Goal: Entertainment & Leisure: Browse casually

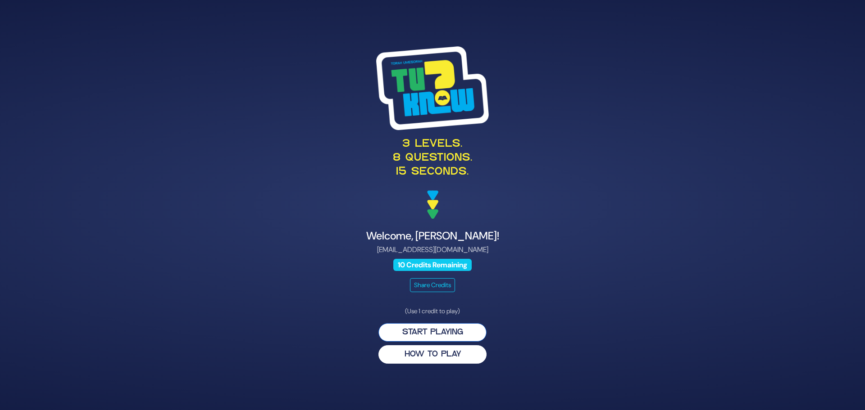
click at [444, 328] on button "Start Playing" at bounding box center [432, 332] width 108 height 18
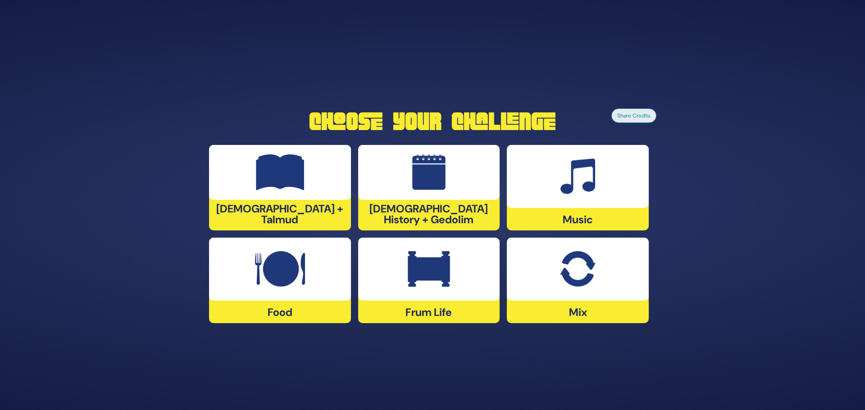
click at [452, 296] on div at bounding box center [429, 269] width 142 height 63
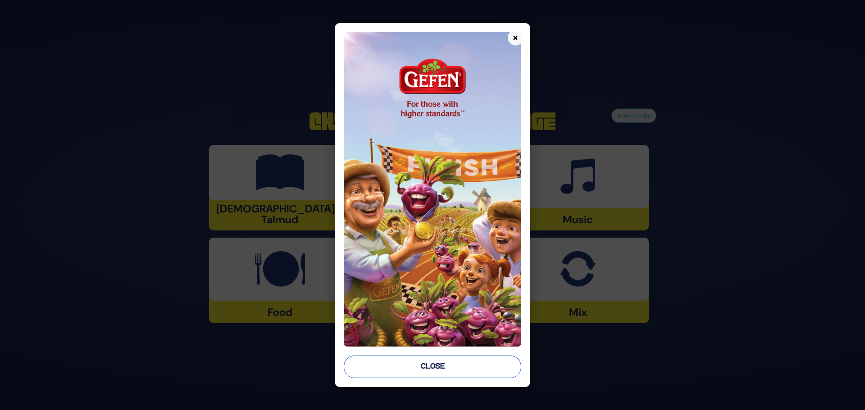
click at [431, 367] on button "Close" at bounding box center [432, 367] width 177 height 23
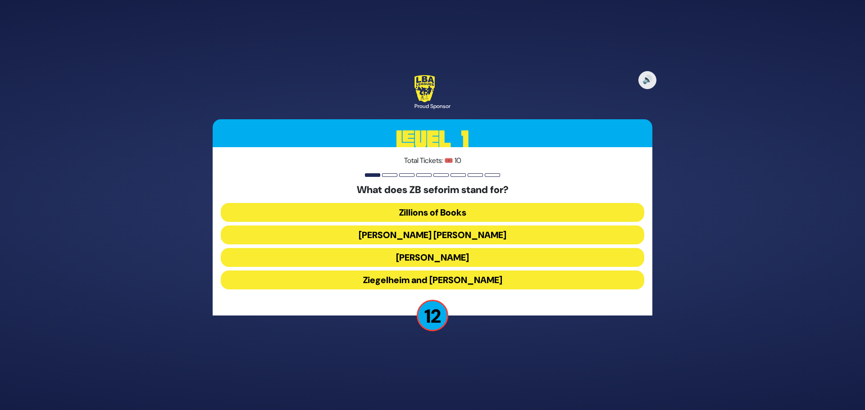
click at [424, 233] on button "Zundel Berman" at bounding box center [432, 235] width 423 height 19
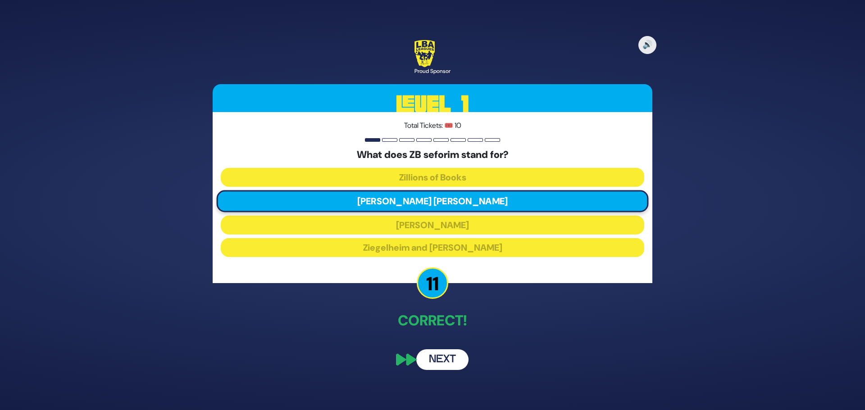
click at [439, 363] on button "Next" at bounding box center [442, 360] width 52 height 21
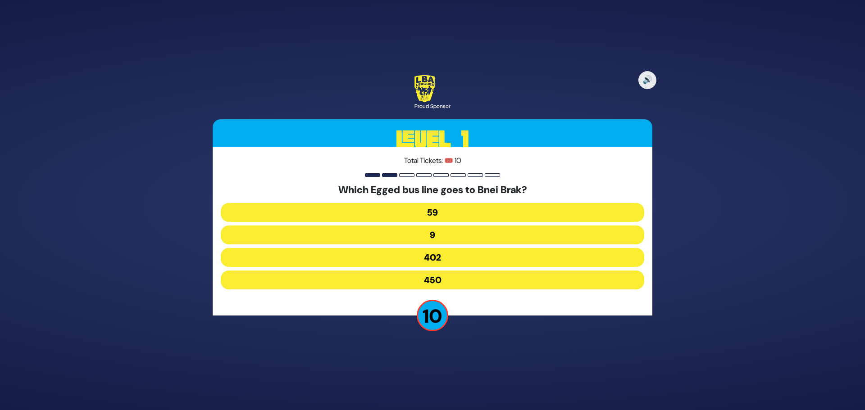
click at [438, 258] on button "402" at bounding box center [432, 257] width 423 height 19
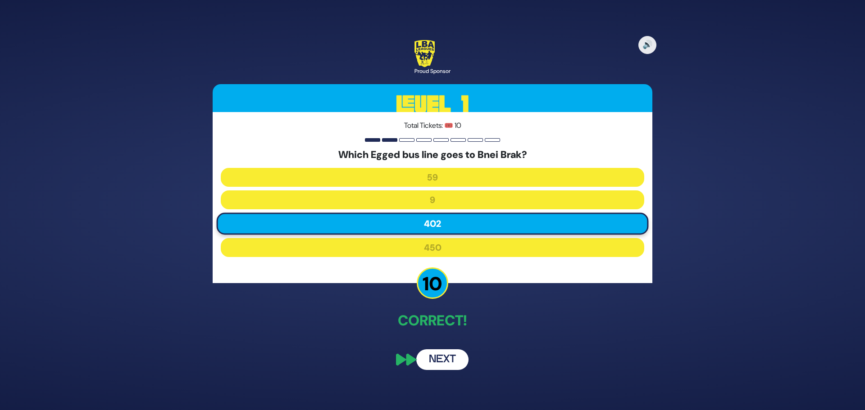
click at [438, 359] on button "Next" at bounding box center [442, 360] width 52 height 21
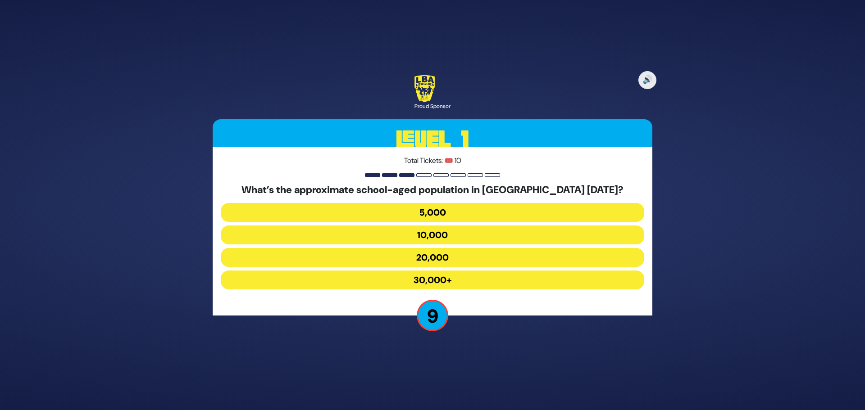
click at [315, 281] on button "30,000+" at bounding box center [432, 280] width 423 height 19
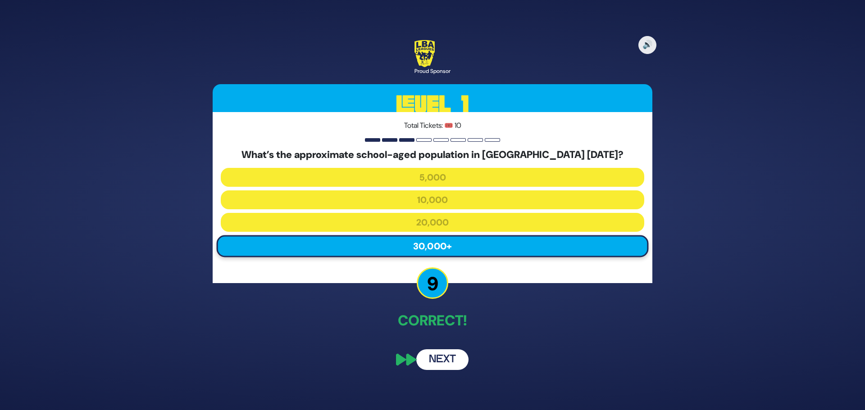
click at [451, 355] on button "Next" at bounding box center [442, 360] width 52 height 21
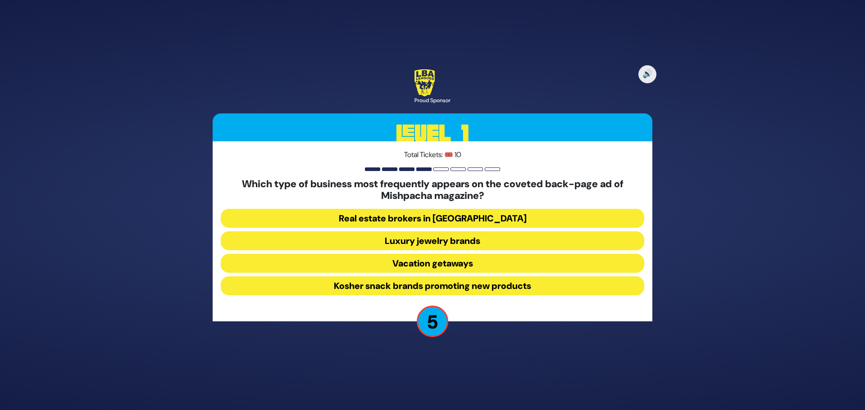
click at [406, 242] on button "Luxury jewelry brands" at bounding box center [432, 241] width 423 height 19
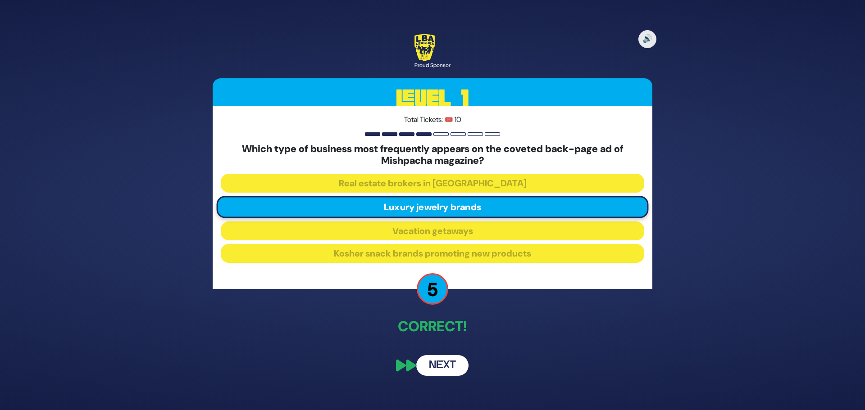
click at [449, 366] on button "Next" at bounding box center [442, 365] width 52 height 21
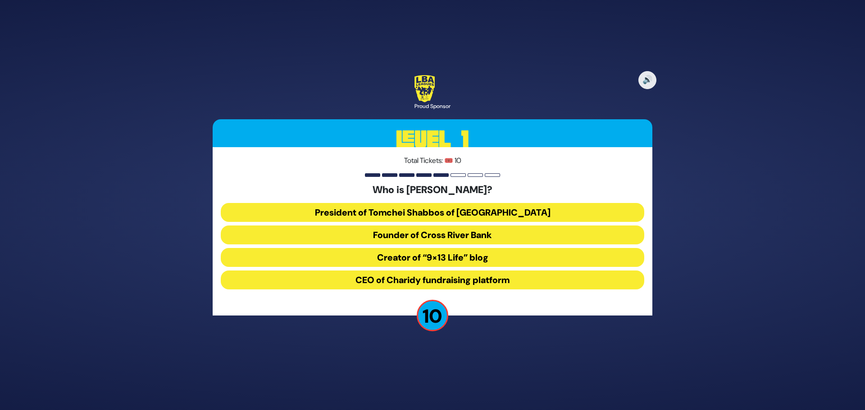
click at [416, 212] on button "President of Tomchei Shabbos of Rockland County" at bounding box center [432, 212] width 423 height 19
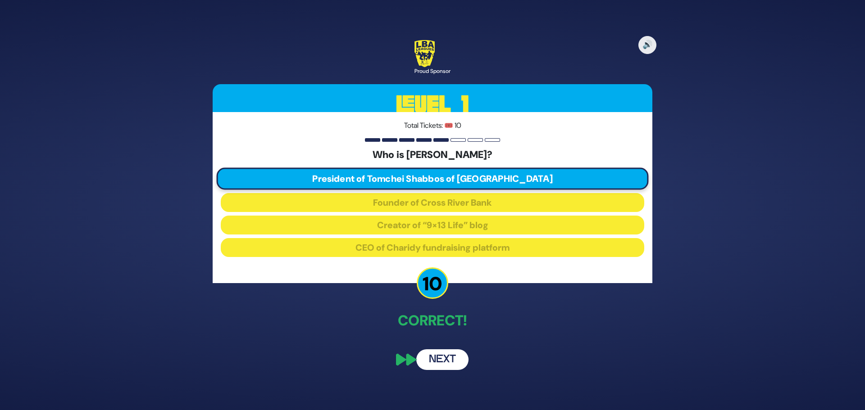
drag, startPoint x: 443, startPoint y: 363, endPoint x: 443, endPoint y: 372, distance: 9.0
click at [443, 372] on div "🔊 Proud Sponsor Level 1 Total Tickets: 🎟️ 10 Who is Mr. Alan Rosenstock? Presid…" at bounding box center [432, 205] width 461 height 352
click at [445, 361] on button "Next" at bounding box center [442, 360] width 52 height 21
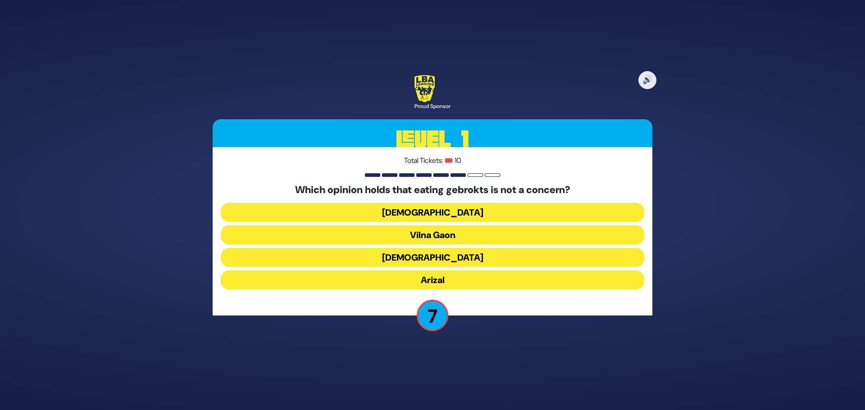
click at [437, 259] on button "Rama" at bounding box center [432, 257] width 423 height 19
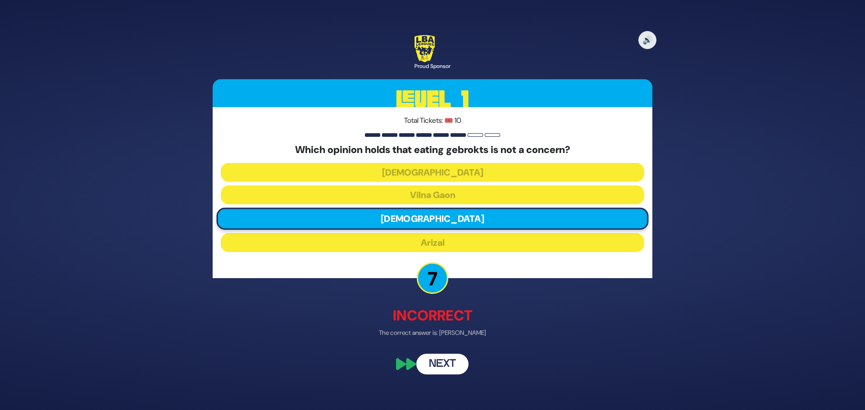
click at [448, 369] on button "Next" at bounding box center [442, 364] width 52 height 21
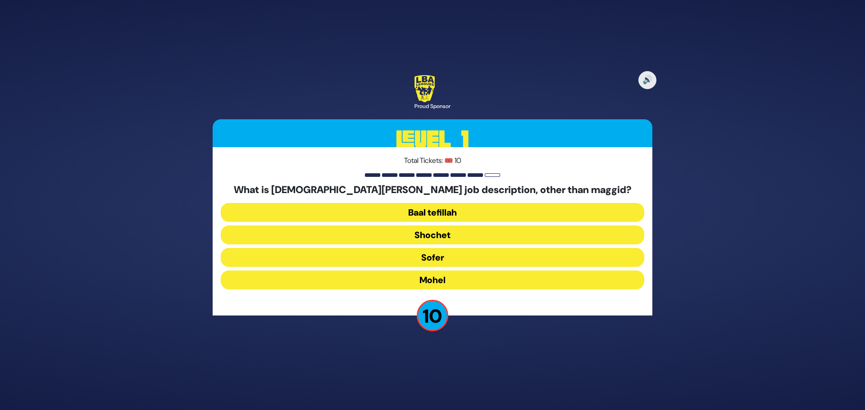
click at [422, 279] on button "Mohel" at bounding box center [432, 280] width 423 height 19
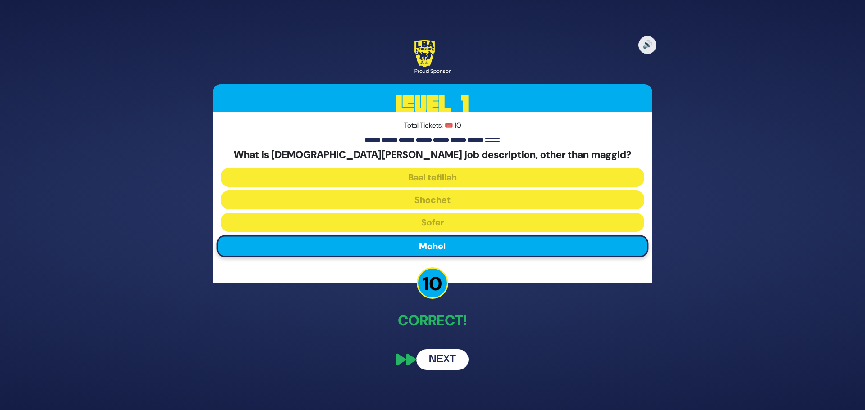
click at [459, 352] on button "Next" at bounding box center [442, 360] width 52 height 21
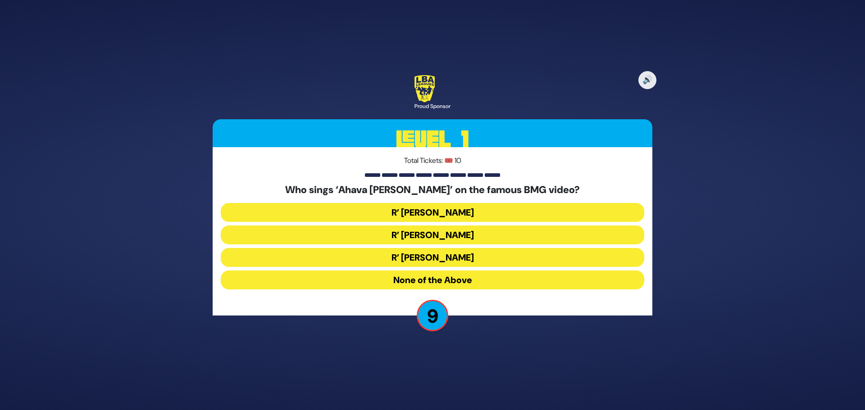
click at [440, 259] on button "R’ Abish Brodt" at bounding box center [432, 257] width 423 height 19
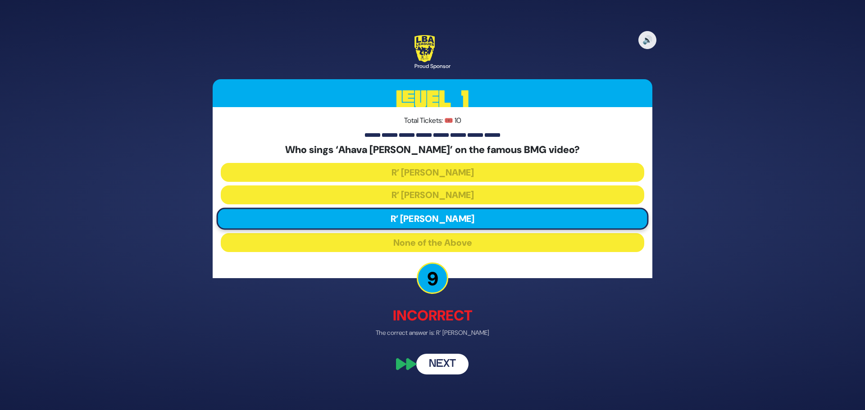
click at [457, 363] on button "Next" at bounding box center [442, 364] width 52 height 21
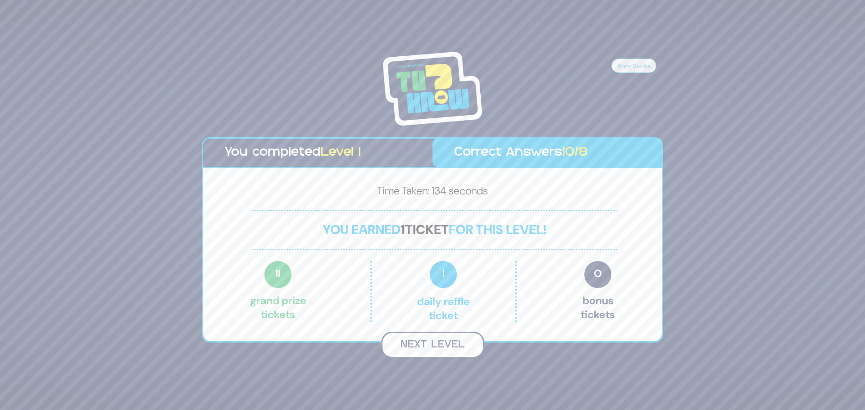
click at [461, 345] on button "Next Level" at bounding box center [432, 345] width 103 height 27
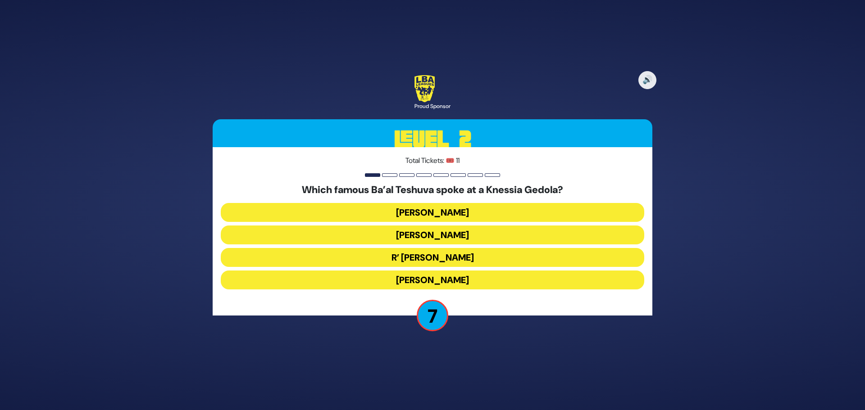
click at [428, 279] on button "Nathan Birnbaum" at bounding box center [432, 280] width 423 height 19
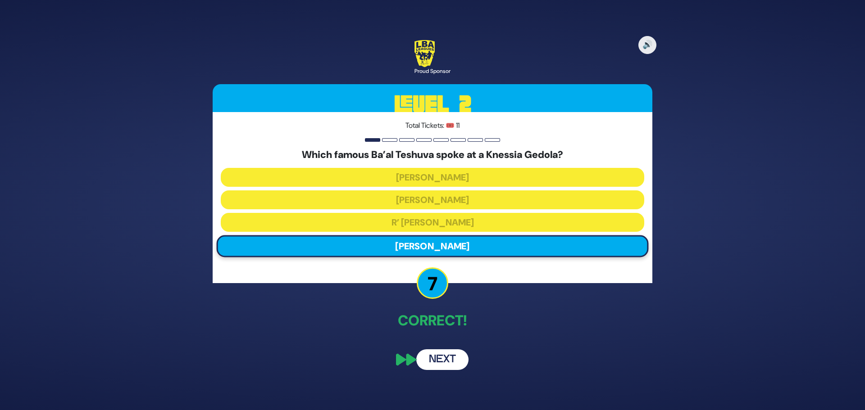
click at [454, 360] on button "Next" at bounding box center [442, 360] width 52 height 21
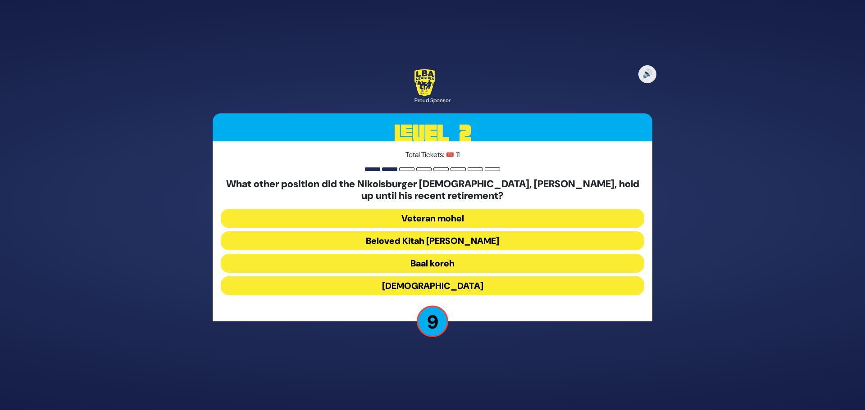
click at [424, 240] on button "Beloved Kitah Aleph Rebbi" at bounding box center [432, 241] width 423 height 19
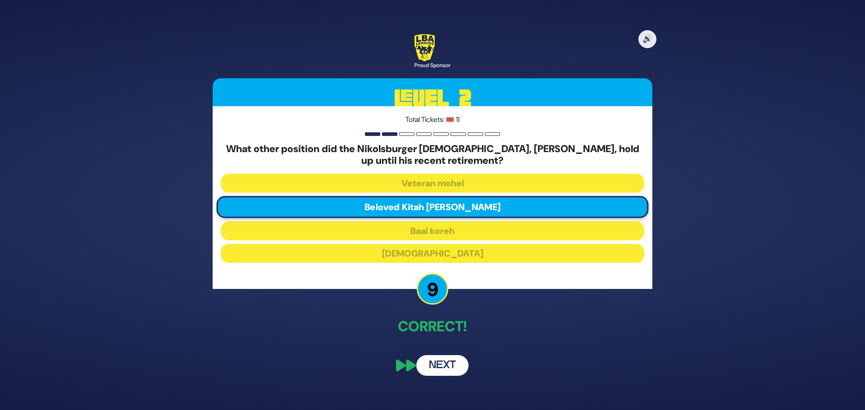
click at [438, 365] on button "Next" at bounding box center [442, 365] width 52 height 21
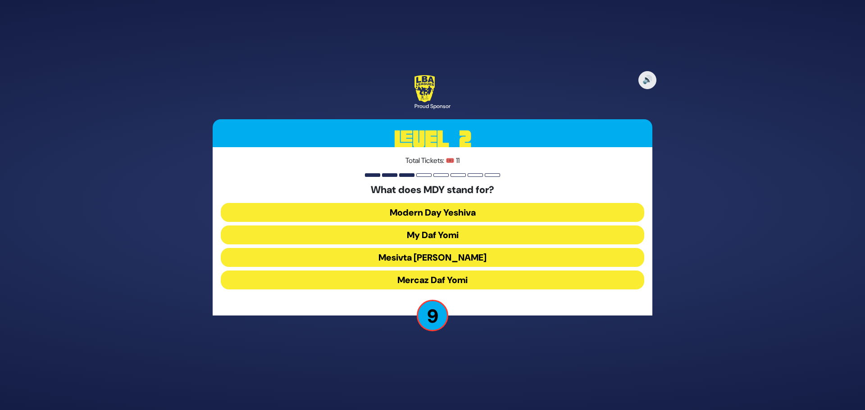
click at [452, 281] on button "Mercaz Daf Yomi" at bounding box center [432, 280] width 423 height 19
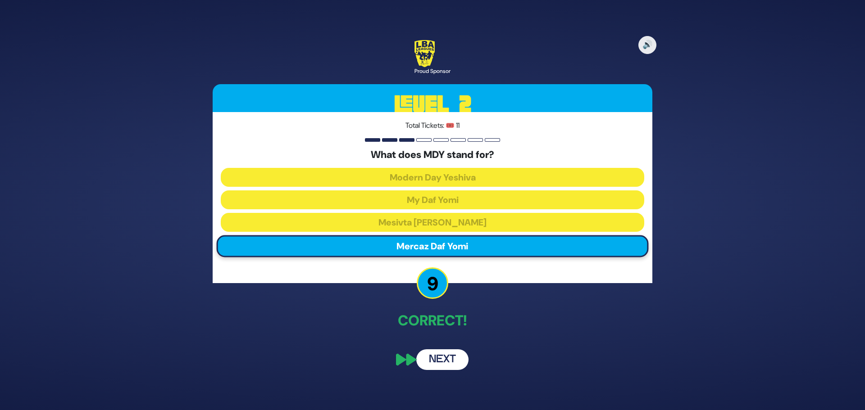
click at [450, 361] on button "Next" at bounding box center [442, 360] width 52 height 21
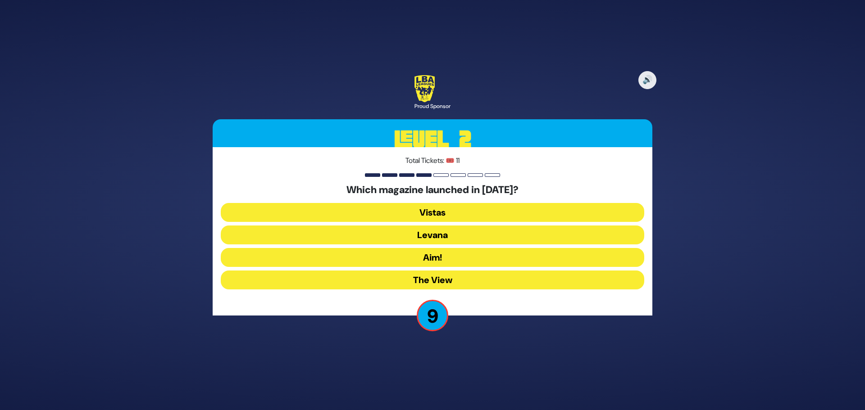
click at [437, 234] on button "Levana" at bounding box center [432, 235] width 423 height 19
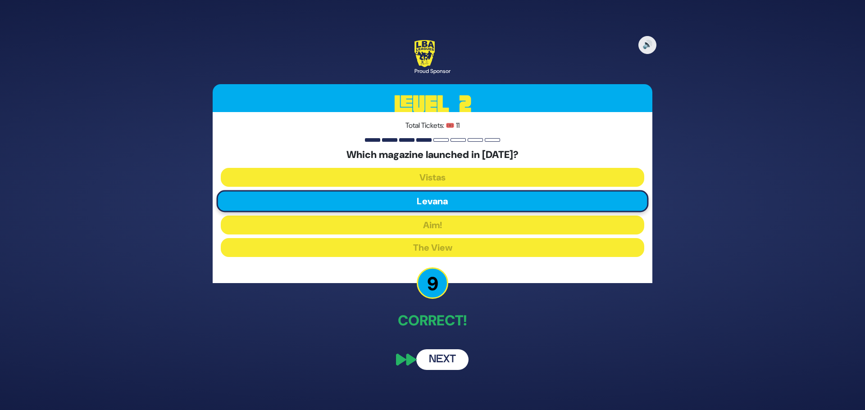
click at [449, 355] on button "Next" at bounding box center [442, 360] width 52 height 21
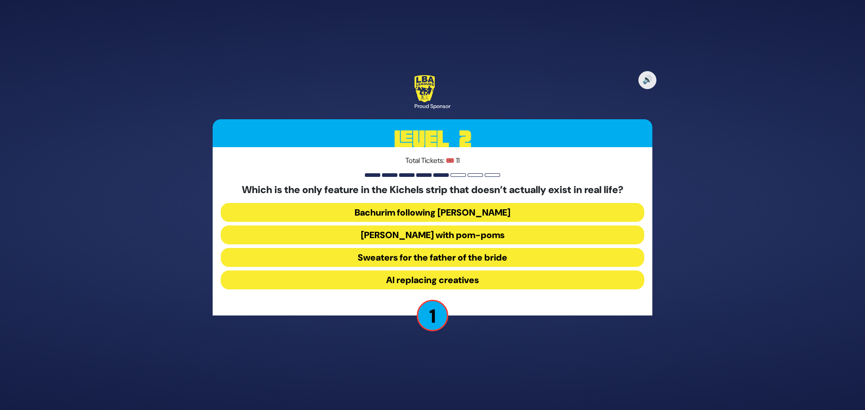
click at [364, 253] on button "Sweaters for the father of the bride" at bounding box center [432, 257] width 423 height 19
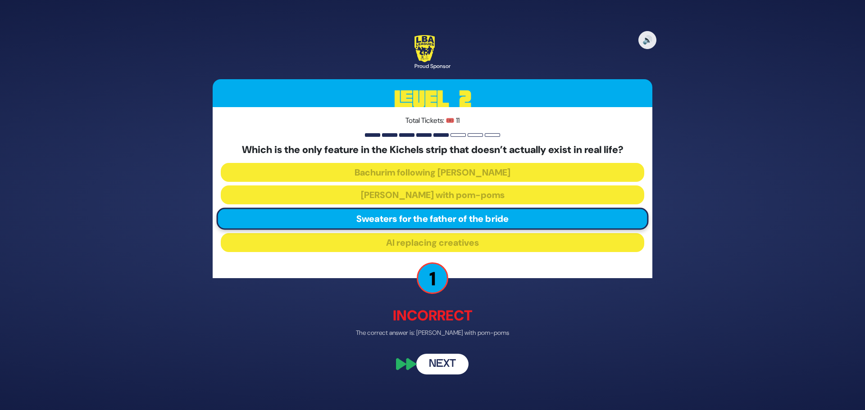
click at [445, 365] on button "Next" at bounding box center [442, 364] width 52 height 21
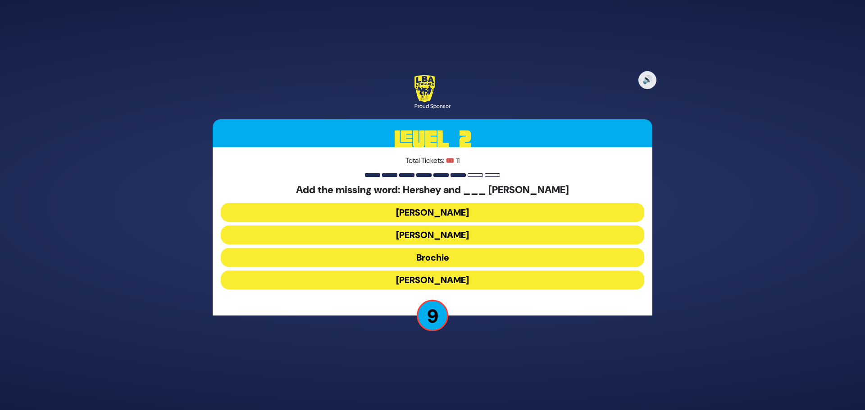
click at [415, 213] on button "Raizy" at bounding box center [432, 212] width 423 height 19
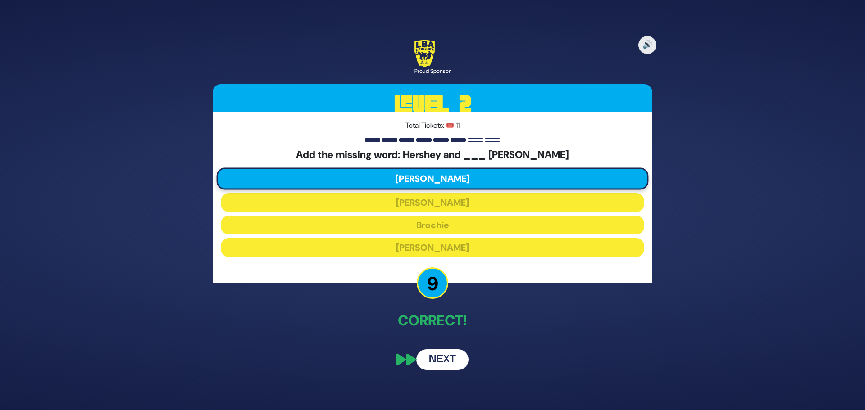
click at [453, 360] on button "Next" at bounding box center [442, 360] width 52 height 21
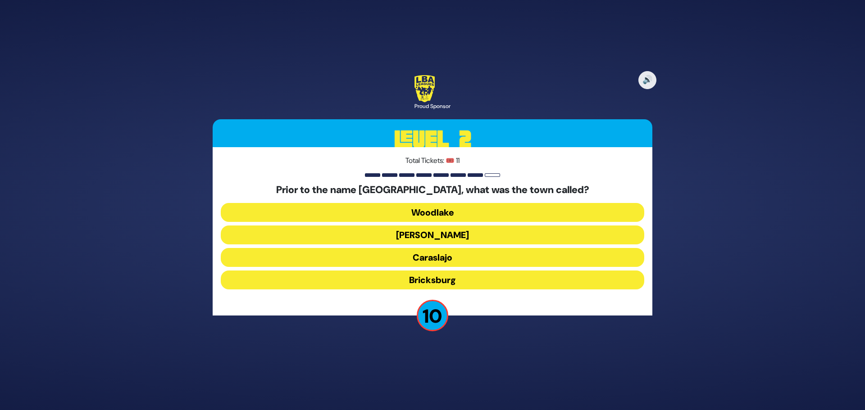
click at [443, 259] on button "Caraslajo" at bounding box center [432, 257] width 423 height 19
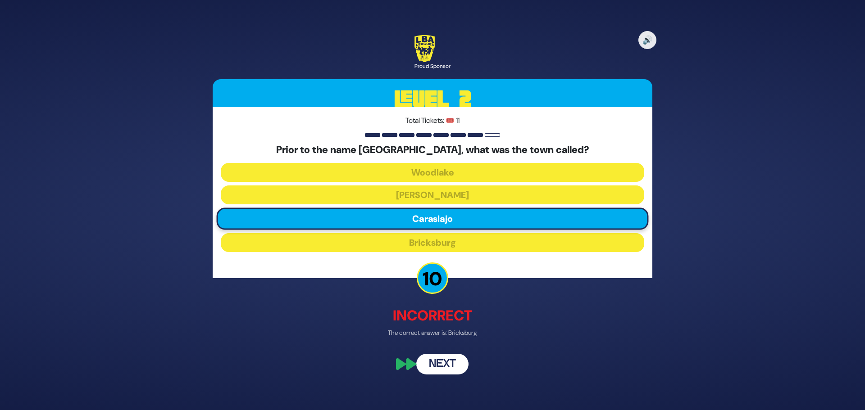
click at [454, 360] on button "Next" at bounding box center [442, 364] width 52 height 21
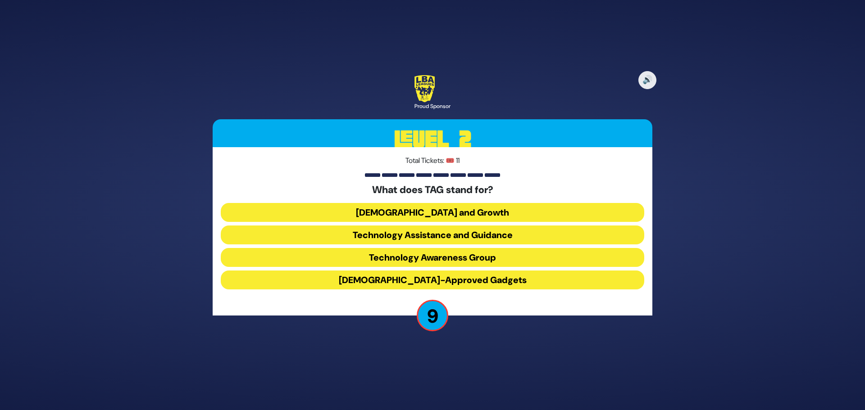
click at [404, 258] on button "Technology Awareness Group" at bounding box center [432, 257] width 423 height 19
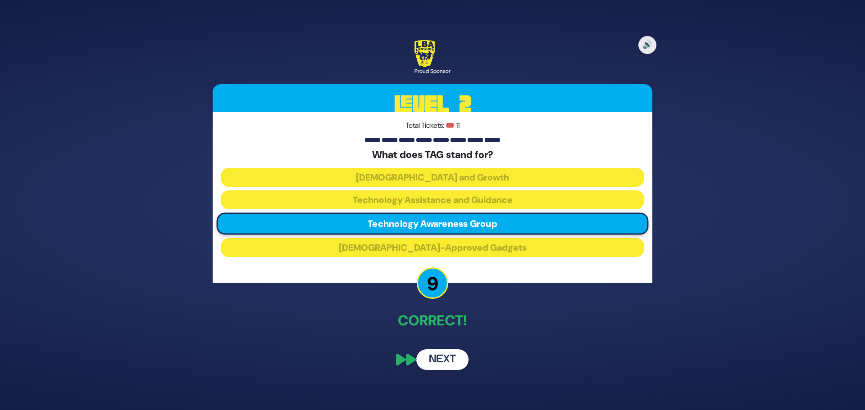
click at [437, 353] on button "Next" at bounding box center [442, 360] width 52 height 21
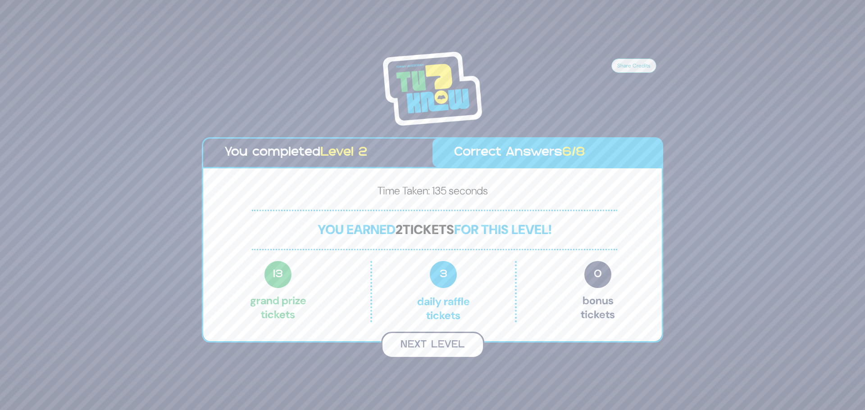
click at [459, 345] on button "Next Level" at bounding box center [432, 345] width 103 height 27
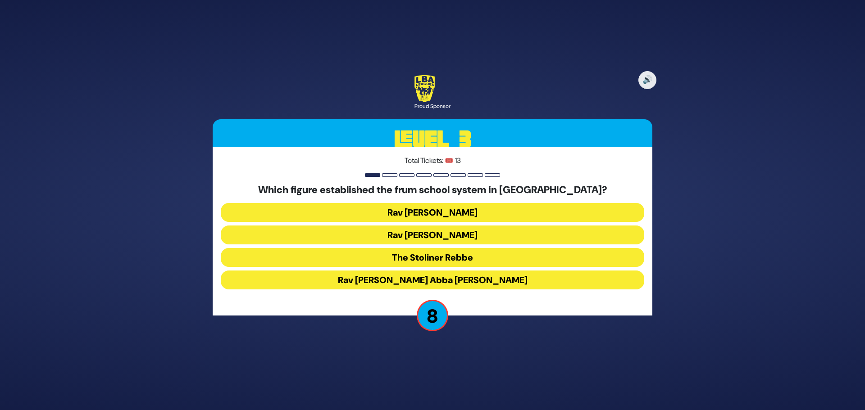
click at [419, 280] on button "Rav Avraham Abba Friedman" at bounding box center [432, 280] width 423 height 19
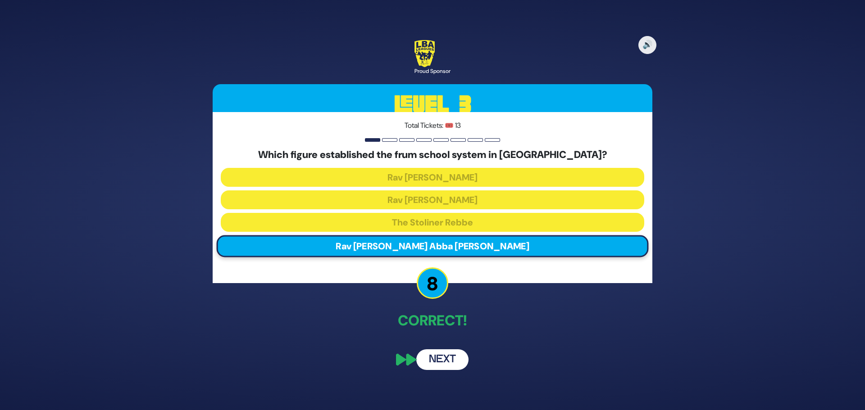
click at [438, 360] on button "Next" at bounding box center [442, 360] width 52 height 21
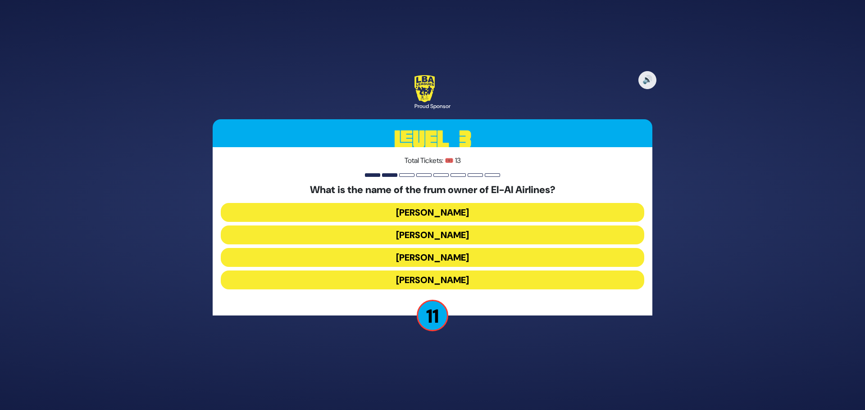
click at [438, 234] on button "Kenny Rosenberg" at bounding box center [432, 235] width 423 height 19
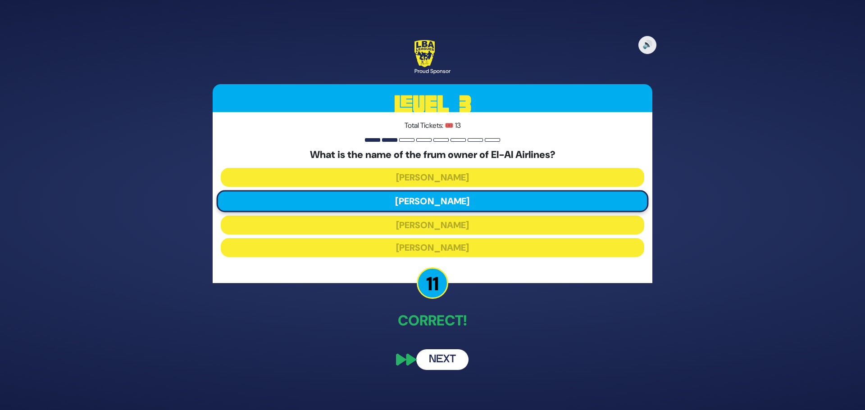
click at [440, 364] on button "Next" at bounding box center [442, 360] width 52 height 21
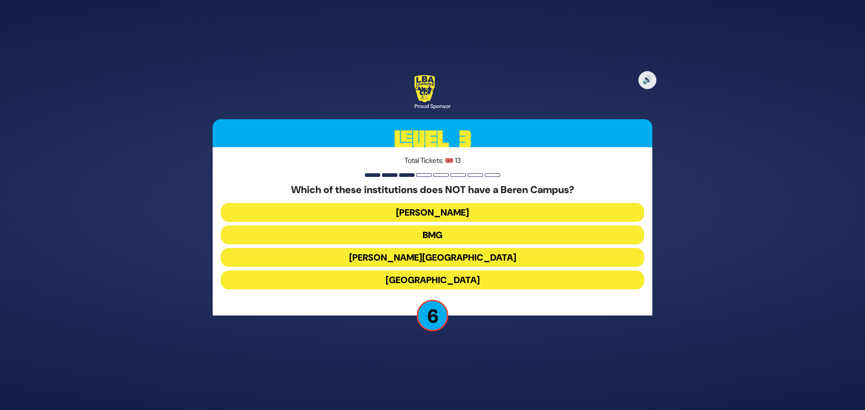
click at [369, 259] on button "Chaim Berlin" at bounding box center [432, 257] width 423 height 19
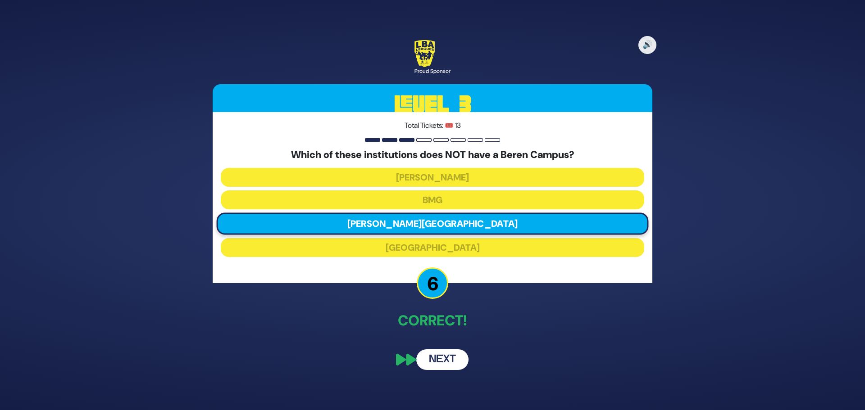
click at [453, 359] on button "Next" at bounding box center [442, 360] width 52 height 21
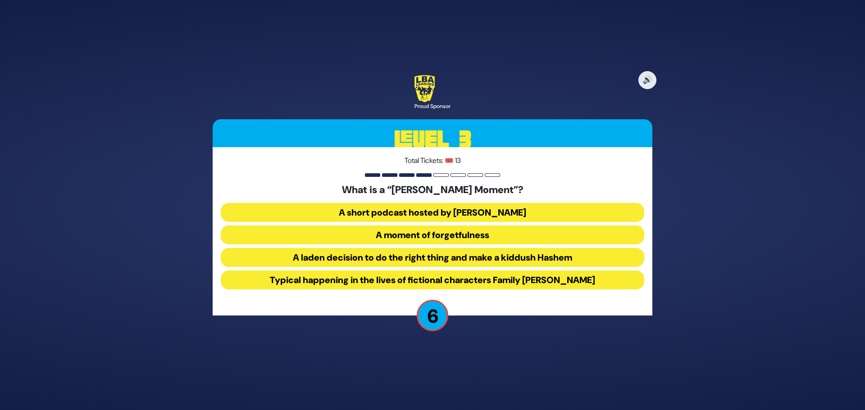
click at [301, 259] on button "A laden decision to do the right thing and make a kiddush Hashem" at bounding box center [432, 257] width 423 height 19
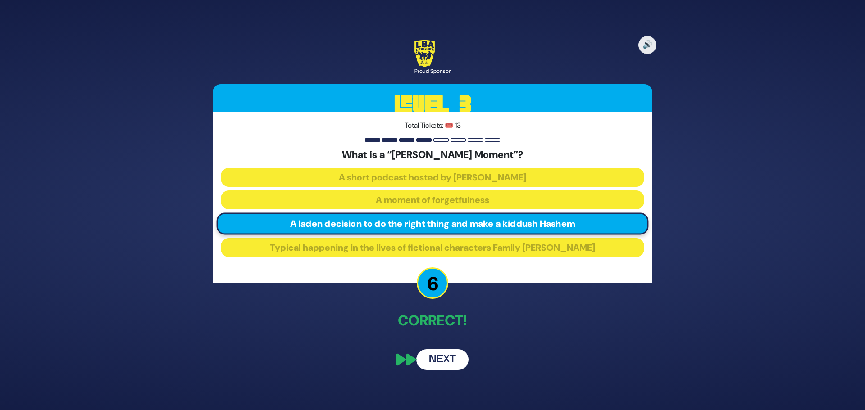
click at [440, 360] on button "Next" at bounding box center [442, 360] width 52 height 21
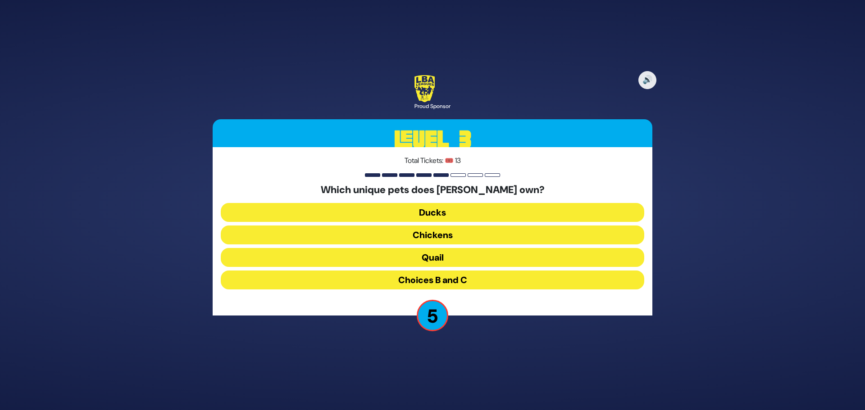
click at [396, 209] on button "Ducks" at bounding box center [432, 212] width 423 height 19
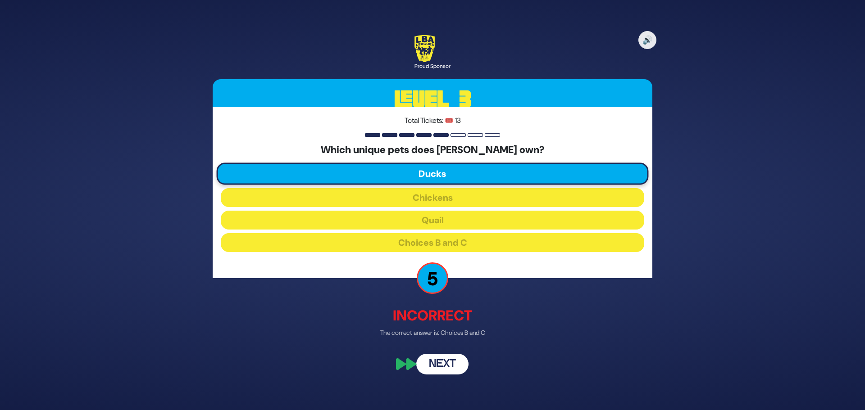
click at [452, 368] on button "Next" at bounding box center [442, 364] width 52 height 21
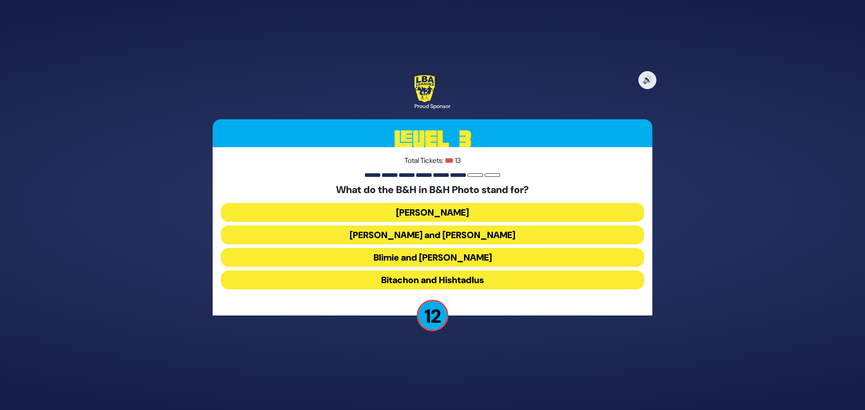
click at [402, 255] on button "Blimie and Herman" at bounding box center [432, 257] width 423 height 19
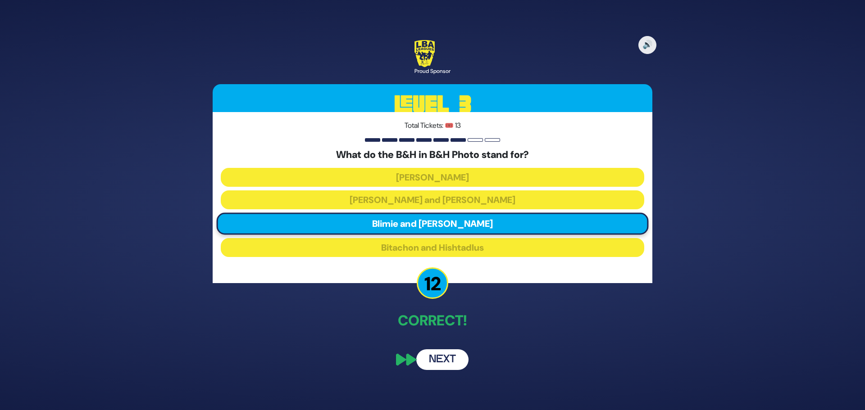
click at [441, 361] on button "Next" at bounding box center [442, 360] width 52 height 21
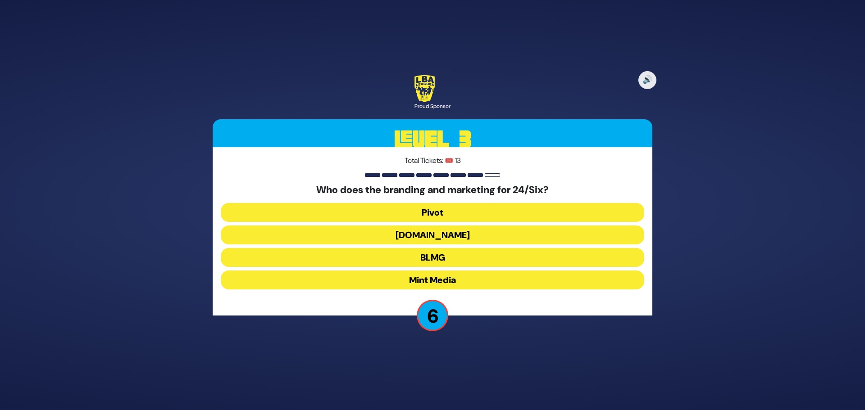
click at [421, 280] on button "Mint Media" at bounding box center [432, 280] width 423 height 19
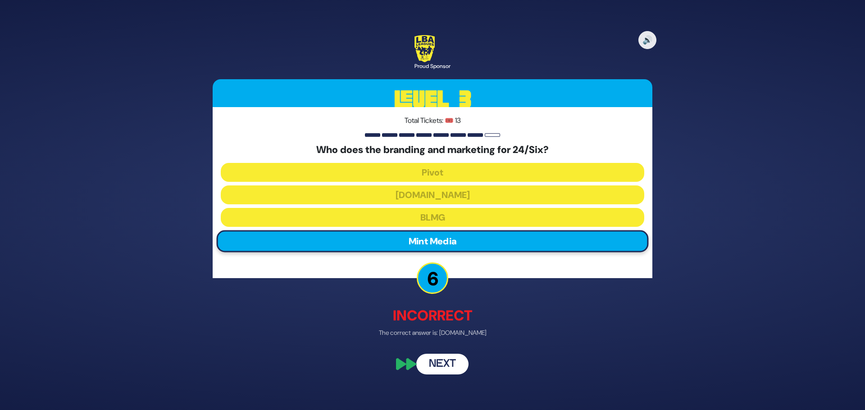
click at [433, 363] on button "Next" at bounding box center [442, 364] width 52 height 21
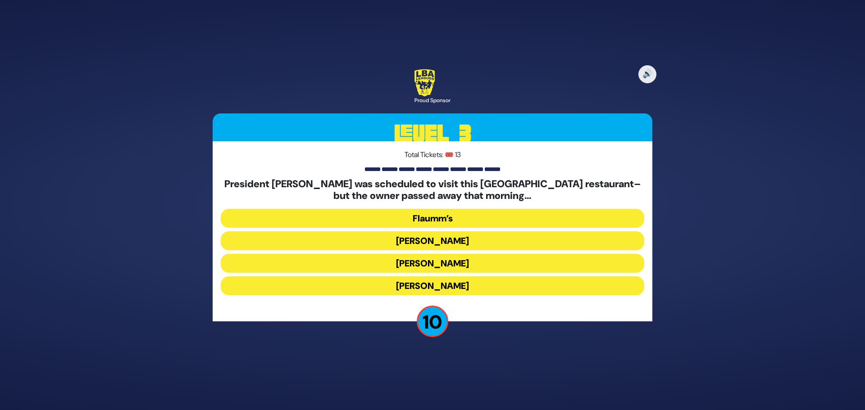
click at [440, 263] on button "Gottlieb’s" at bounding box center [432, 263] width 423 height 19
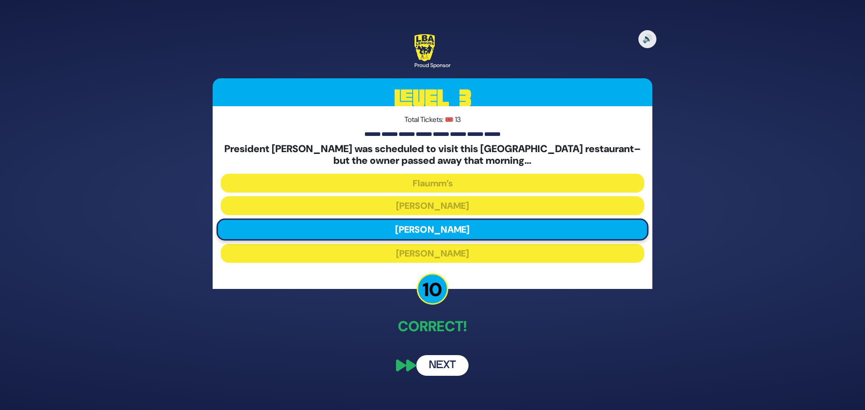
click at [454, 367] on button "Next" at bounding box center [442, 365] width 52 height 21
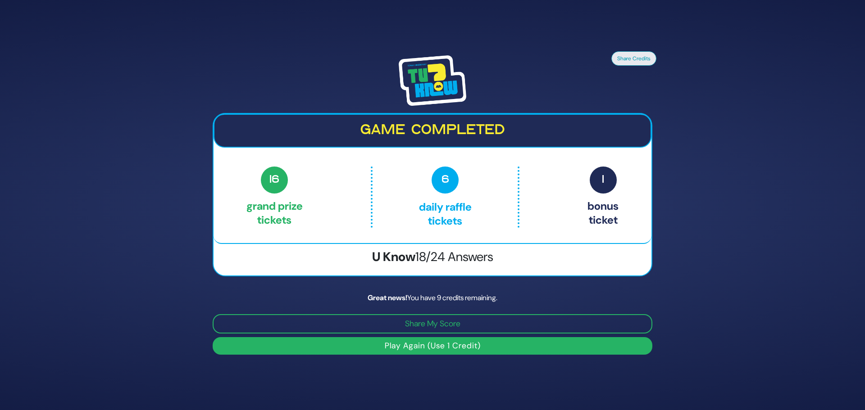
click at [275, 187] on span "16" at bounding box center [274, 180] width 27 height 27
click at [443, 192] on span "6" at bounding box center [444, 180] width 27 height 27
click at [458, 342] on button "Play Again (Use 1 Credit)" at bounding box center [433, 346] width 440 height 18
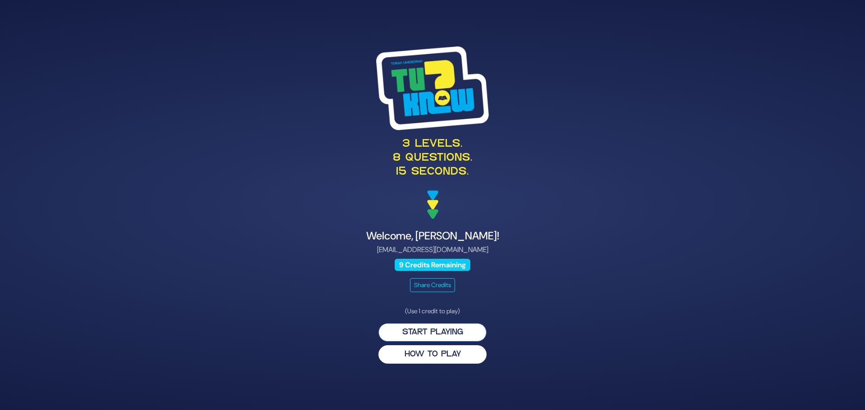
click at [451, 332] on button "Start Playing" at bounding box center [432, 332] width 108 height 18
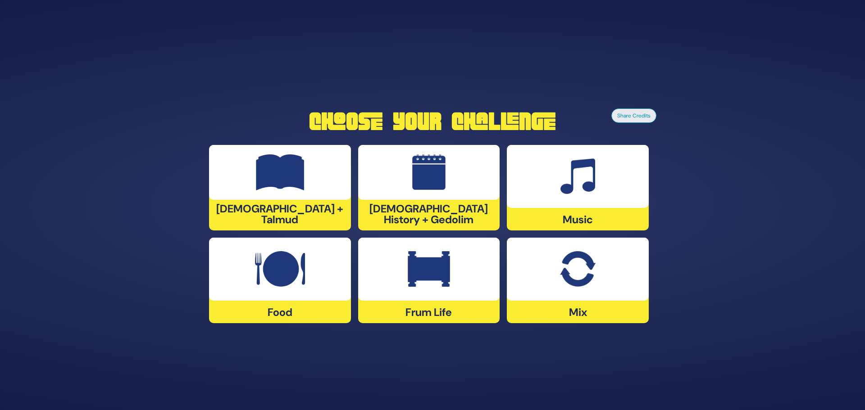
click at [451, 186] on div at bounding box center [429, 172] width 142 height 55
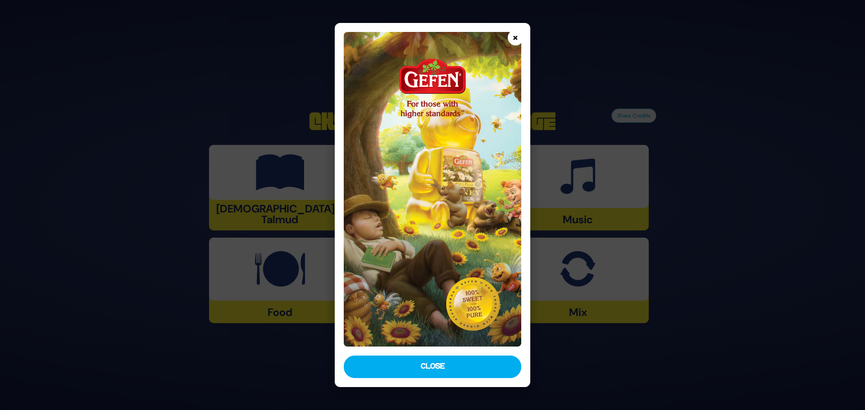
click at [510, 37] on button "×" at bounding box center [516, 38] width 16 height 16
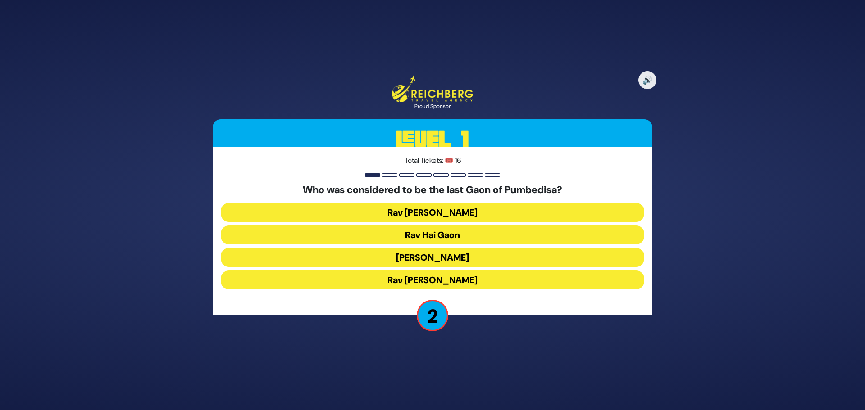
click at [430, 232] on button "Rav Hai Gaon" at bounding box center [432, 235] width 423 height 19
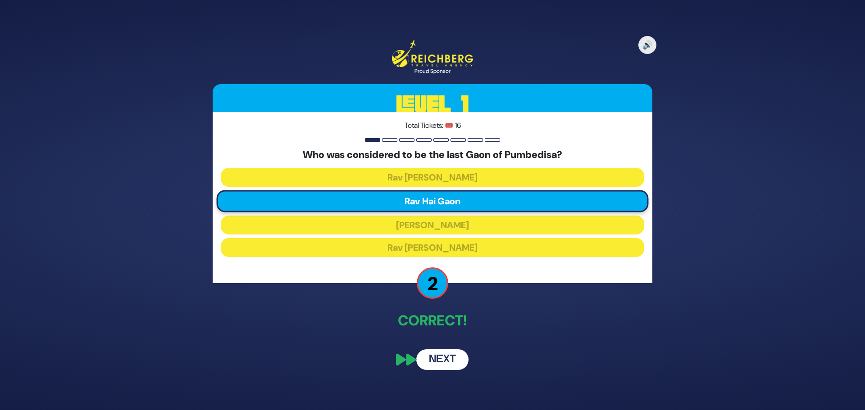
click at [448, 361] on button "Next" at bounding box center [442, 360] width 52 height 21
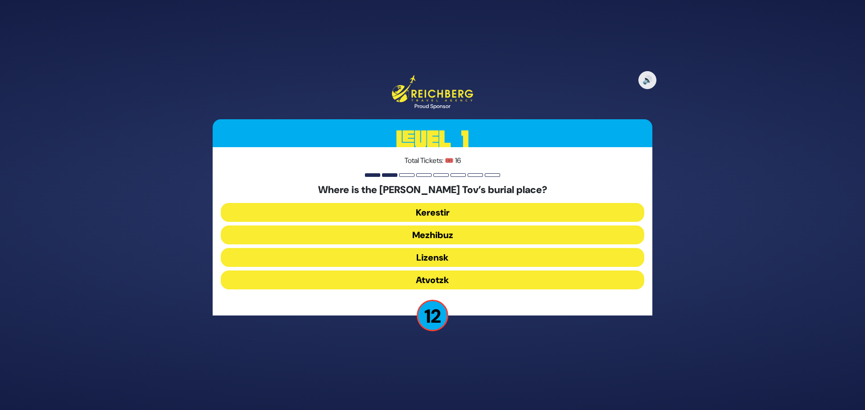
click at [436, 237] on button "Mezhibuz" at bounding box center [432, 235] width 423 height 19
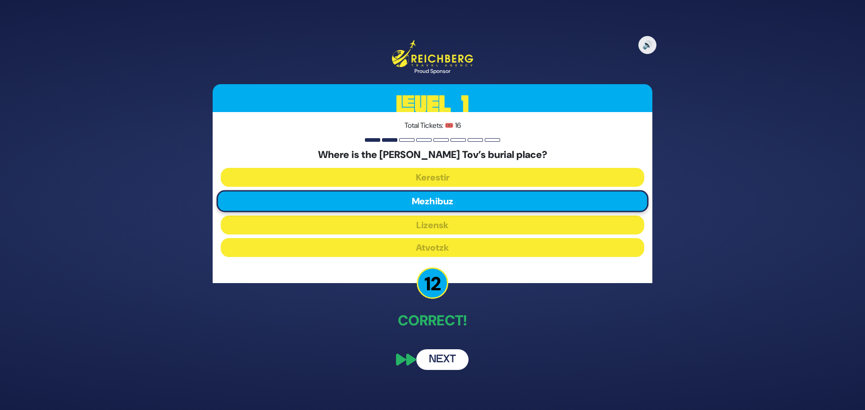
click at [434, 358] on button "Next" at bounding box center [442, 360] width 52 height 21
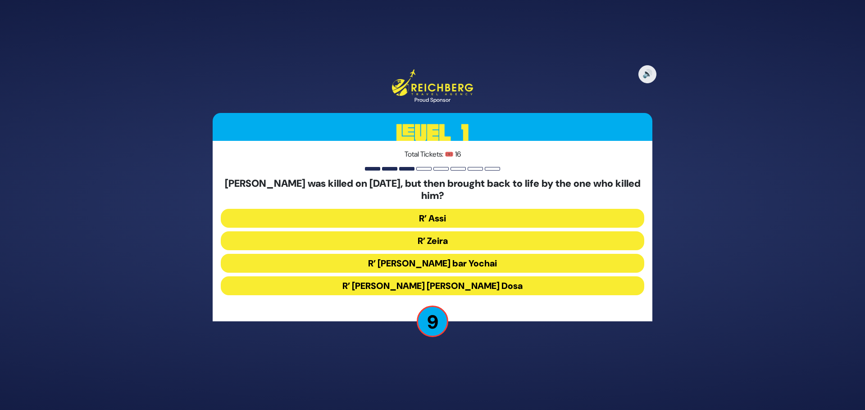
click at [424, 243] on button "R’ Zeira" at bounding box center [432, 241] width 423 height 19
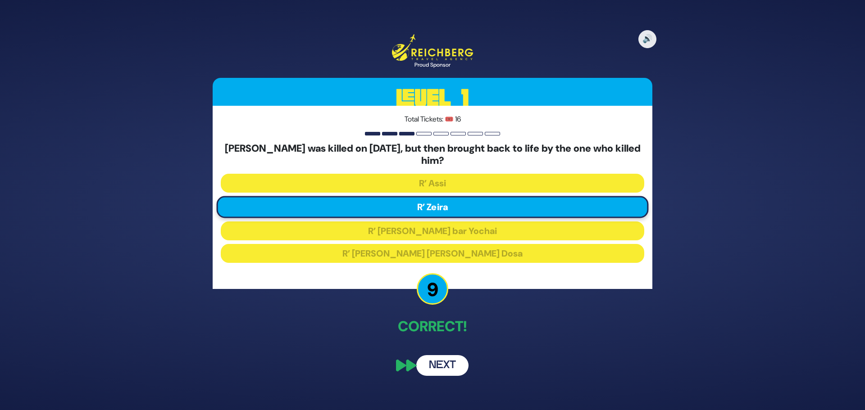
click at [439, 364] on button "Next" at bounding box center [442, 365] width 52 height 21
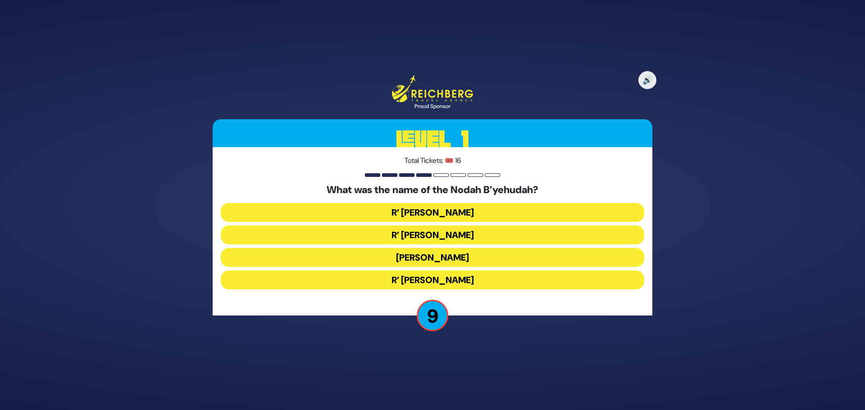
click at [443, 213] on button "R’ Yechezkel" at bounding box center [432, 212] width 423 height 19
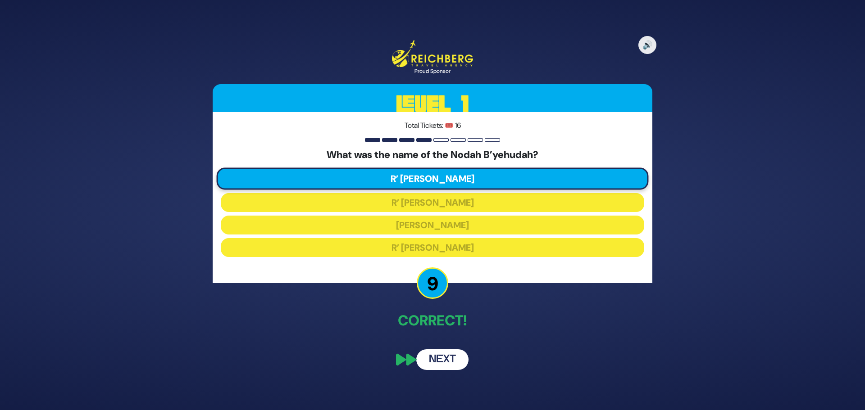
click at [445, 356] on button "Next" at bounding box center [442, 360] width 52 height 21
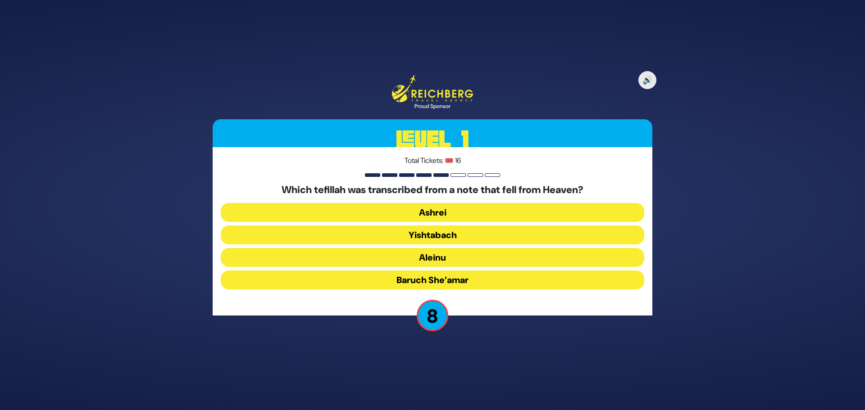
click at [426, 281] on button "Baruch She’amar" at bounding box center [432, 280] width 423 height 19
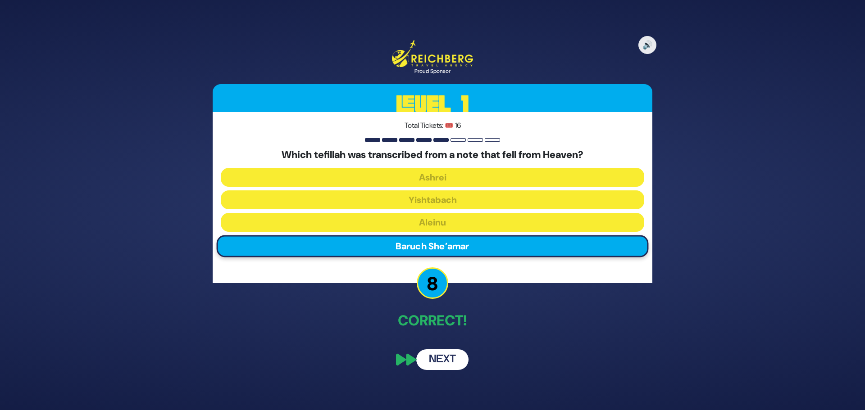
click at [430, 359] on button "Next" at bounding box center [442, 360] width 52 height 21
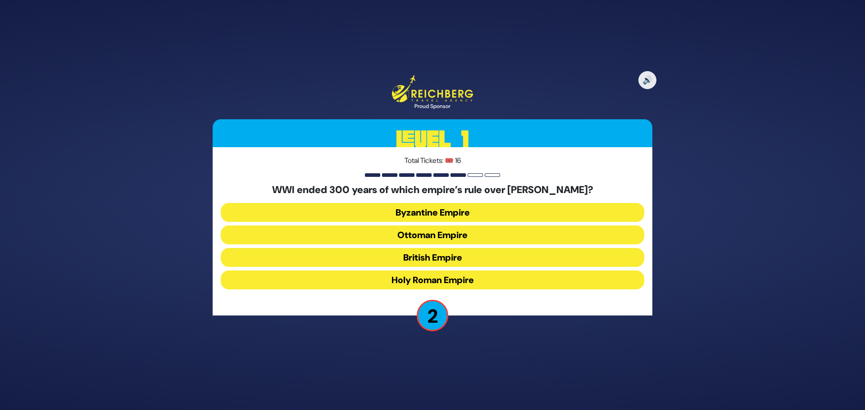
click at [406, 232] on button "Ottoman Empire" at bounding box center [432, 235] width 423 height 19
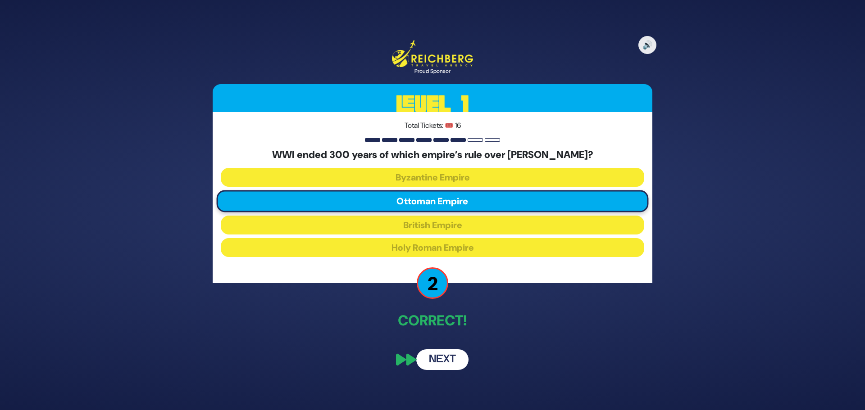
click at [443, 362] on button "Next" at bounding box center [442, 360] width 52 height 21
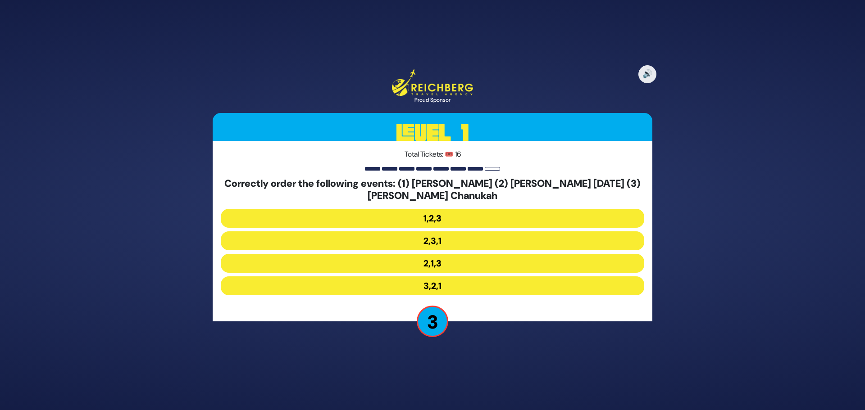
click at [421, 264] on button "2,1,3" at bounding box center [432, 263] width 423 height 19
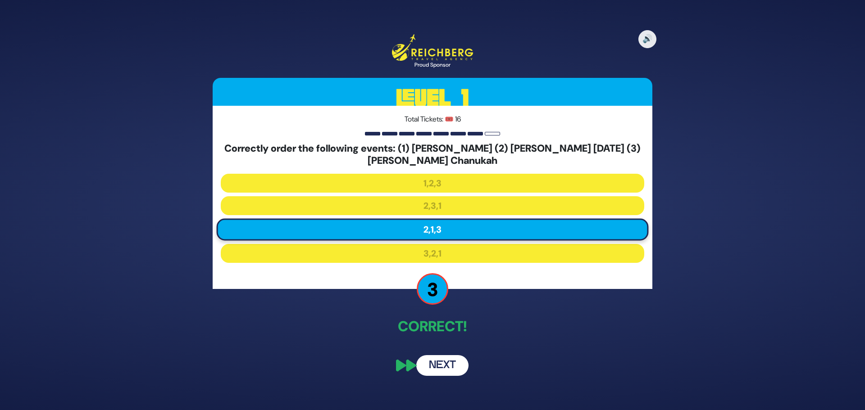
click at [453, 367] on button "Next" at bounding box center [442, 365] width 52 height 21
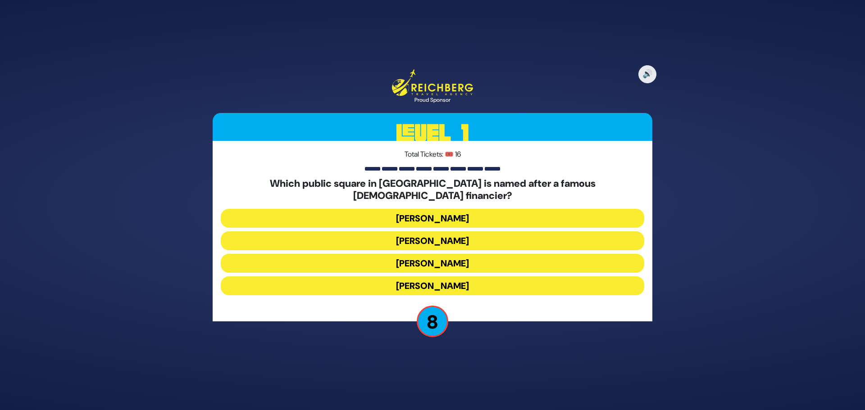
click at [396, 277] on button "Kikar Safra" at bounding box center [432, 286] width 423 height 19
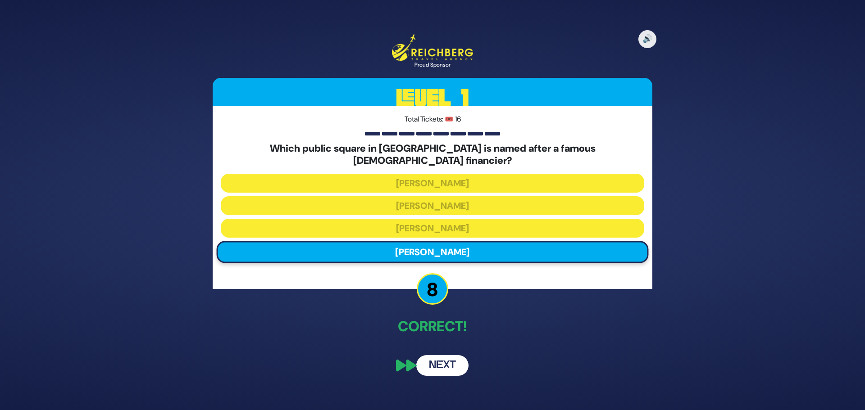
click at [443, 365] on button "Next" at bounding box center [442, 365] width 52 height 21
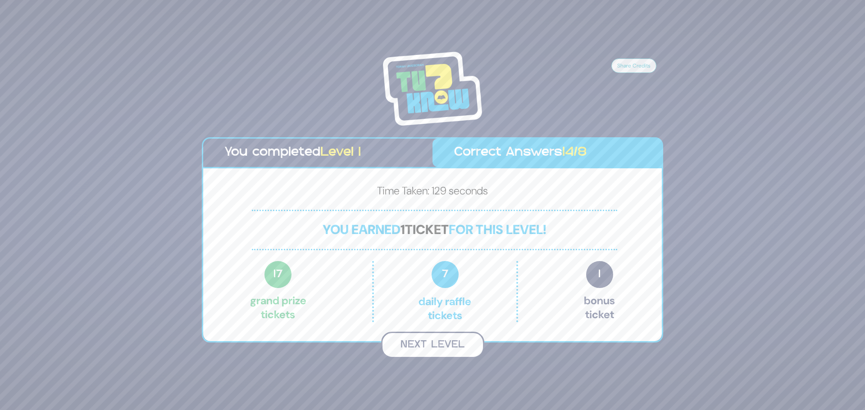
click at [421, 341] on button "Next Level" at bounding box center [432, 345] width 103 height 27
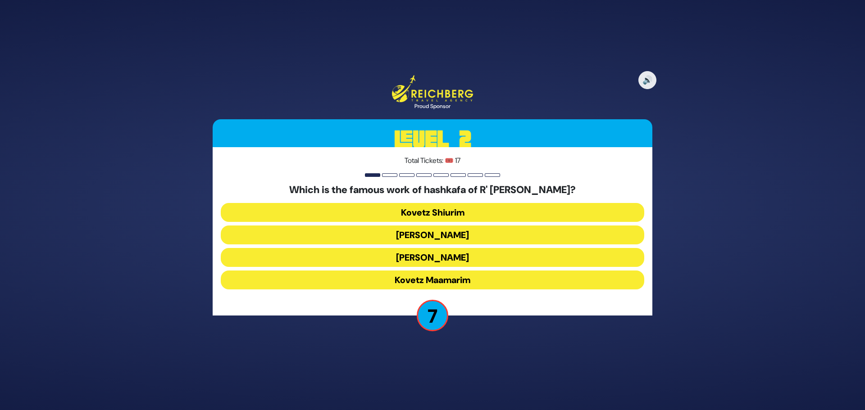
click at [441, 259] on button "Ikvisa DeMeshicha" at bounding box center [432, 257] width 423 height 19
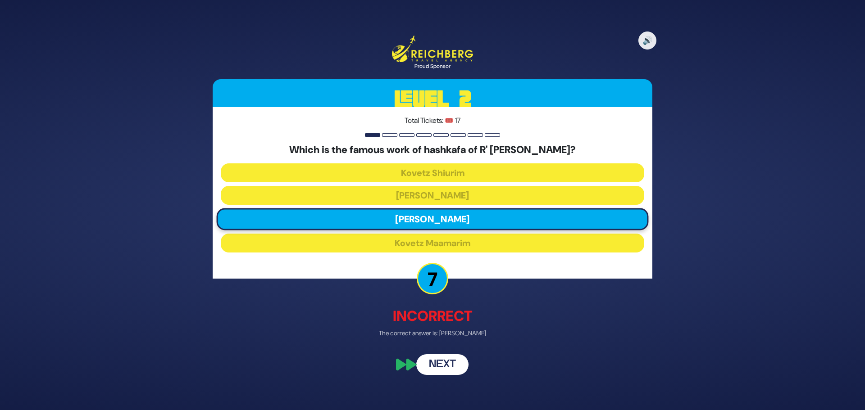
click at [450, 362] on button "Next" at bounding box center [442, 364] width 52 height 21
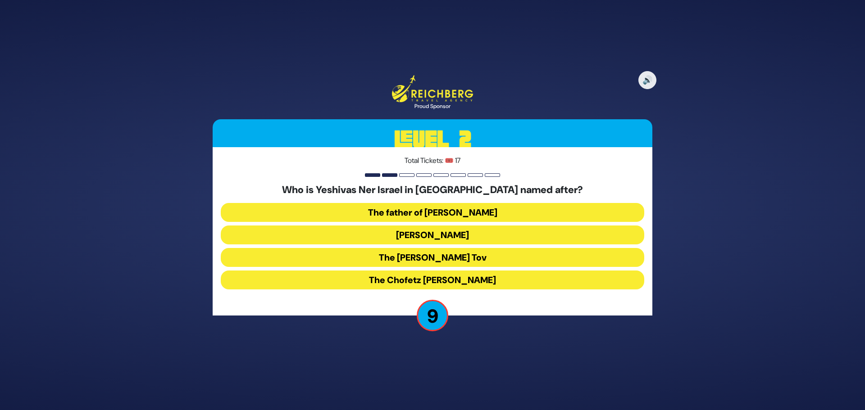
click at [412, 238] on button "Rav Yisroel Salanter" at bounding box center [432, 235] width 423 height 19
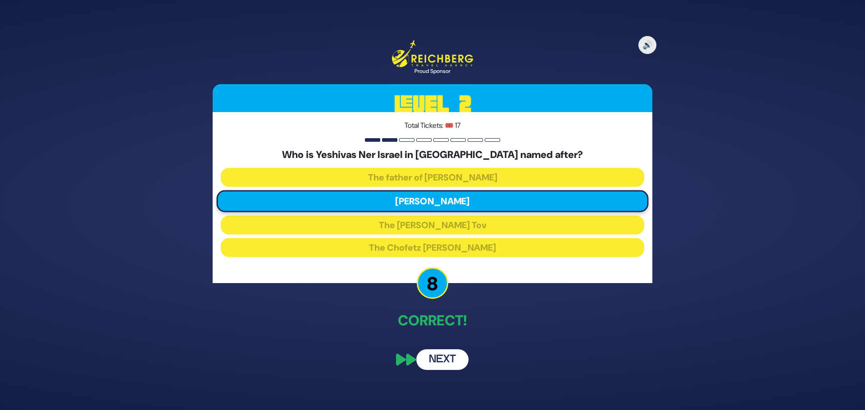
click at [437, 359] on button "Next" at bounding box center [442, 360] width 52 height 21
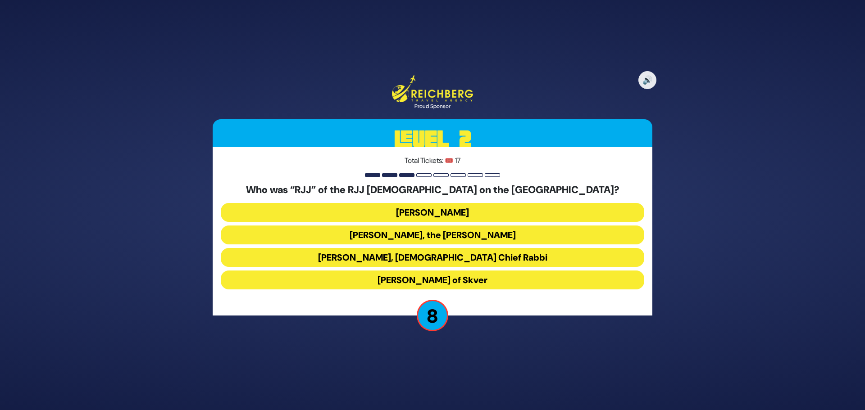
click at [446, 235] on button "Rabbi Yaakov Yosef Yoszef, the Rav HaKolel" at bounding box center [432, 235] width 423 height 19
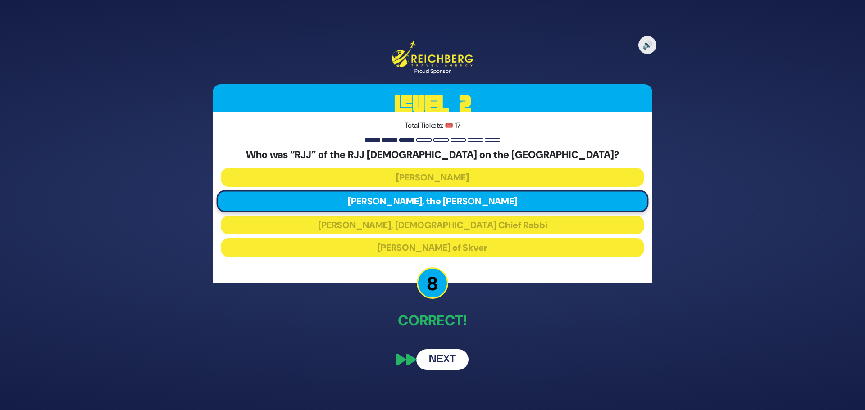
click at [442, 357] on button "Next" at bounding box center [442, 360] width 52 height 21
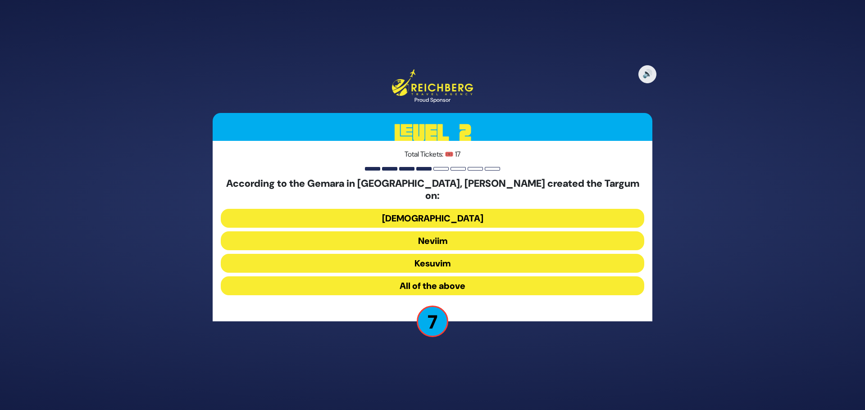
click at [427, 262] on button "Kesuvim" at bounding box center [432, 263] width 423 height 19
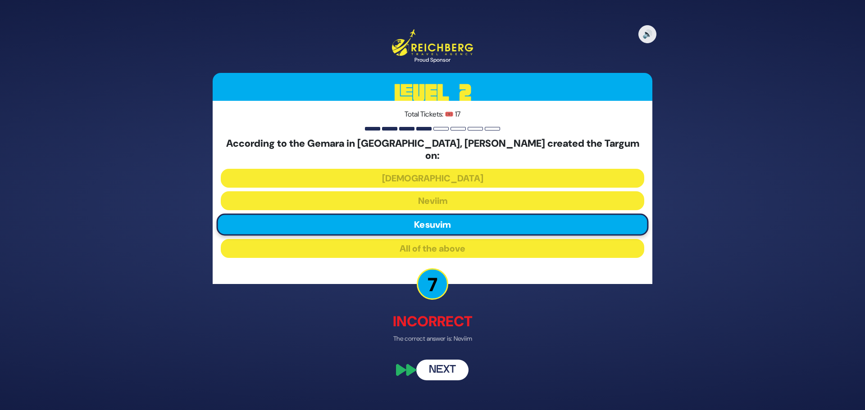
click at [459, 368] on button "Next" at bounding box center [442, 370] width 52 height 21
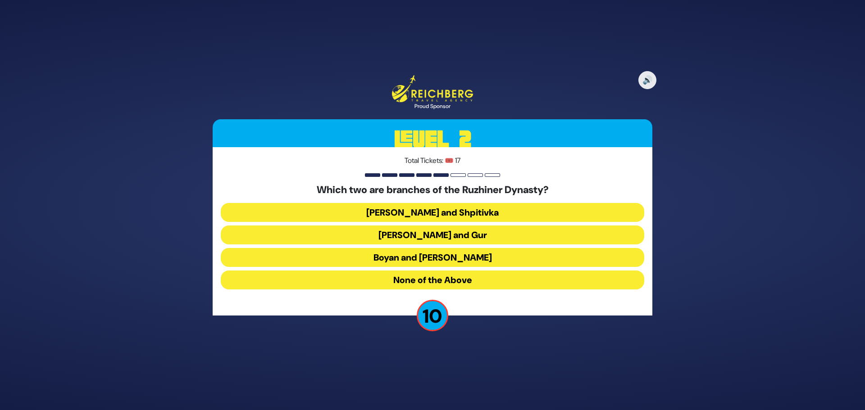
click at [428, 259] on button "Boyan and Sadigura" at bounding box center [432, 257] width 423 height 19
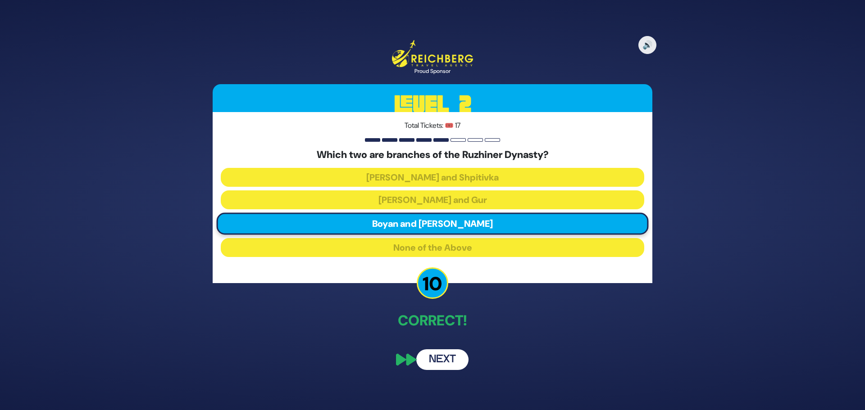
click at [448, 362] on button "Next" at bounding box center [442, 360] width 52 height 21
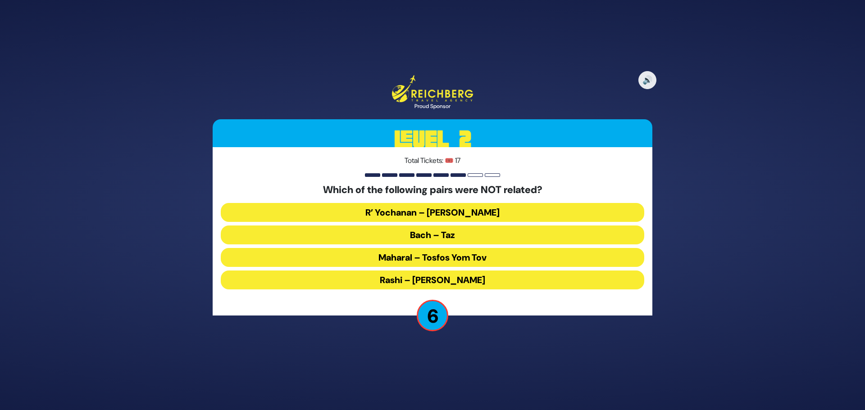
click at [421, 262] on button "Maharal – Tosfos Yom Tov" at bounding box center [432, 257] width 423 height 19
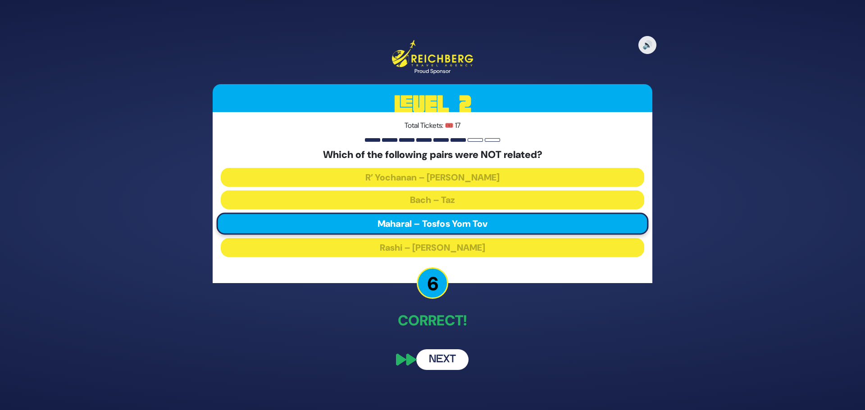
click at [434, 365] on button "Next" at bounding box center [442, 360] width 52 height 21
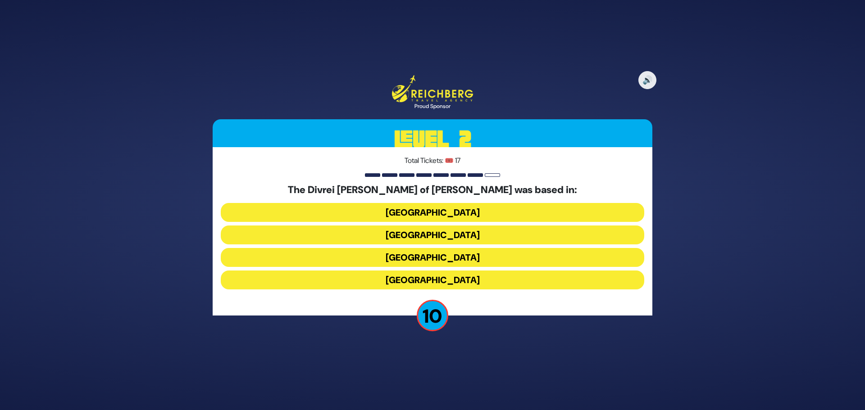
click at [389, 280] on button "Galicia" at bounding box center [432, 280] width 423 height 19
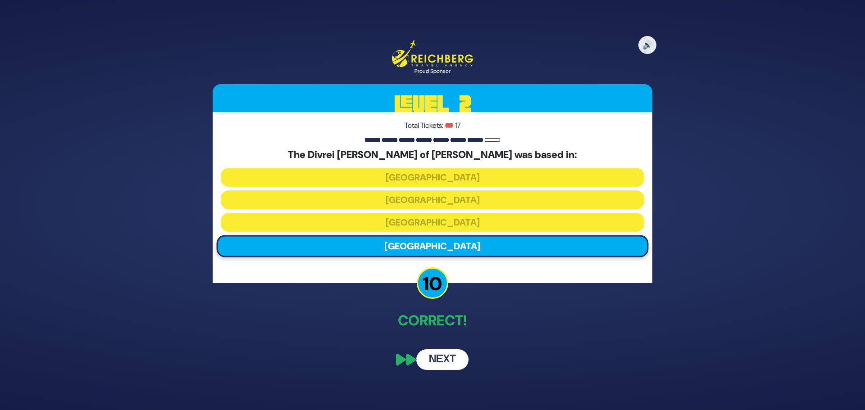
click at [441, 361] on button "Next" at bounding box center [442, 360] width 52 height 21
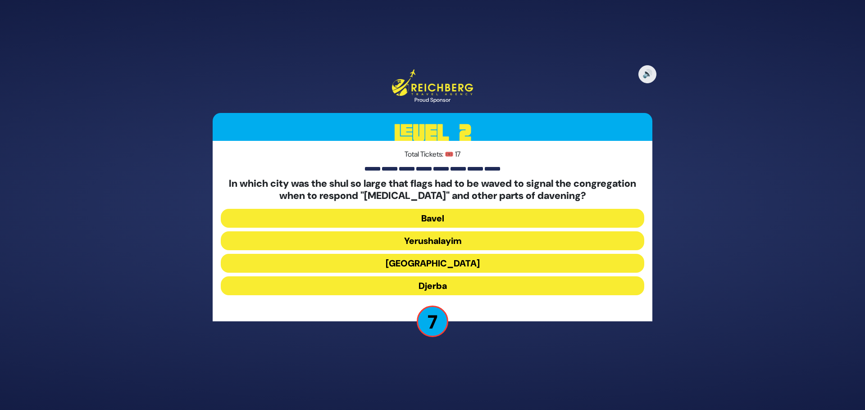
click at [430, 262] on button "Alexandria" at bounding box center [432, 263] width 423 height 19
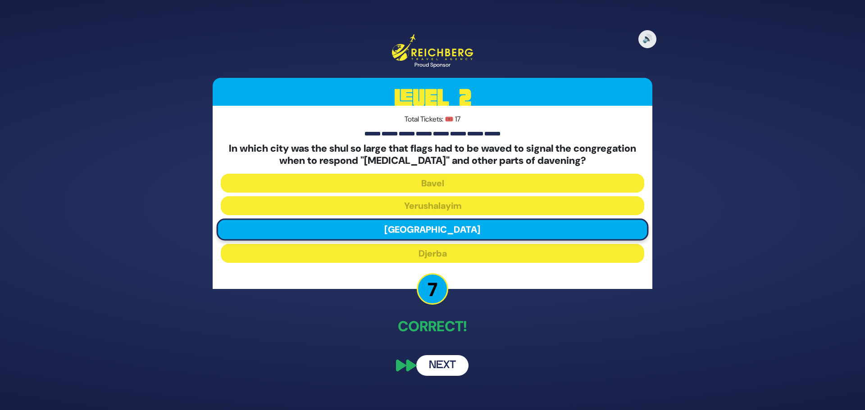
click at [445, 369] on button "Next" at bounding box center [442, 365] width 52 height 21
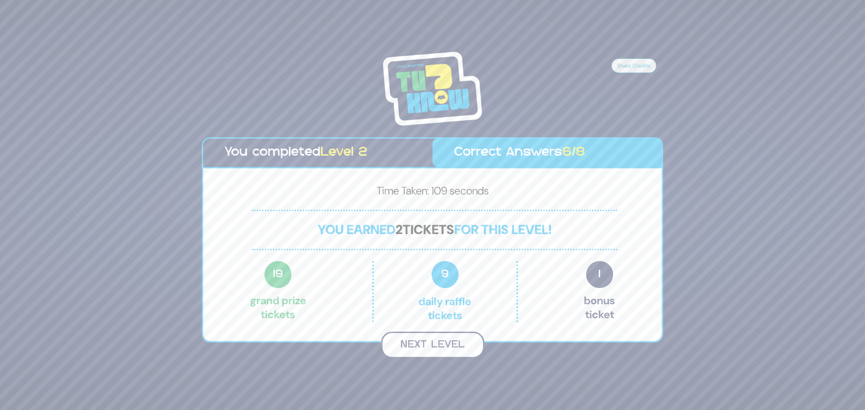
click at [436, 344] on button "Next Level" at bounding box center [432, 345] width 103 height 27
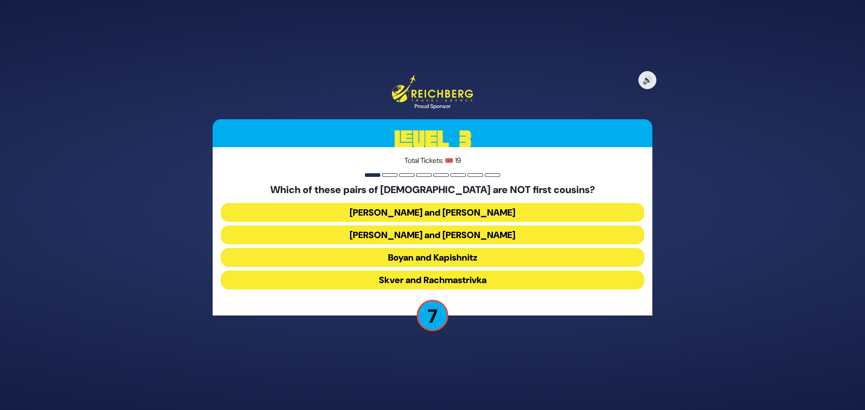
click at [442, 212] on button "Belz and Slonim" at bounding box center [432, 212] width 423 height 19
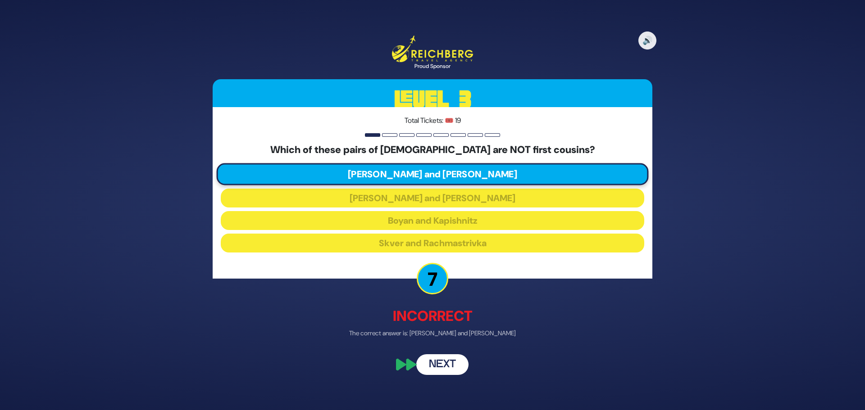
click at [436, 364] on button "Next" at bounding box center [442, 364] width 52 height 21
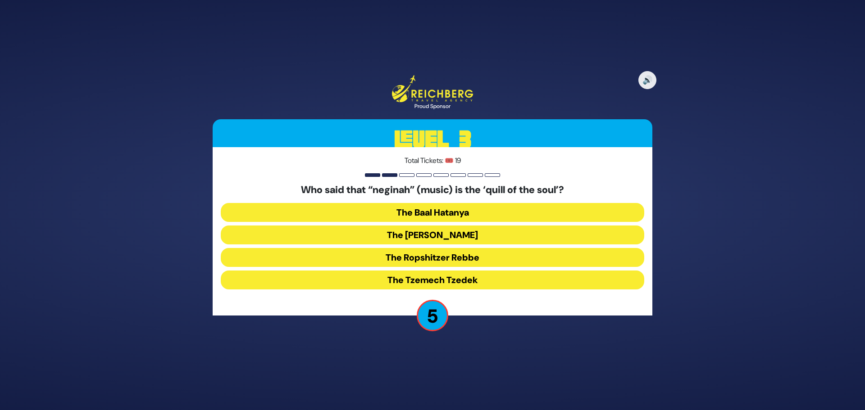
click at [412, 211] on button "The Baal Hatanya" at bounding box center [432, 212] width 423 height 19
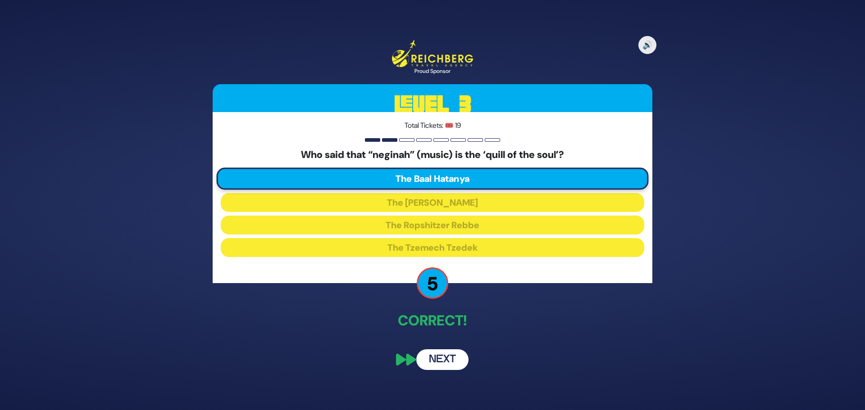
click at [457, 362] on button "Next" at bounding box center [442, 360] width 52 height 21
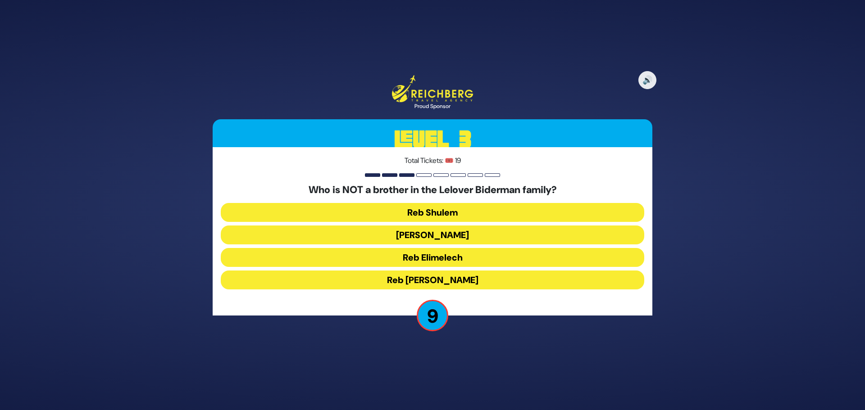
click at [405, 279] on button "Reb Chaim Yosef" at bounding box center [432, 280] width 423 height 19
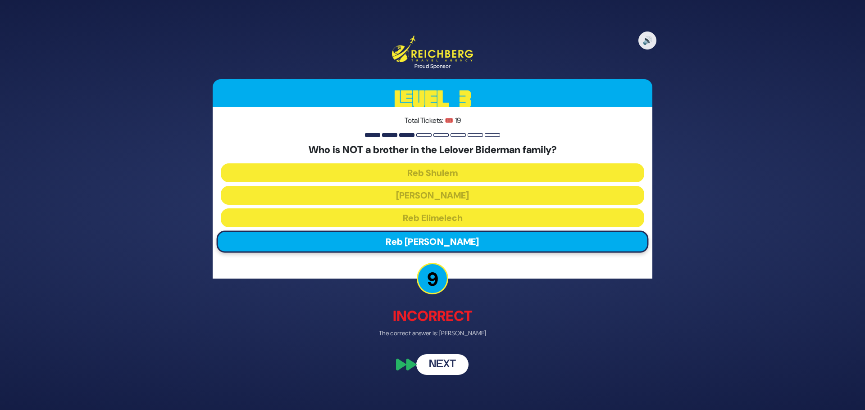
click at [454, 370] on button "Next" at bounding box center [442, 364] width 52 height 21
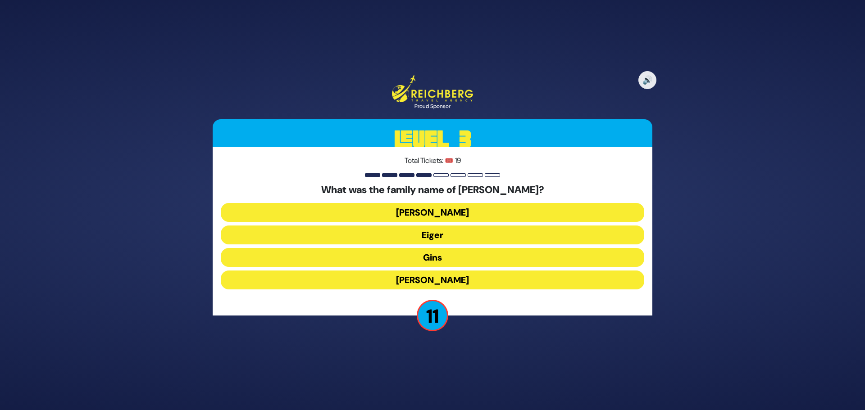
click at [397, 255] on button "Gins" at bounding box center [432, 257] width 423 height 19
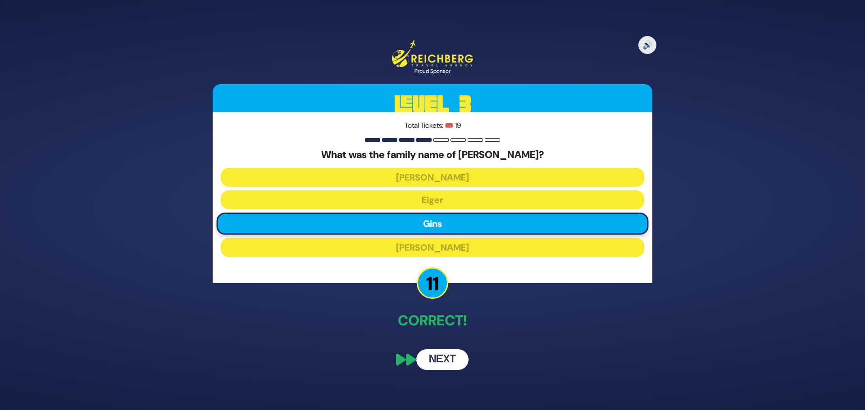
click at [434, 358] on button "Next" at bounding box center [442, 360] width 52 height 21
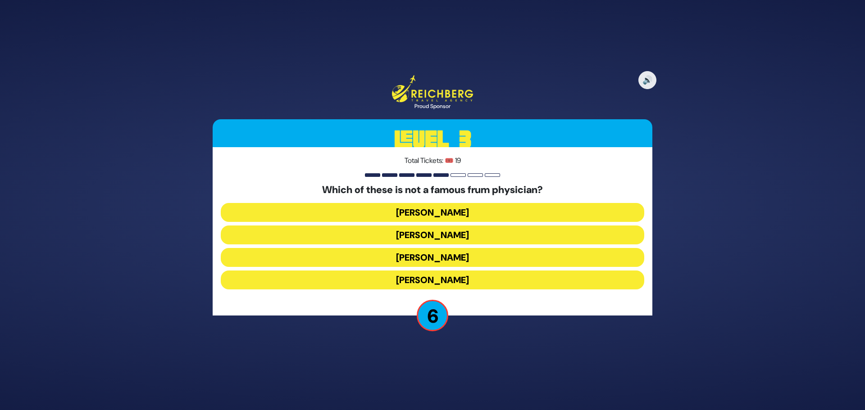
click at [437, 259] on button "Dr. Fryshman" at bounding box center [432, 257] width 423 height 19
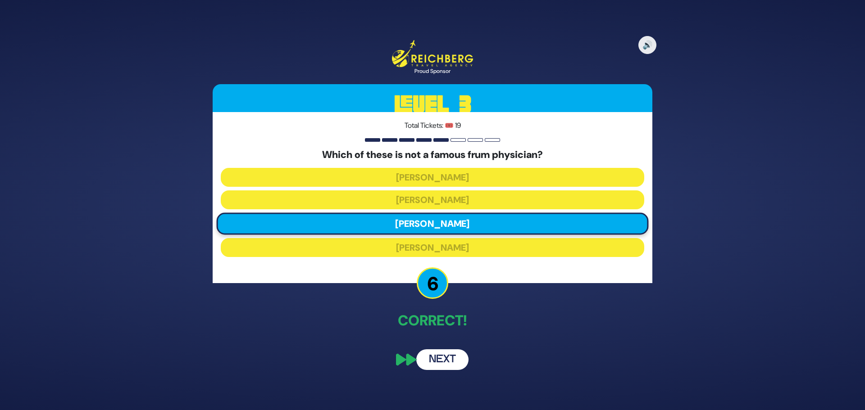
click at [449, 357] on button "Next" at bounding box center [442, 360] width 52 height 21
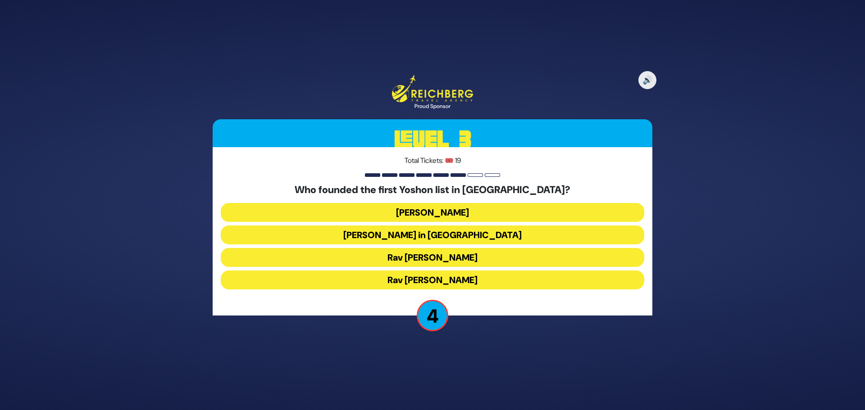
click at [435, 258] on button "Rav Nochum Zev Herman" at bounding box center [432, 257] width 423 height 19
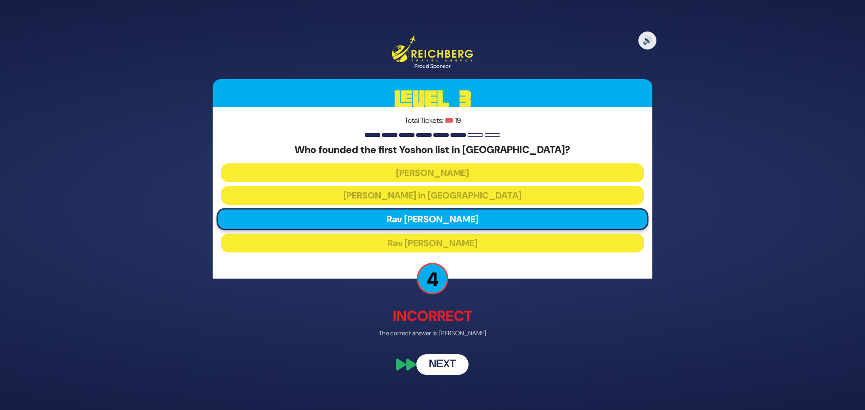
click at [452, 359] on button "Next" at bounding box center [442, 364] width 52 height 21
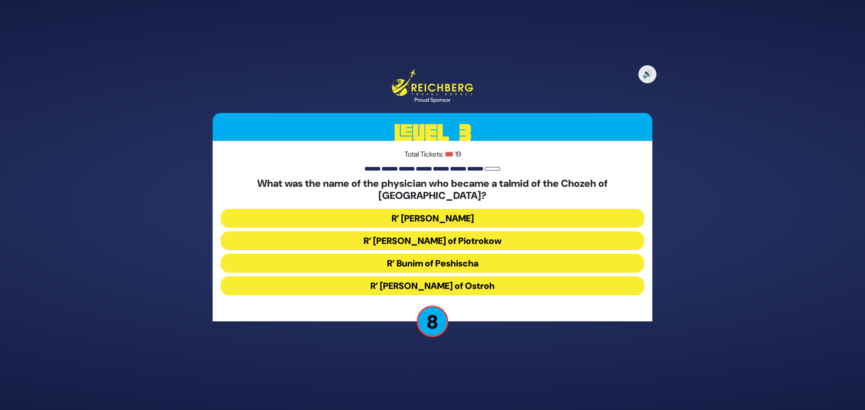
click at [436, 237] on button "R’ Chaim David Bernhard of Piotrokow" at bounding box center [432, 241] width 423 height 19
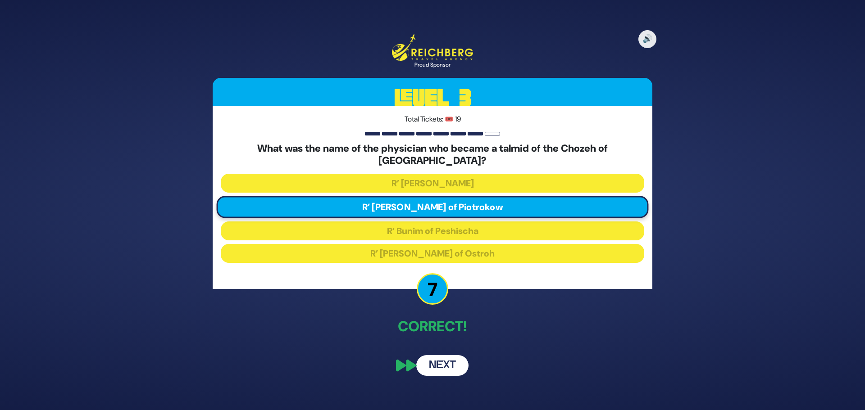
click at [446, 361] on button "Next" at bounding box center [442, 365] width 52 height 21
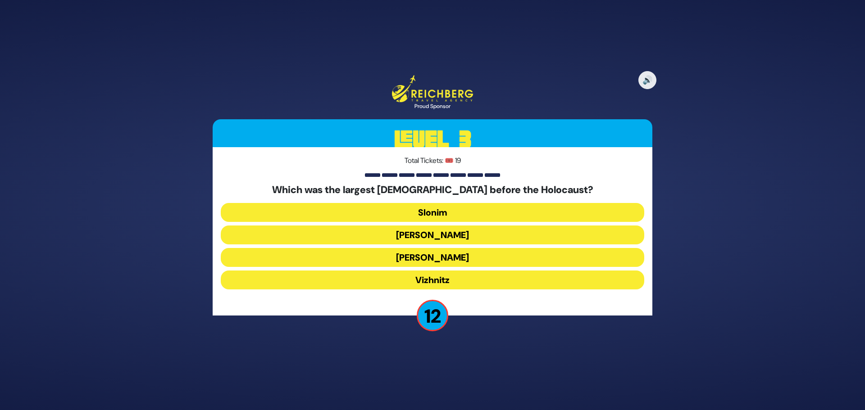
click at [428, 238] on button "Belz" at bounding box center [432, 235] width 423 height 19
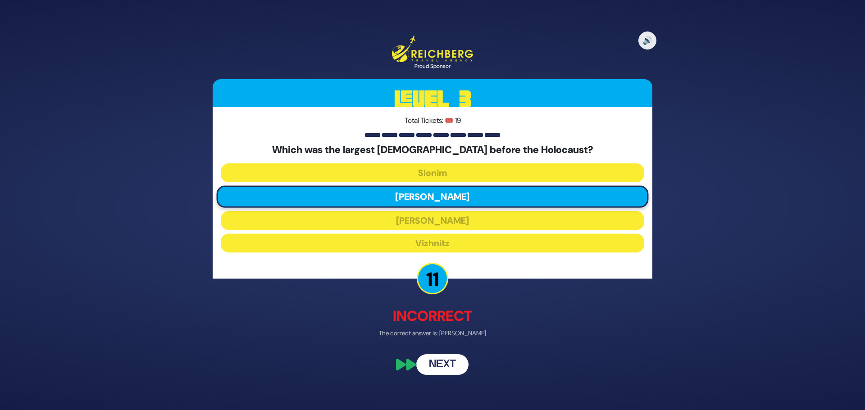
click at [445, 369] on button "Next" at bounding box center [442, 364] width 52 height 21
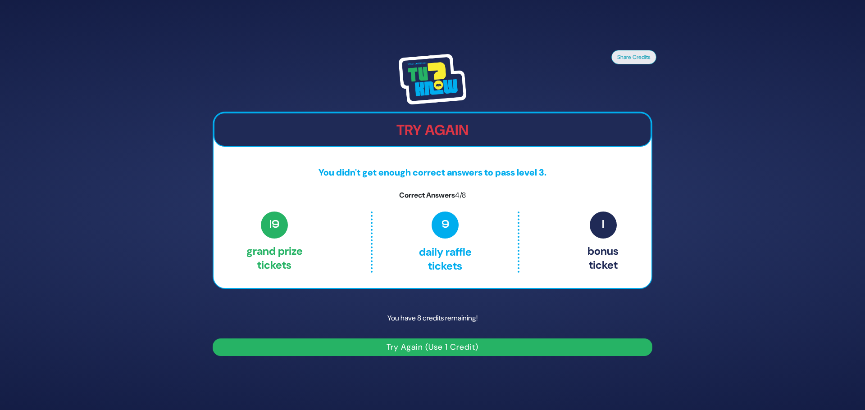
click at [436, 350] on button "Try Again (Use 1 Credit)" at bounding box center [433, 348] width 440 height 18
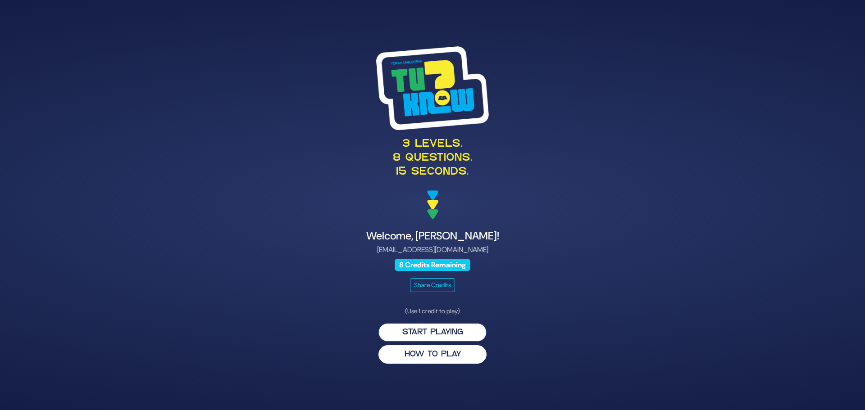
click at [448, 331] on button "Start Playing" at bounding box center [432, 332] width 108 height 18
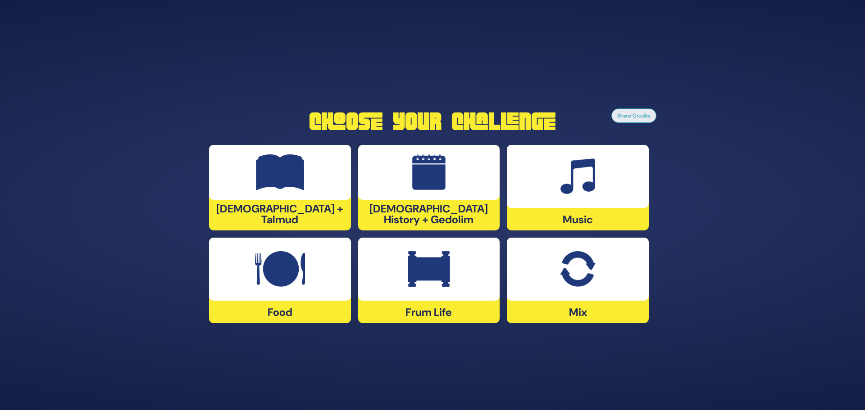
click at [550, 279] on div at bounding box center [578, 269] width 142 height 63
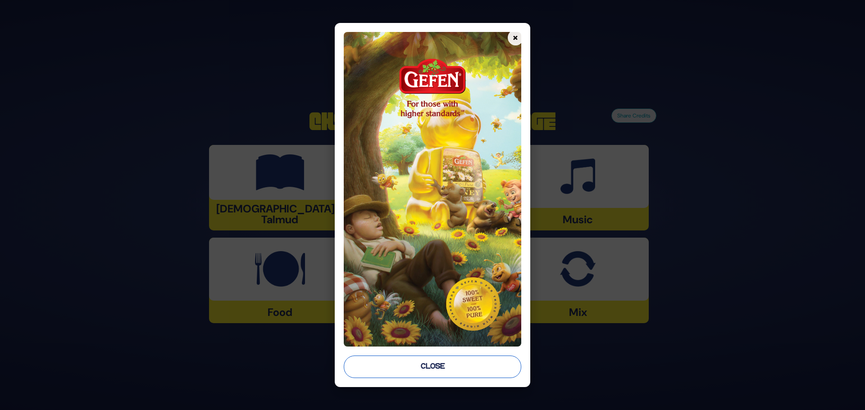
click at [395, 361] on button "Close" at bounding box center [432, 367] width 177 height 23
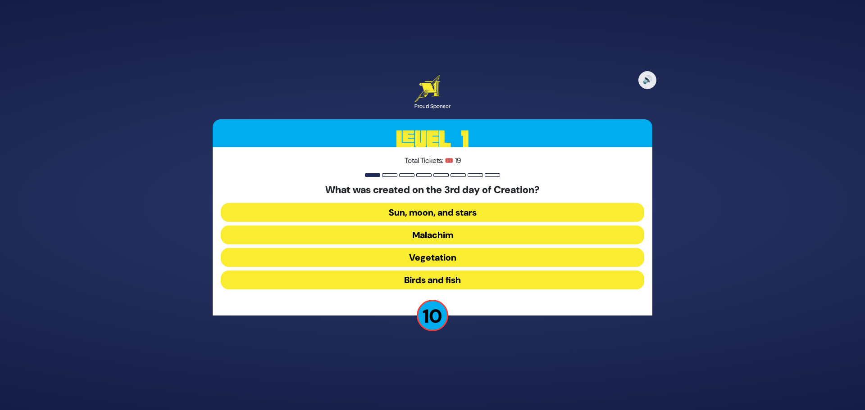
click at [438, 260] on button "Vegetation" at bounding box center [432, 257] width 423 height 19
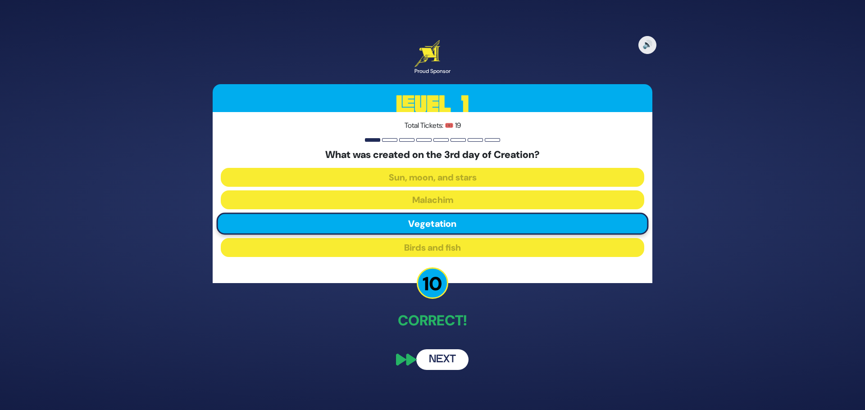
click at [439, 357] on button "Next" at bounding box center [442, 360] width 52 height 21
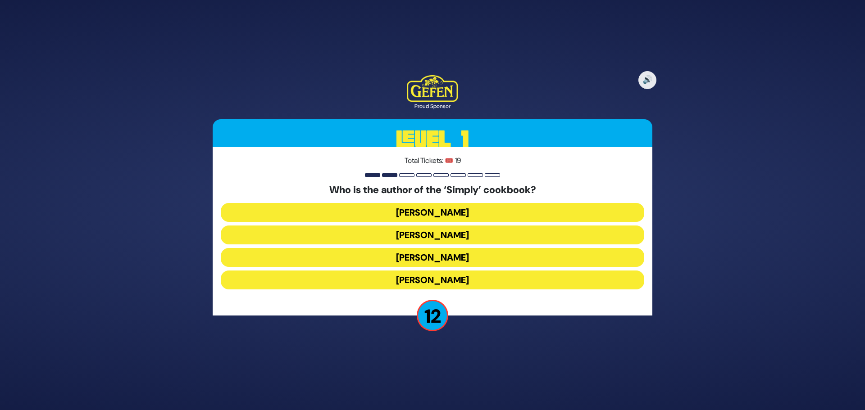
click at [406, 279] on button "[PERSON_NAME]" at bounding box center [432, 280] width 423 height 19
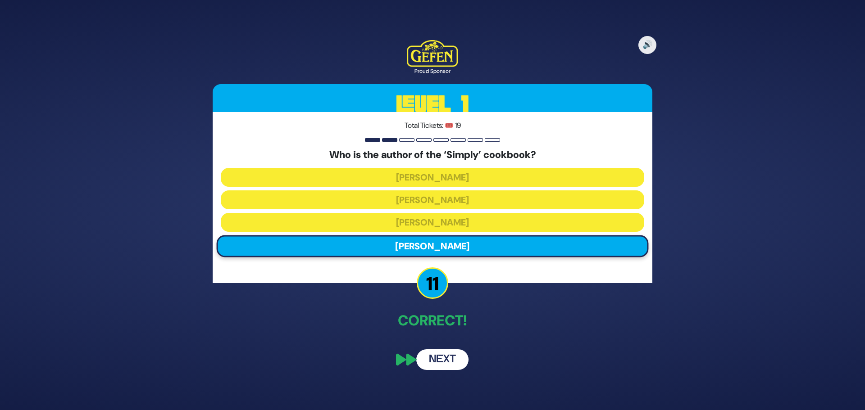
click at [445, 365] on button "Next" at bounding box center [442, 360] width 52 height 21
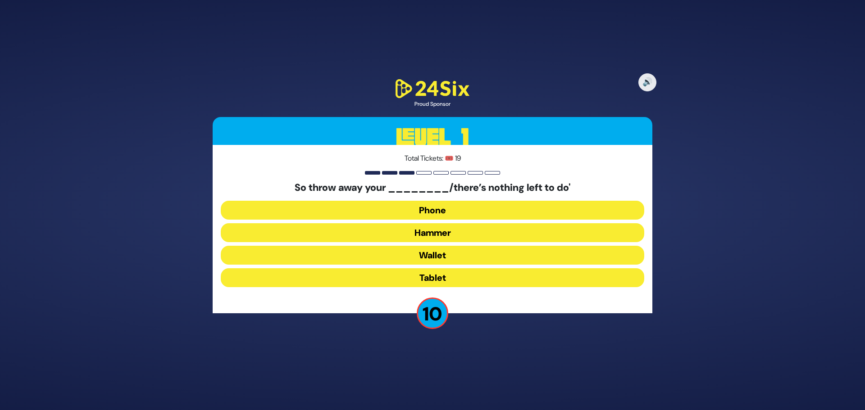
click at [450, 233] on button "Hammer" at bounding box center [432, 232] width 423 height 19
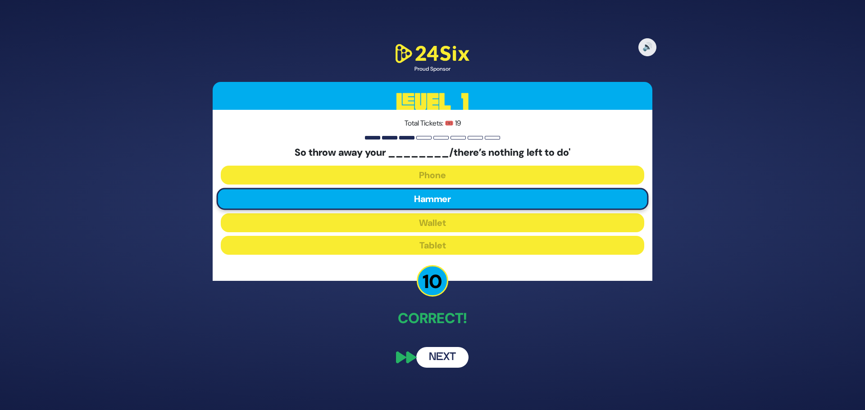
click at [441, 356] on button "Next" at bounding box center [442, 357] width 52 height 21
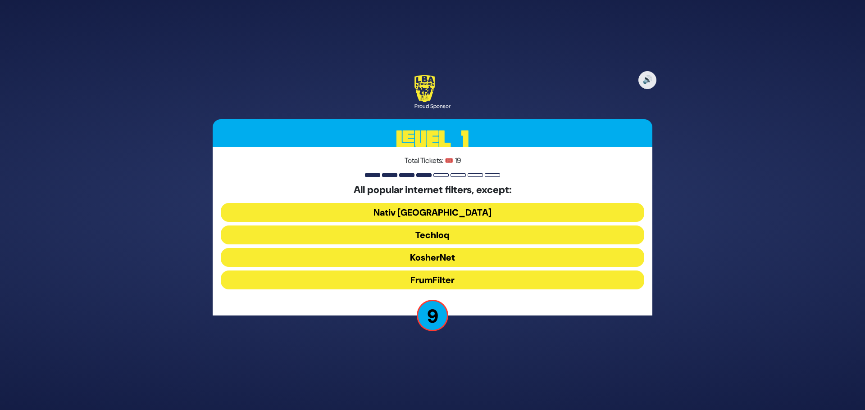
click at [441, 213] on button "Nativ USA" at bounding box center [432, 212] width 423 height 19
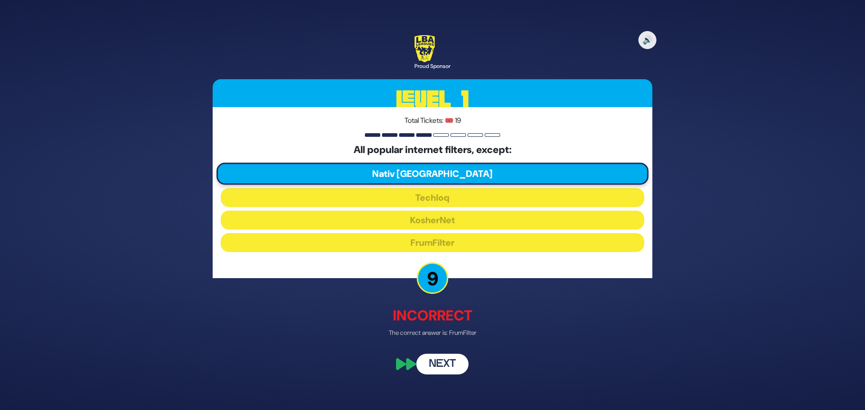
click at [438, 367] on button "Next" at bounding box center [442, 364] width 52 height 21
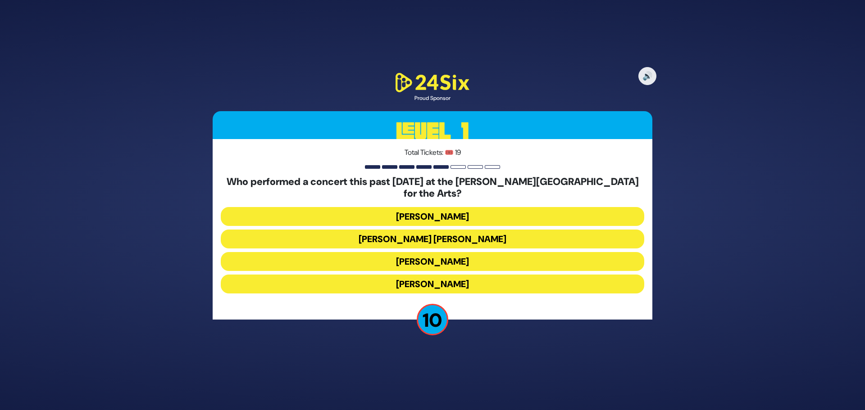
click at [430, 279] on button "Ishay Ribo" at bounding box center [432, 284] width 423 height 19
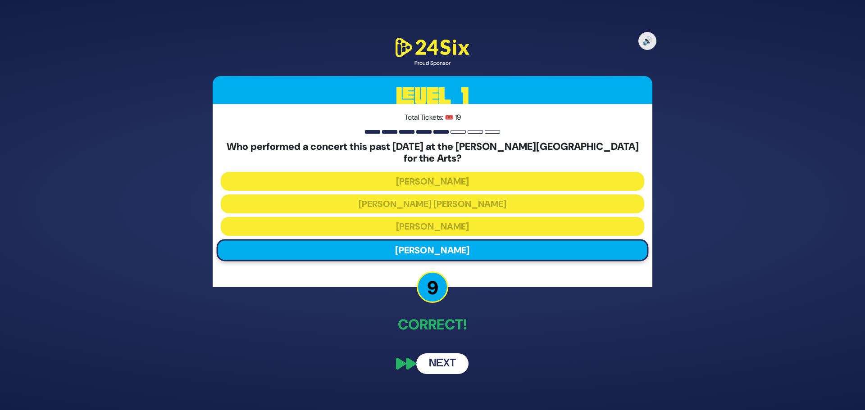
click at [459, 354] on button "Next" at bounding box center [442, 364] width 52 height 21
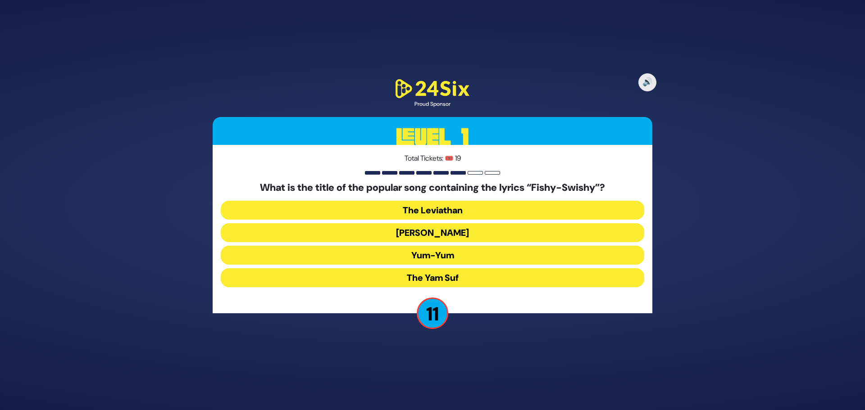
drag, startPoint x: 434, startPoint y: 262, endPoint x: 401, endPoint y: 251, distance: 34.5
click at [432, 261] on button "Yum-Yum" at bounding box center [432, 255] width 423 height 19
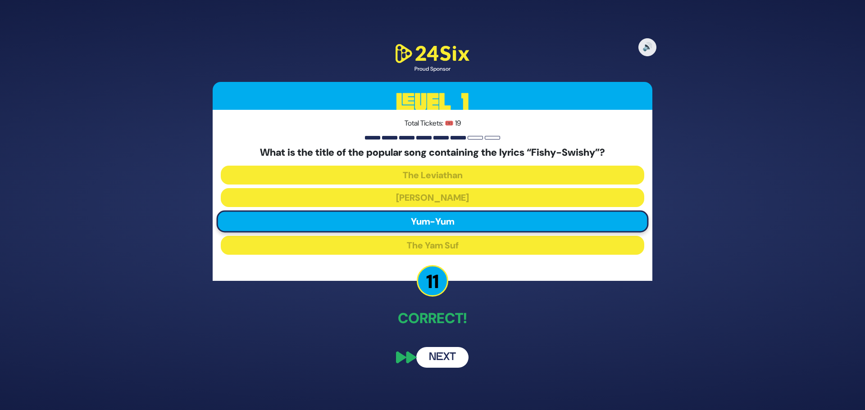
click at [449, 355] on button "Next" at bounding box center [442, 357] width 52 height 21
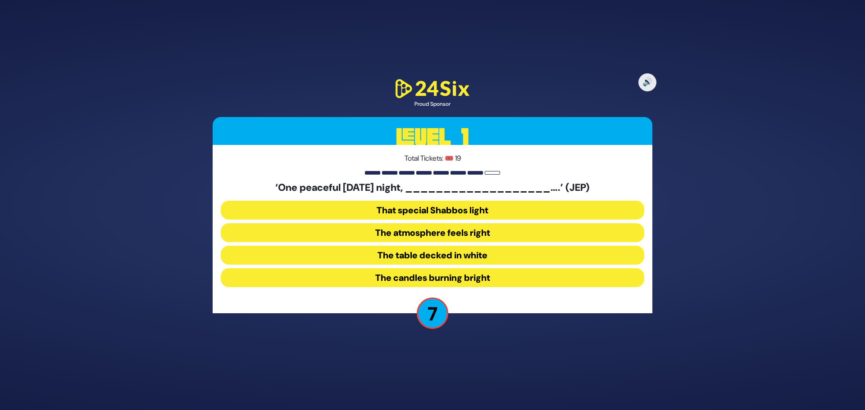
click at [463, 277] on button "The candles burning bright" at bounding box center [432, 277] width 423 height 19
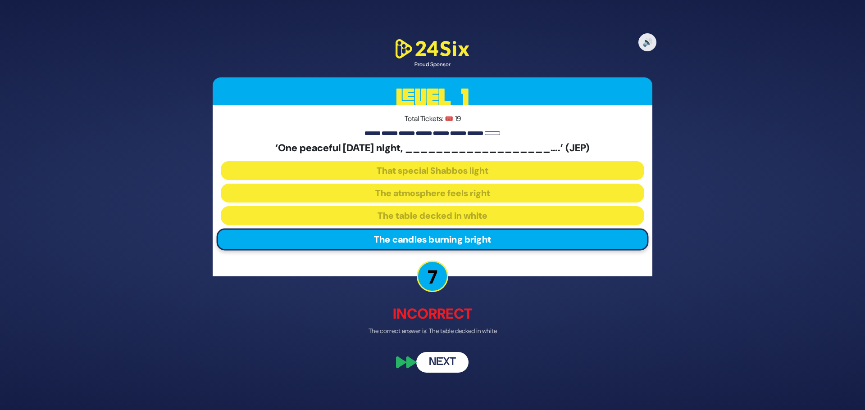
click at [447, 363] on button "Next" at bounding box center [442, 362] width 52 height 21
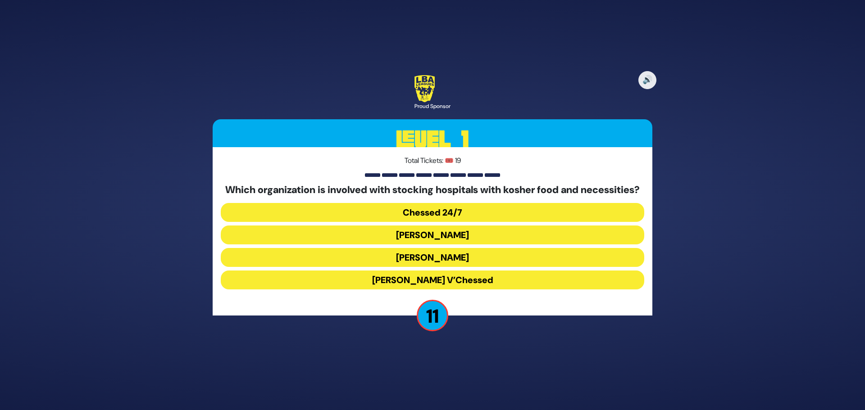
click at [450, 243] on button "Yad Sarah" at bounding box center [432, 235] width 423 height 19
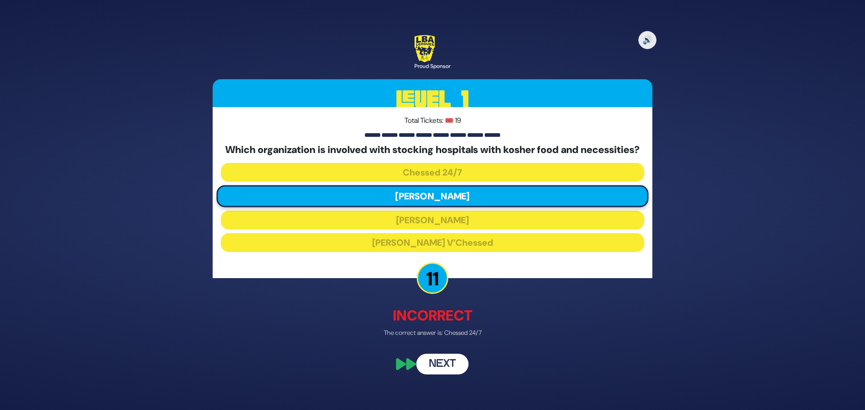
click at [443, 369] on button "Next" at bounding box center [442, 364] width 52 height 21
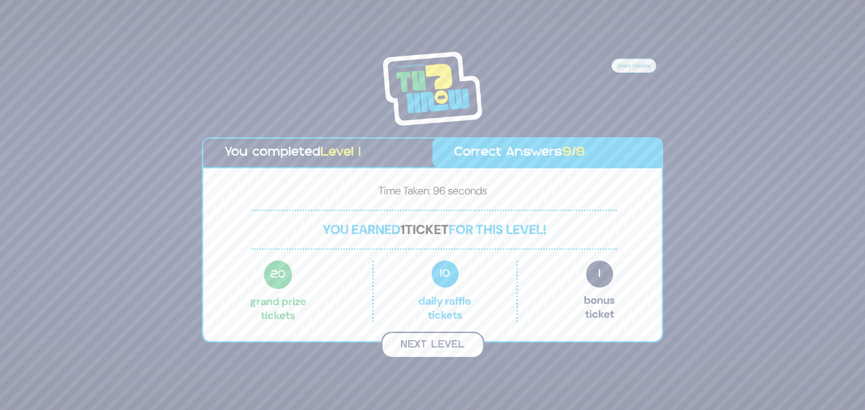
click at [453, 338] on button "Next Level" at bounding box center [432, 345] width 103 height 27
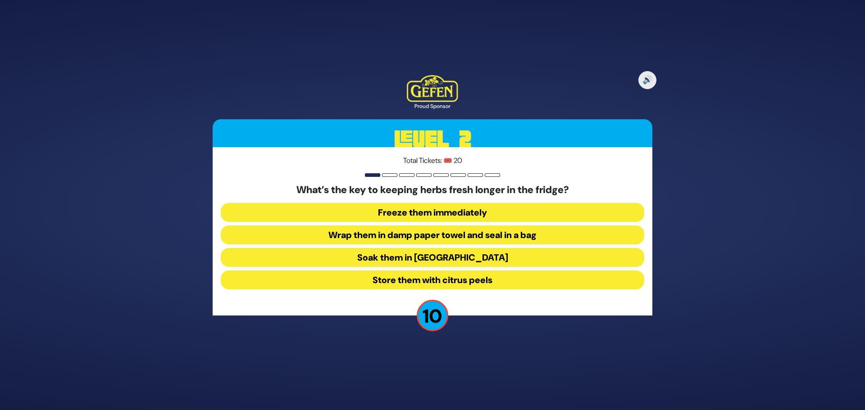
click at [485, 236] on button "Wrap them in damp paper towel and seal in a bag" at bounding box center [432, 235] width 423 height 19
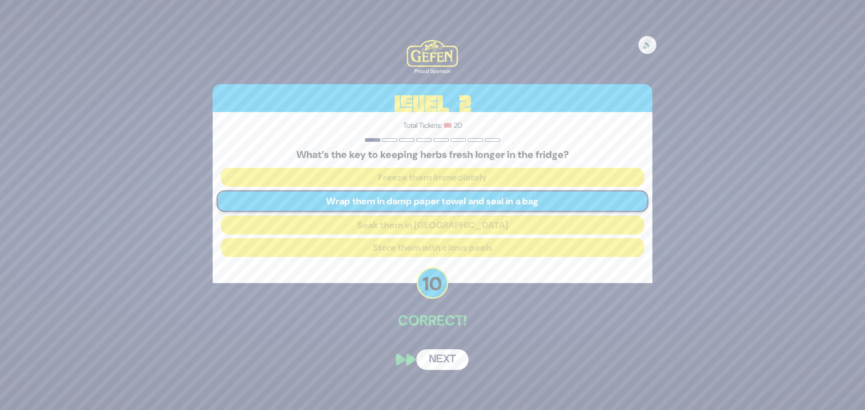
click at [450, 357] on button "Next" at bounding box center [442, 360] width 52 height 21
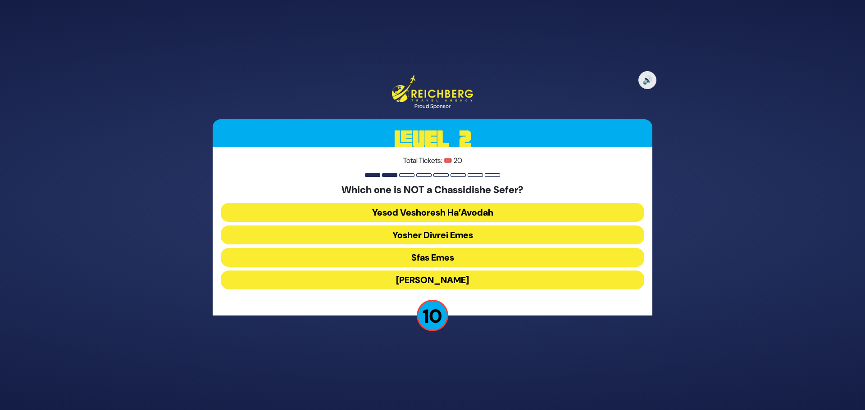
click at [436, 238] on button "Yosher Divrei Emes" at bounding box center [432, 235] width 423 height 19
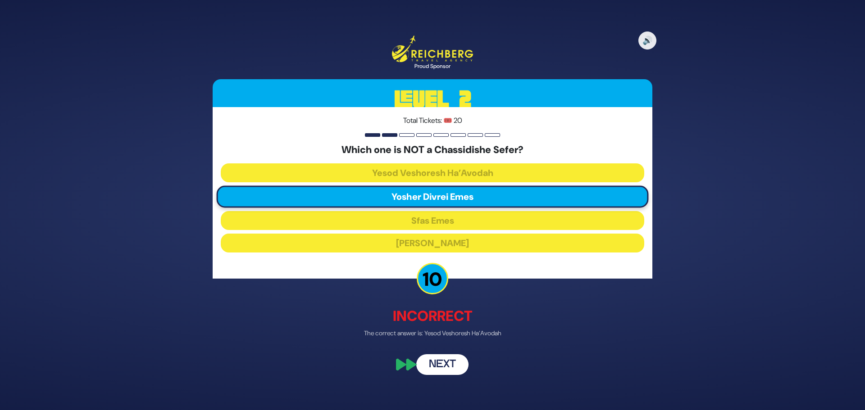
click at [448, 359] on button "Next" at bounding box center [442, 364] width 52 height 21
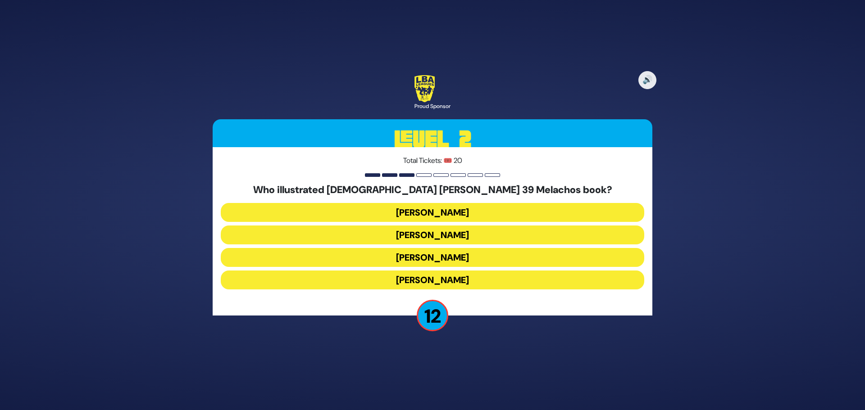
click at [437, 277] on button "Yoni Gerstein" at bounding box center [432, 280] width 423 height 19
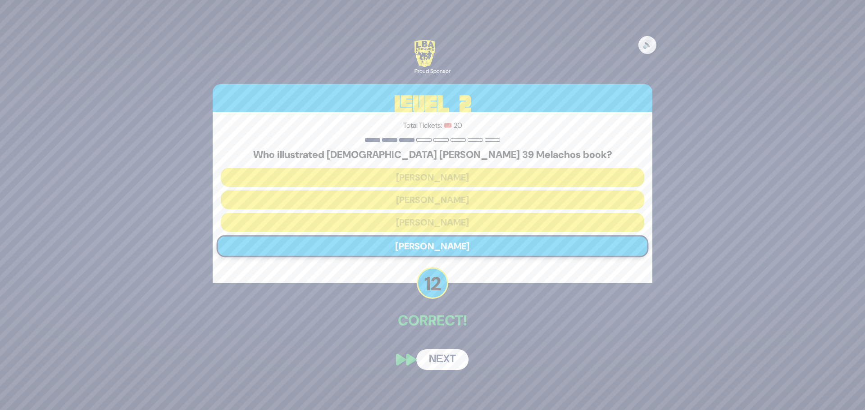
click at [443, 355] on button "Next" at bounding box center [442, 360] width 52 height 21
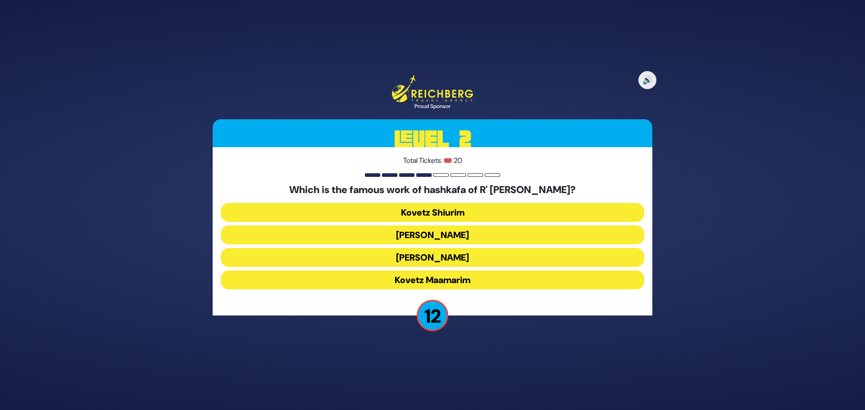
click at [427, 279] on button "Kovetz Maamarim" at bounding box center [432, 280] width 423 height 19
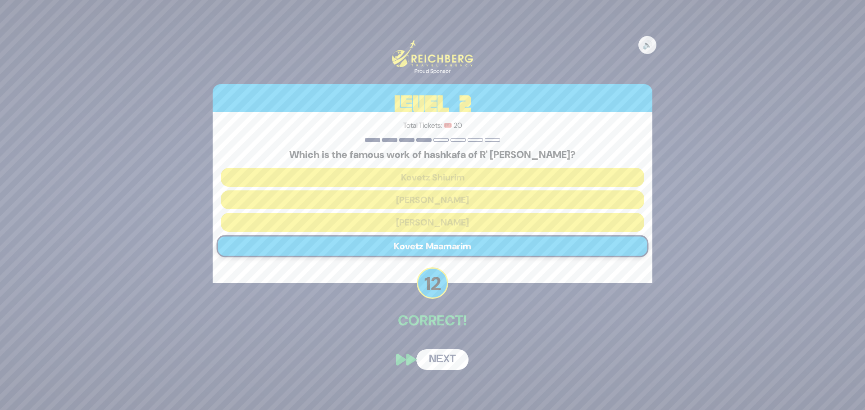
click at [439, 363] on button "Next" at bounding box center [442, 360] width 52 height 21
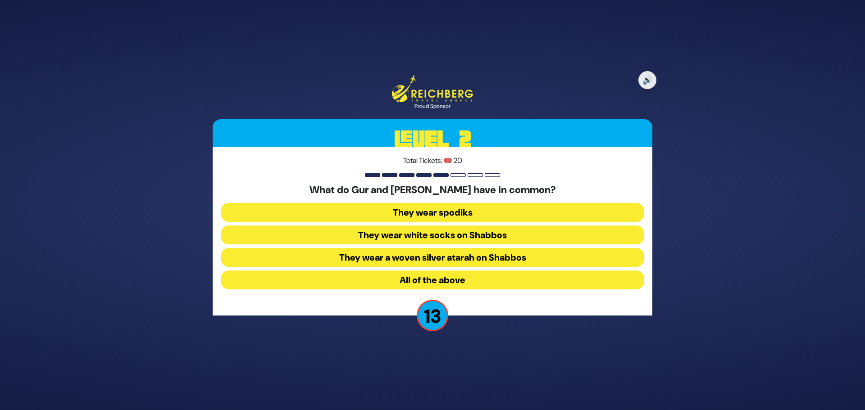
click at [442, 210] on button "They wear spodiks" at bounding box center [432, 212] width 423 height 19
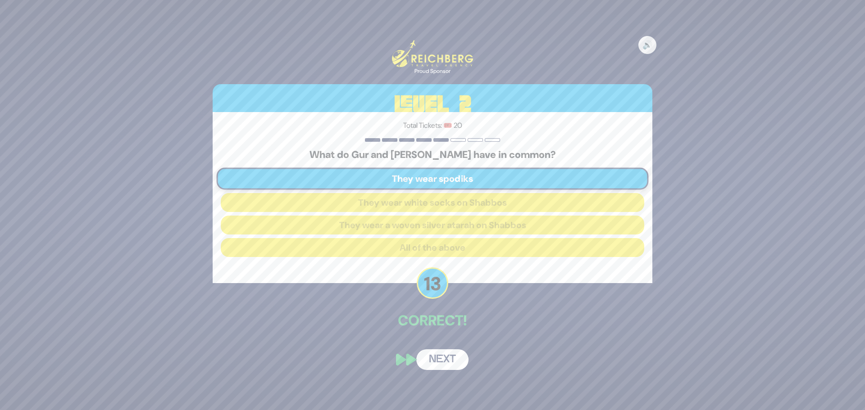
click at [448, 354] on button "Next" at bounding box center [442, 360] width 52 height 21
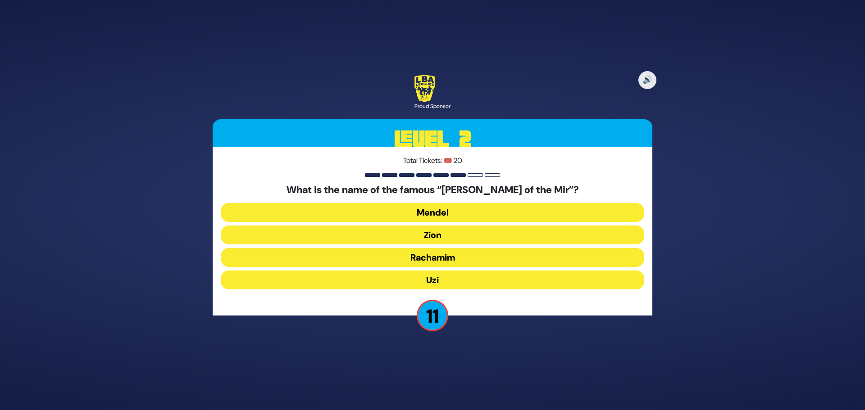
click at [443, 261] on button "Rachamim" at bounding box center [432, 257] width 423 height 19
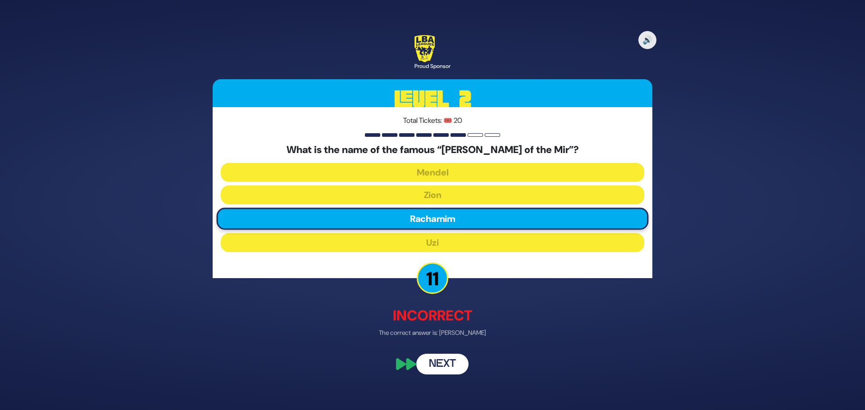
click at [441, 362] on button "Next" at bounding box center [442, 364] width 52 height 21
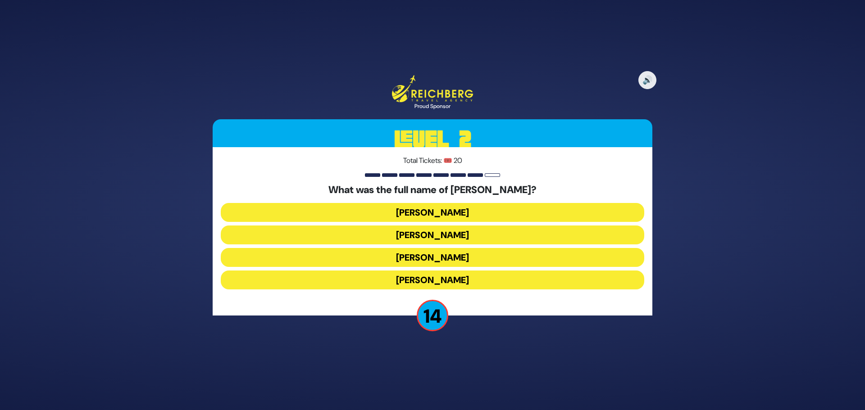
click at [441, 210] on button "Elimelech Gavriel" at bounding box center [432, 212] width 423 height 19
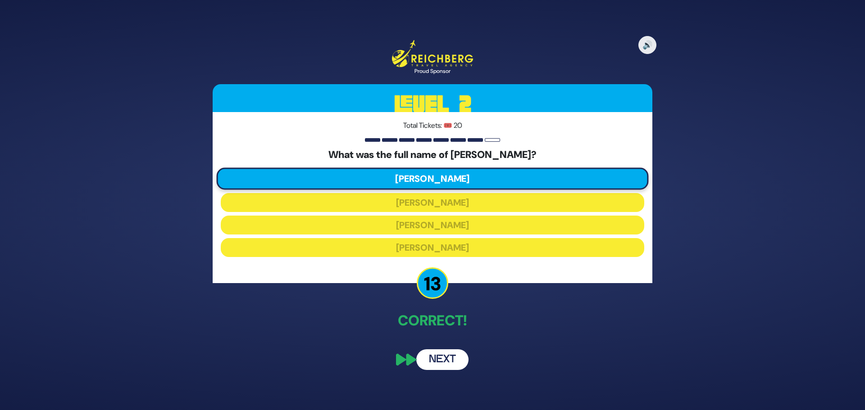
click at [433, 360] on button "Next" at bounding box center [442, 360] width 52 height 21
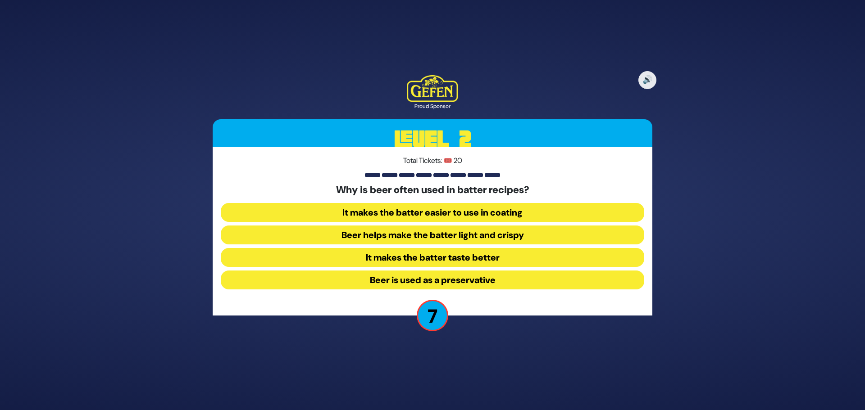
click at [470, 233] on button "Beer helps make the batter light and crispy" at bounding box center [432, 235] width 423 height 19
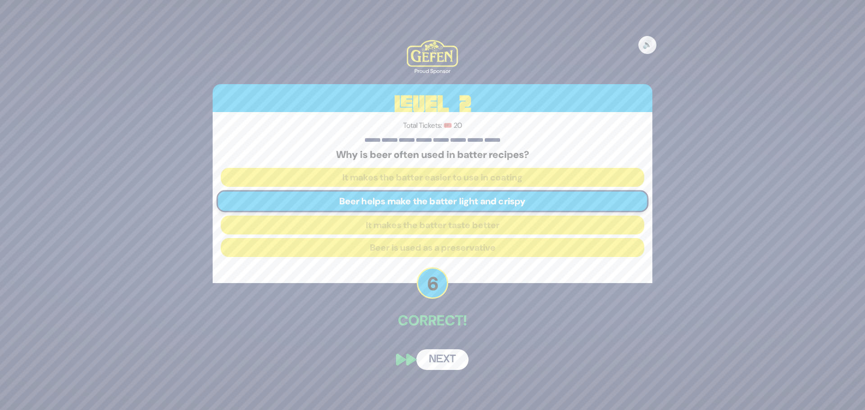
click at [443, 359] on button "Next" at bounding box center [442, 360] width 52 height 21
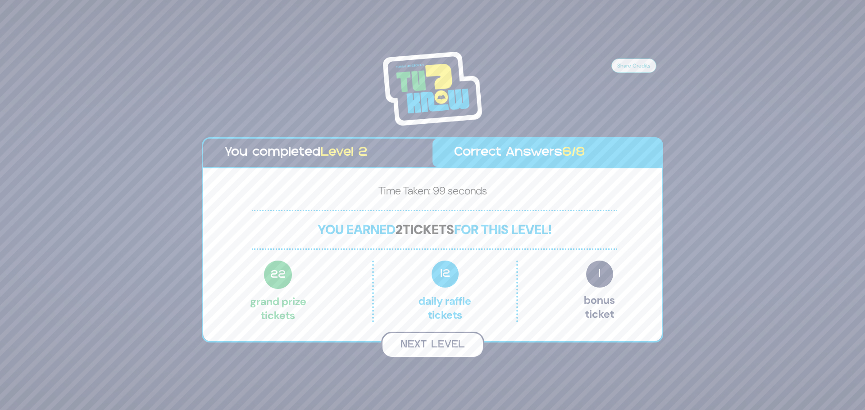
click at [444, 346] on button "Next Level" at bounding box center [432, 345] width 103 height 27
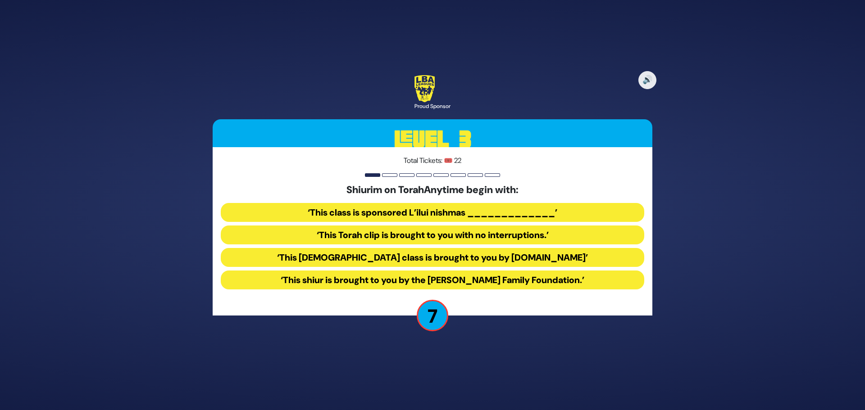
click at [395, 256] on button "‘This Torah class is brought to you by TorahAnytime.com’" at bounding box center [432, 257] width 423 height 19
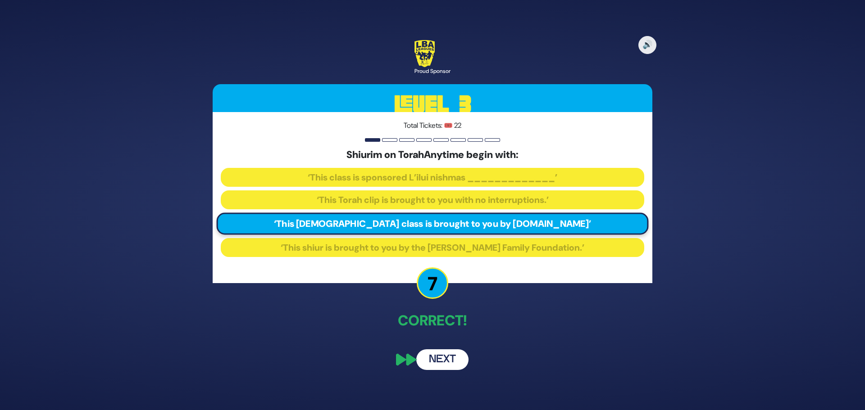
click at [442, 363] on button "Next" at bounding box center [442, 360] width 52 height 21
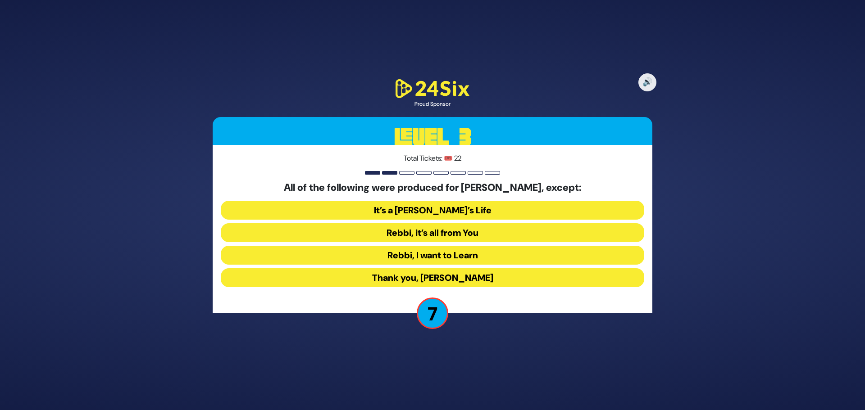
click at [387, 256] on button "Rebbi, I want to Learn" at bounding box center [432, 255] width 423 height 19
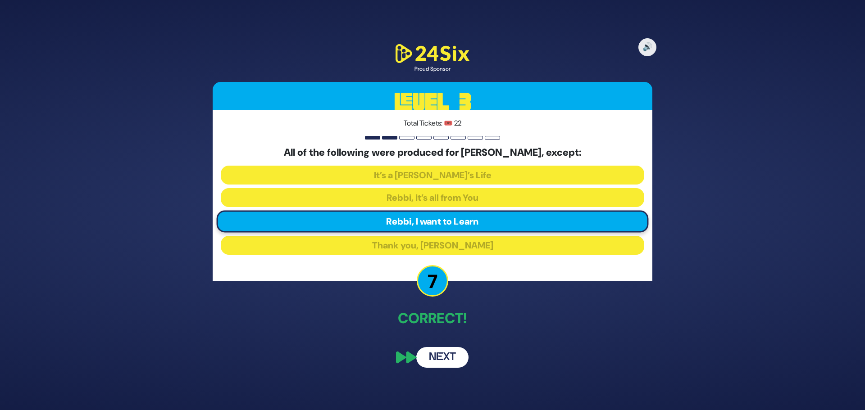
click at [445, 355] on button "Next" at bounding box center [442, 357] width 52 height 21
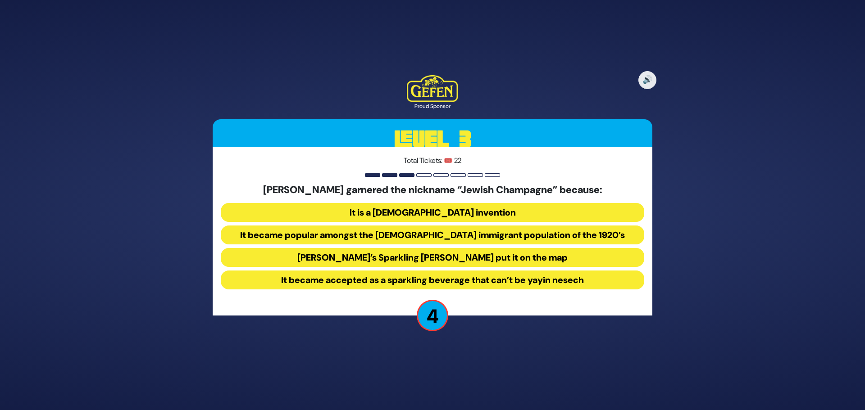
click at [341, 237] on button "It became popular amongst the Jewish immigrant population of the 1920’s" at bounding box center [432, 235] width 423 height 19
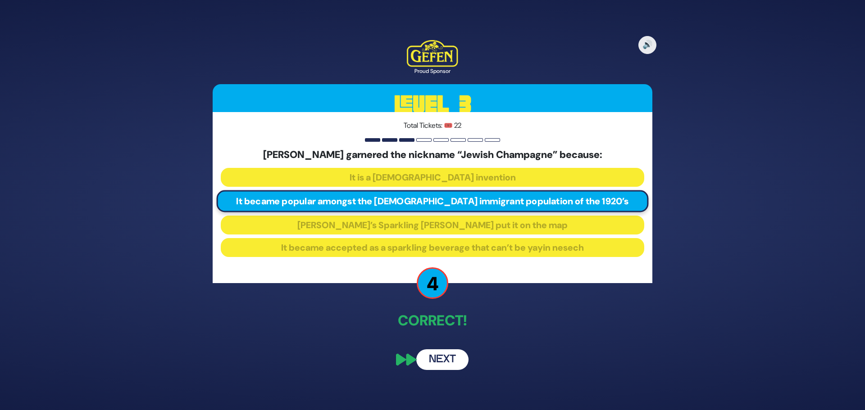
click at [446, 354] on button "Next" at bounding box center [442, 360] width 52 height 21
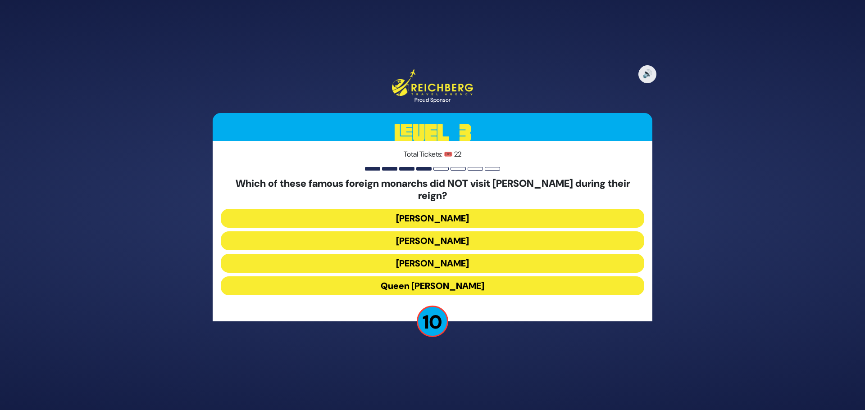
click at [392, 283] on button "Queen Elizabeth II" at bounding box center [432, 286] width 423 height 19
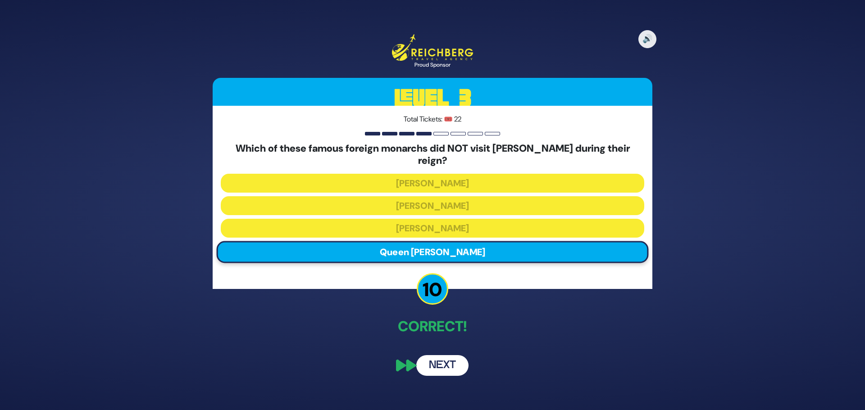
click at [439, 361] on button "Next" at bounding box center [442, 365] width 52 height 21
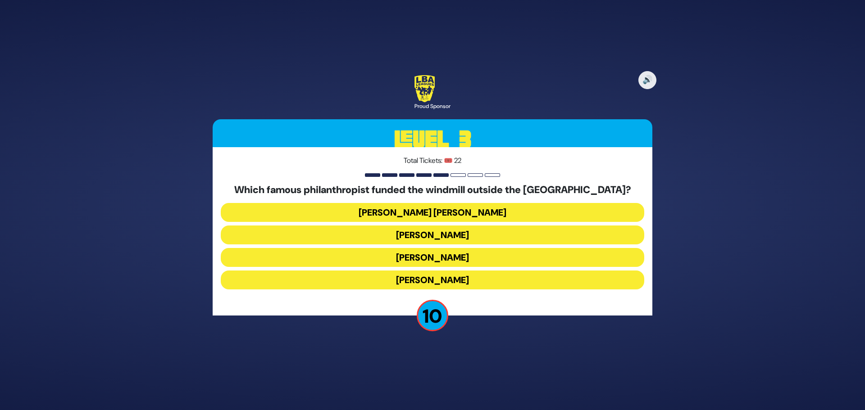
drag, startPoint x: 372, startPoint y: 281, endPoint x: 354, endPoint y: 287, distance: 19.2
click at [371, 281] on button "Moses Montefiore" at bounding box center [432, 280] width 423 height 19
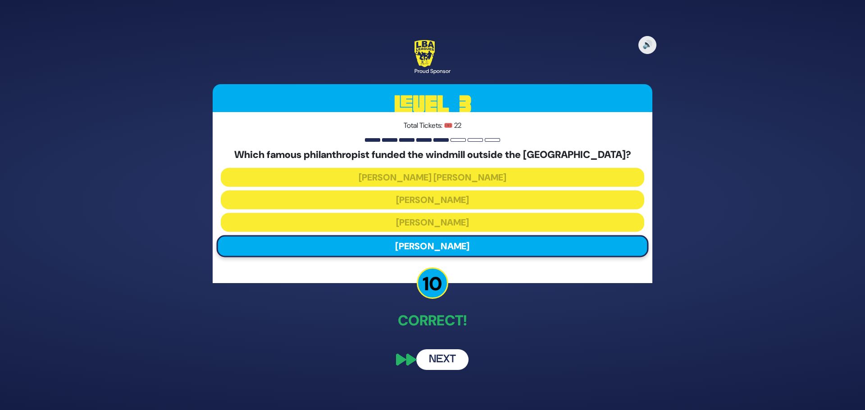
click at [440, 360] on button "Next" at bounding box center [442, 360] width 52 height 21
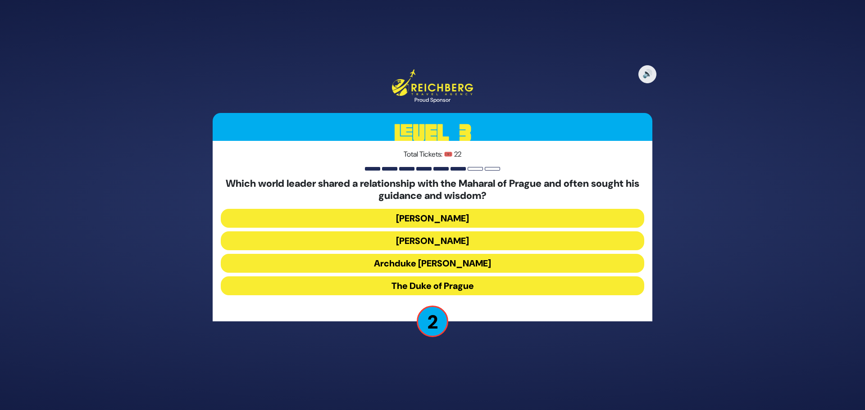
click at [416, 240] on button "Kaiser Rudolph II" at bounding box center [432, 241] width 423 height 19
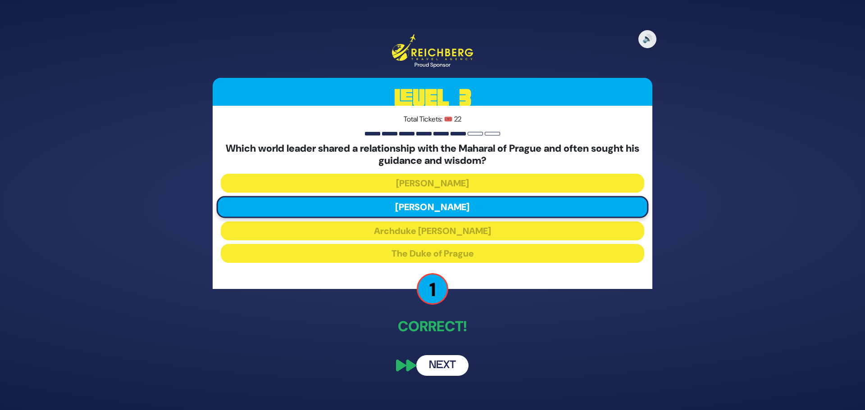
click at [454, 368] on button "Next" at bounding box center [442, 365] width 52 height 21
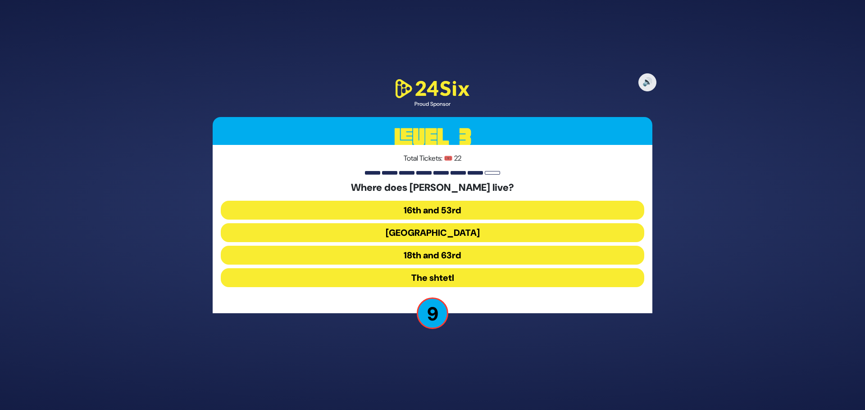
click at [460, 281] on button "The shtetl" at bounding box center [432, 277] width 423 height 19
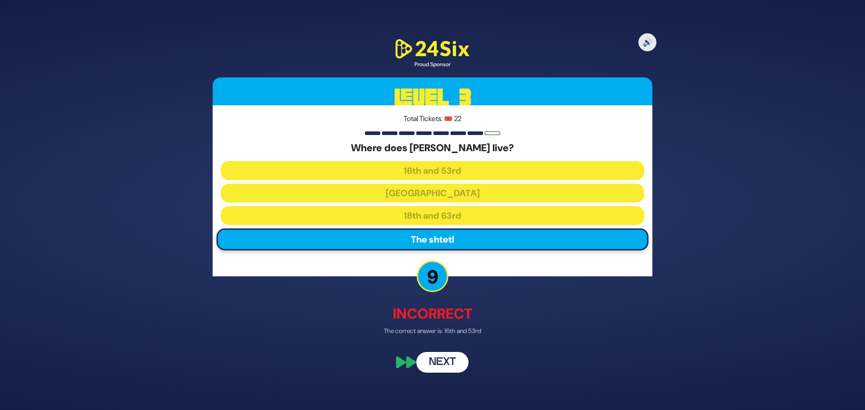
click at [450, 363] on button "Next" at bounding box center [442, 362] width 52 height 21
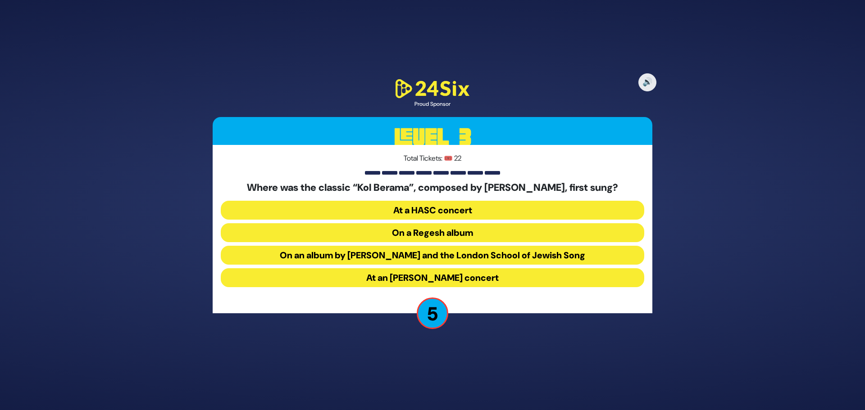
click at [429, 259] on button "On an album by Yigal Calek and the London School of Jewish Song" at bounding box center [432, 255] width 423 height 19
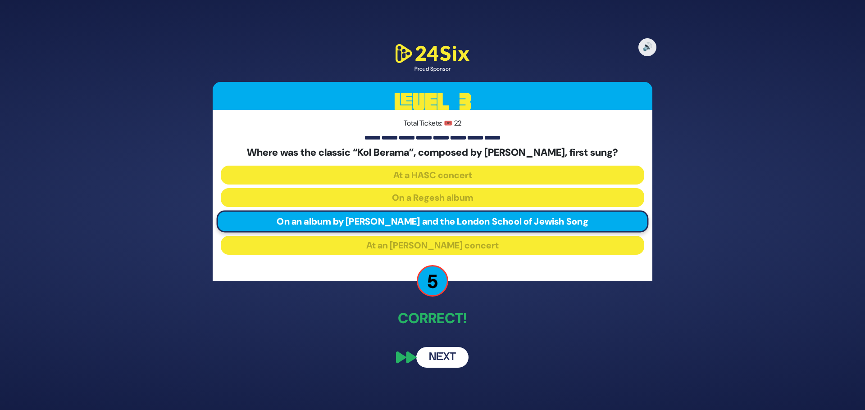
click at [439, 362] on button "Next" at bounding box center [442, 357] width 52 height 21
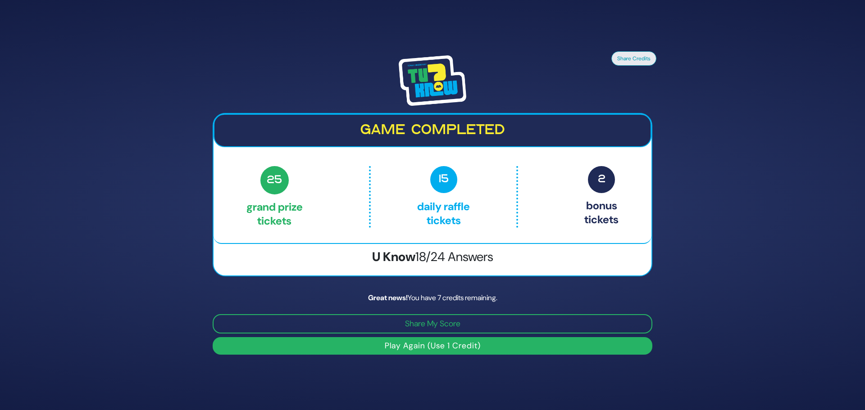
click at [340, 349] on button "Play Again (Use 1 Credit)" at bounding box center [433, 346] width 440 height 18
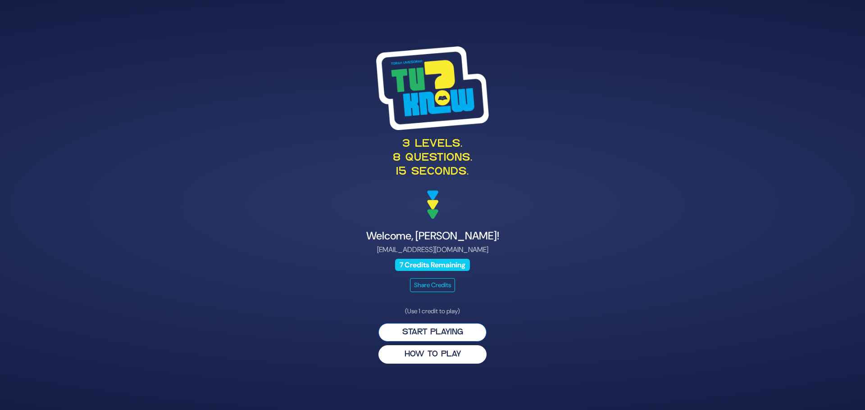
click at [413, 336] on button "Start Playing" at bounding box center [432, 332] width 108 height 18
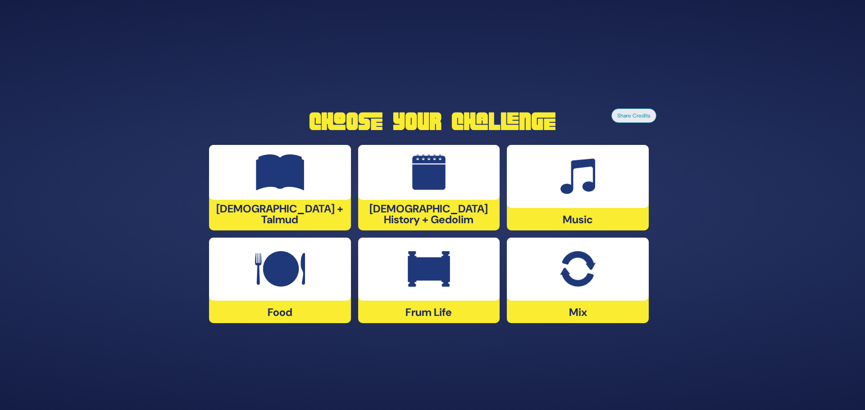
click at [290, 287] on div at bounding box center [280, 269] width 142 height 63
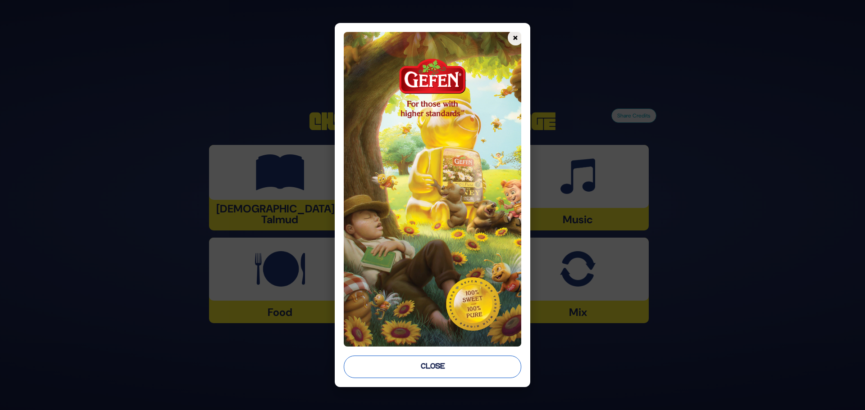
click at [425, 370] on button "Close" at bounding box center [432, 367] width 177 height 23
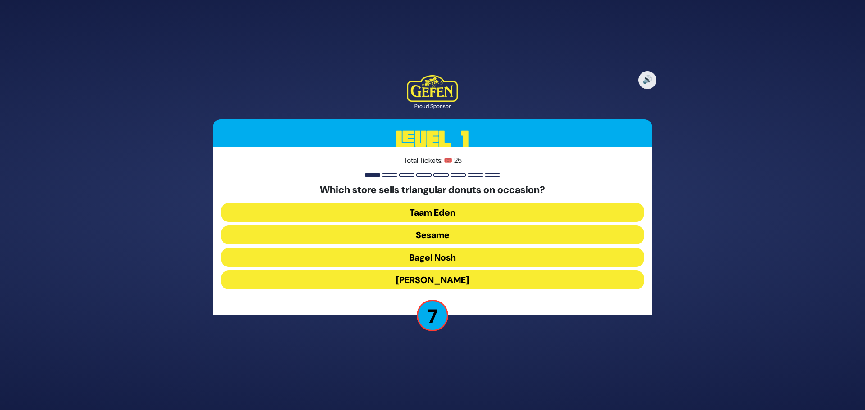
click at [436, 232] on button "Sesame" at bounding box center [432, 235] width 423 height 19
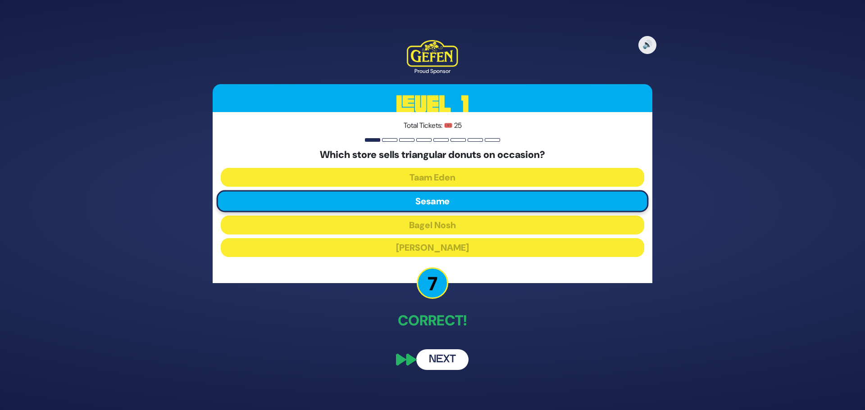
click at [457, 366] on button "Next" at bounding box center [442, 360] width 52 height 21
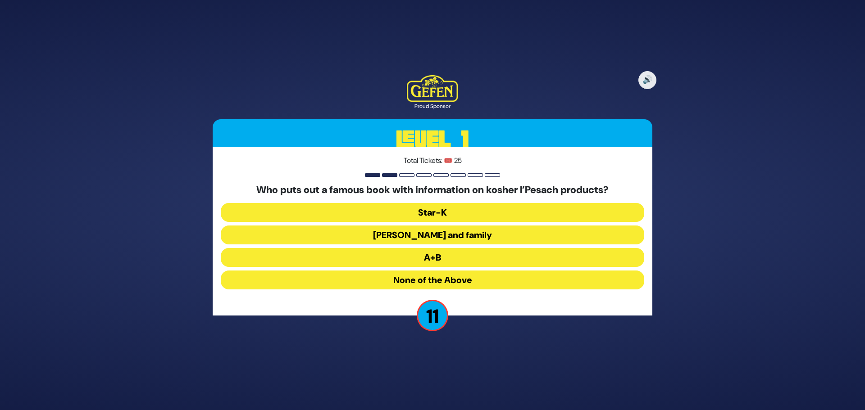
click at [450, 216] on button "Star-K" at bounding box center [432, 212] width 423 height 19
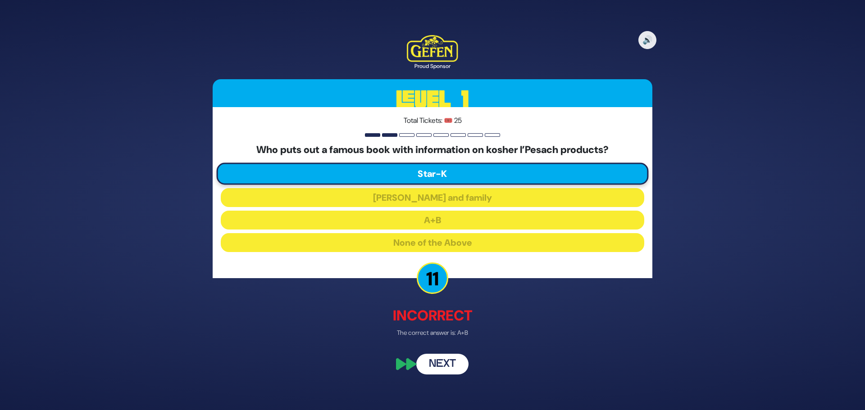
click at [441, 362] on button "Next" at bounding box center [442, 364] width 52 height 21
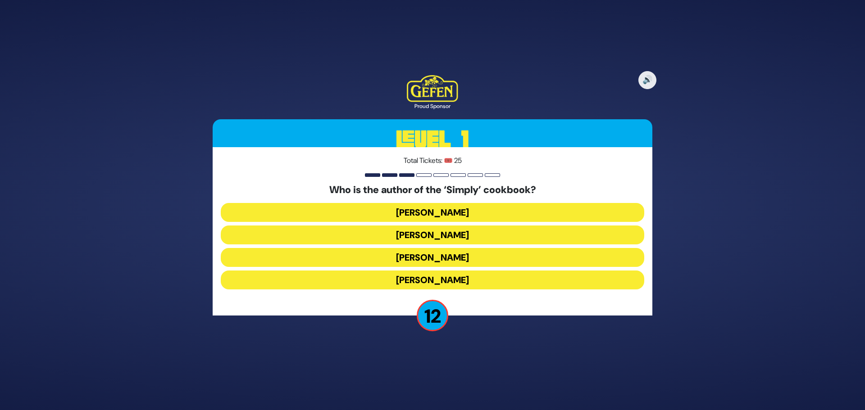
click at [442, 277] on button "[PERSON_NAME]" at bounding box center [432, 280] width 423 height 19
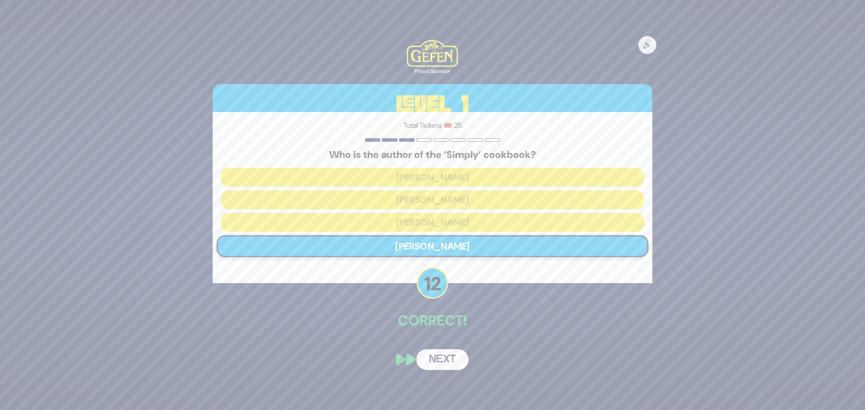
click at [444, 358] on button "Next" at bounding box center [442, 360] width 52 height 21
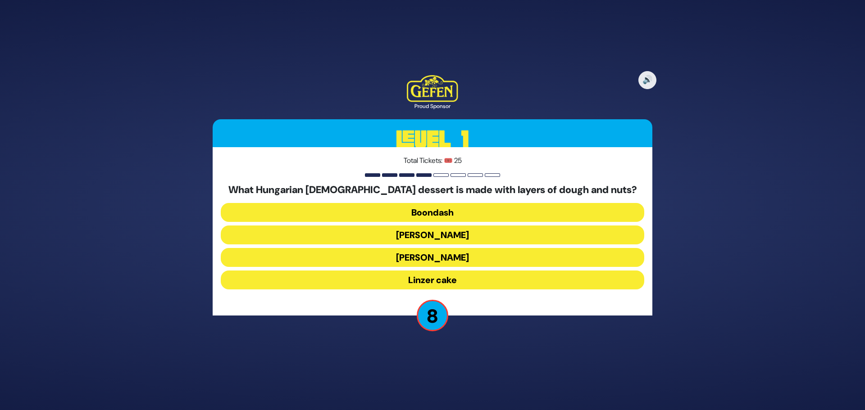
click at [447, 232] on button "Dobosh" at bounding box center [432, 235] width 423 height 19
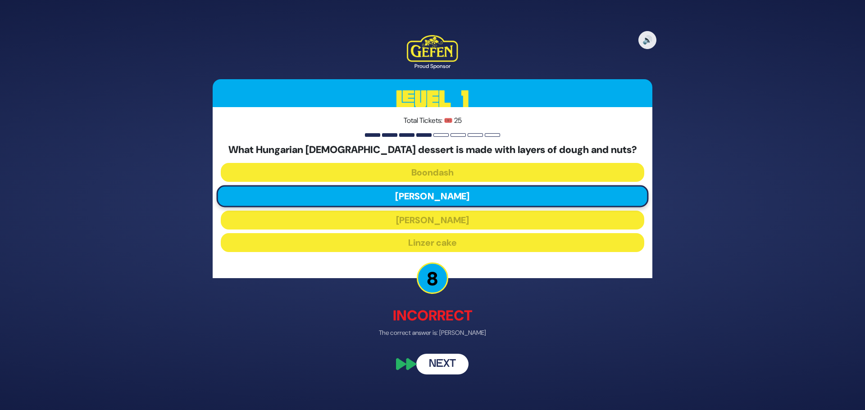
click at [452, 366] on button "Next" at bounding box center [442, 364] width 52 height 21
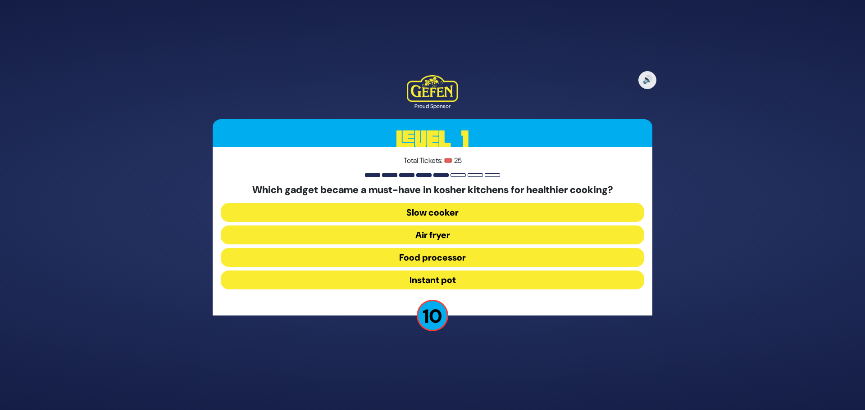
click at [469, 236] on button "Air fryer" at bounding box center [432, 235] width 423 height 19
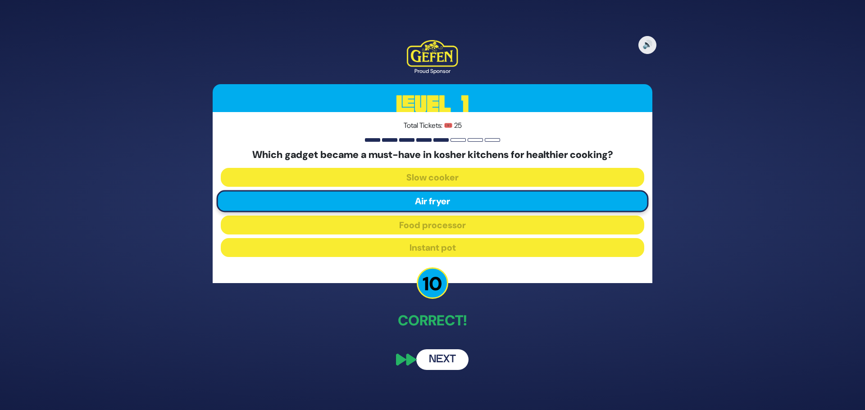
click at [440, 358] on button "Next" at bounding box center [442, 360] width 52 height 21
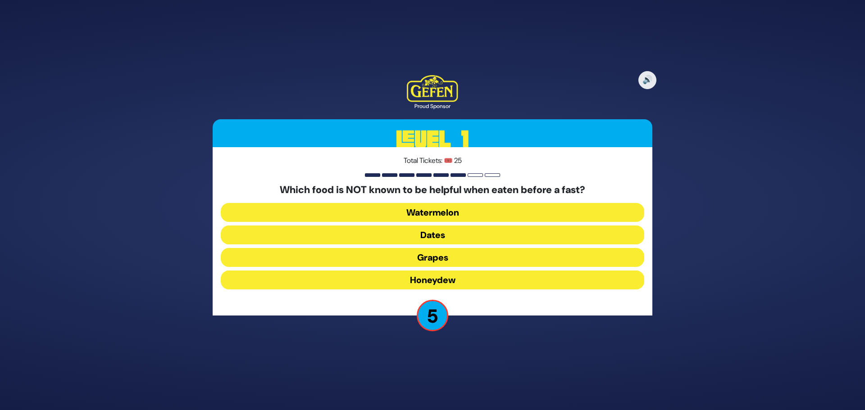
click at [450, 210] on button "Watermelon" at bounding box center [432, 212] width 423 height 19
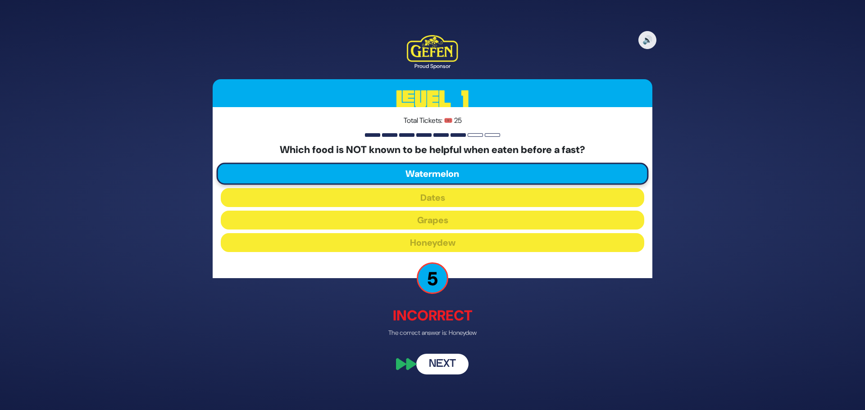
drag, startPoint x: 447, startPoint y: 364, endPoint x: 441, endPoint y: 361, distance: 6.9
click at [445, 363] on button "Next" at bounding box center [442, 364] width 52 height 21
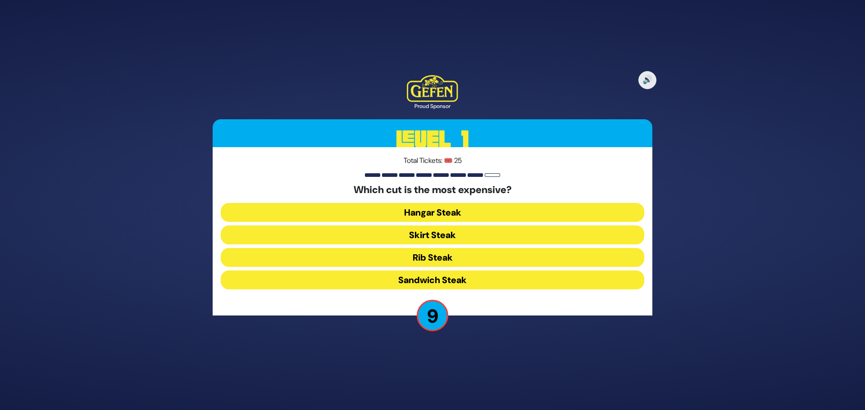
click at [437, 229] on button "Skirt Steak" at bounding box center [432, 235] width 423 height 19
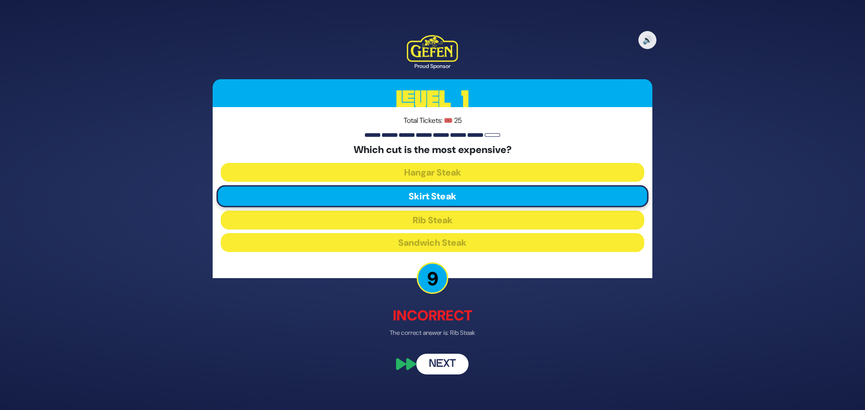
click at [448, 353] on div "🔊 Proud Sponsor Level 1 Total Tickets: 🎟️ 25 Which cut is the most expensive? H…" at bounding box center [432, 204] width 461 height 361
click at [417, 366] on button "Next" at bounding box center [442, 364] width 52 height 21
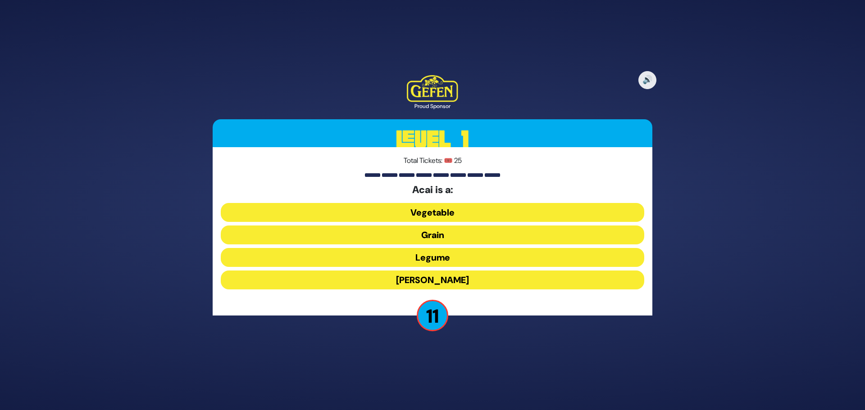
click at [435, 284] on button "Berry" at bounding box center [432, 280] width 423 height 19
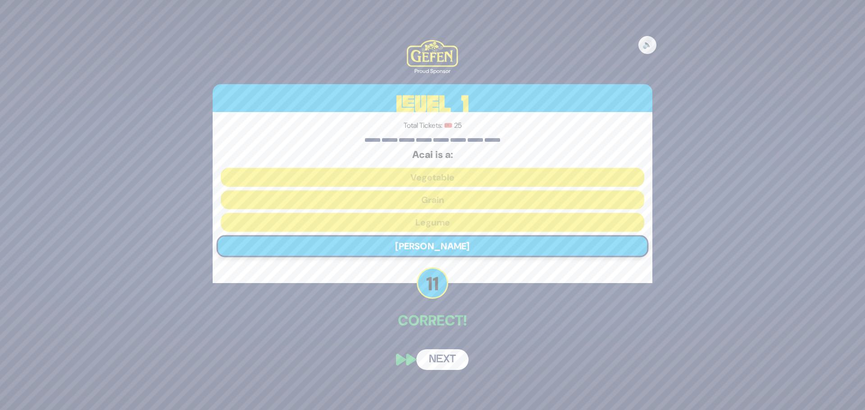
click at [446, 364] on button "Next" at bounding box center [442, 360] width 52 height 21
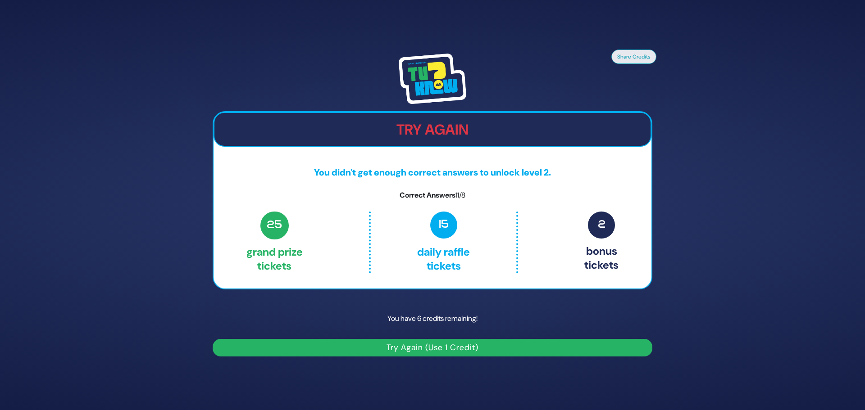
click at [426, 349] on button "Try Again (Use 1 Credit)" at bounding box center [433, 348] width 440 height 18
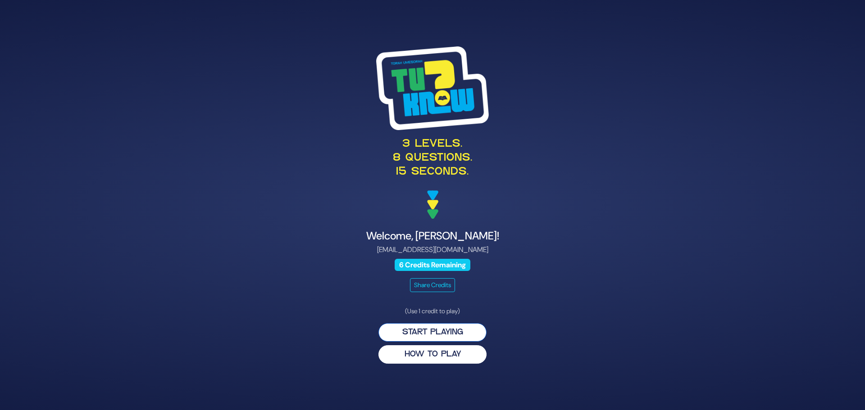
click at [447, 334] on button "Start Playing" at bounding box center [432, 332] width 108 height 18
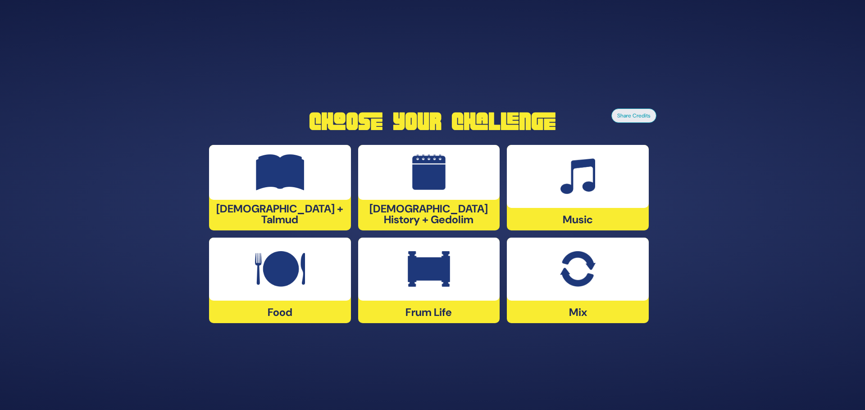
click at [583, 286] on img at bounding box center [577, 269] width 35 height 36
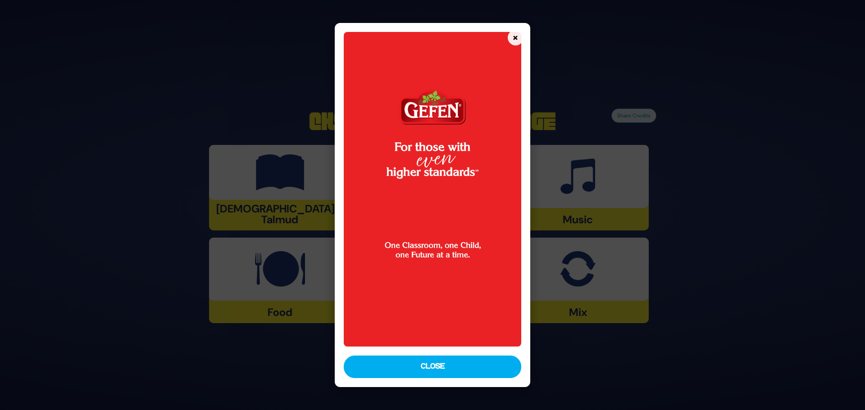
click at [472, 373] on button "Close" at bounding box center [432, 367] width 177 height 23
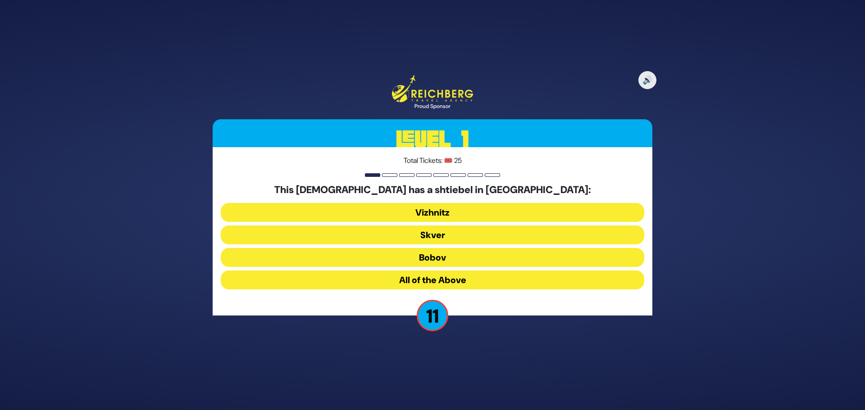
click at [436, 277] on button "All of the Above" at bounding box center [432, 280] width 423 height 19
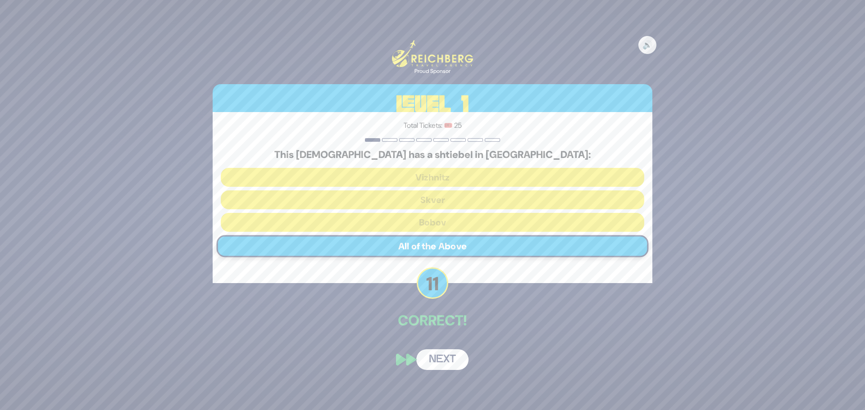
click at [448, 355] on button "Next" at bounding box center [442, 360] width 52 height 21
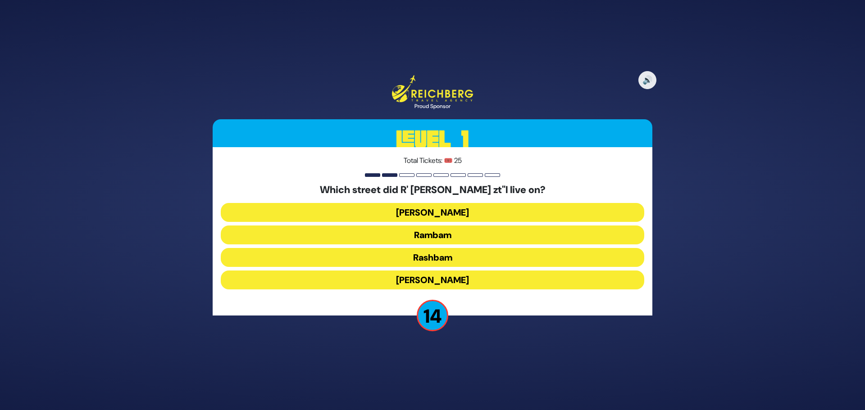
click at [429, 256] on button "Rashbam" at bounding box center [432, 257] width 423 height 19
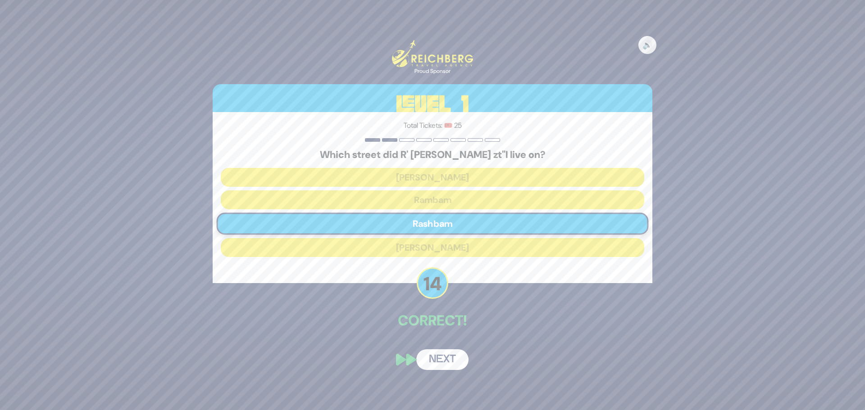
click at [444, 354] on button "Next" at bounding box center [442, 360] width 52 height 21
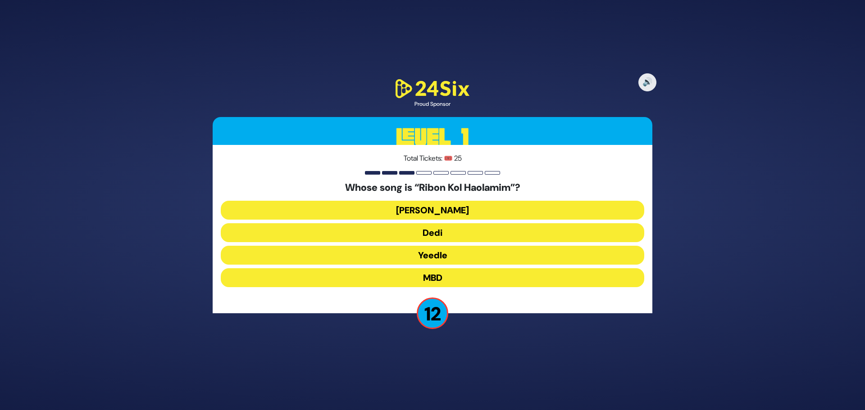
click at [435, 210] on button "[PERSON_NAME]" at bounding box center [432, 210] width 423 height 19
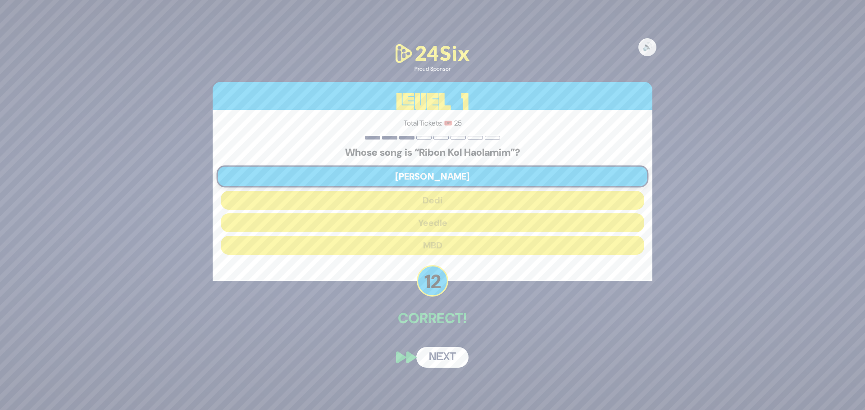
click at [450, 357] on button "Next" at bounding box center [442, 357] width 52 height 21
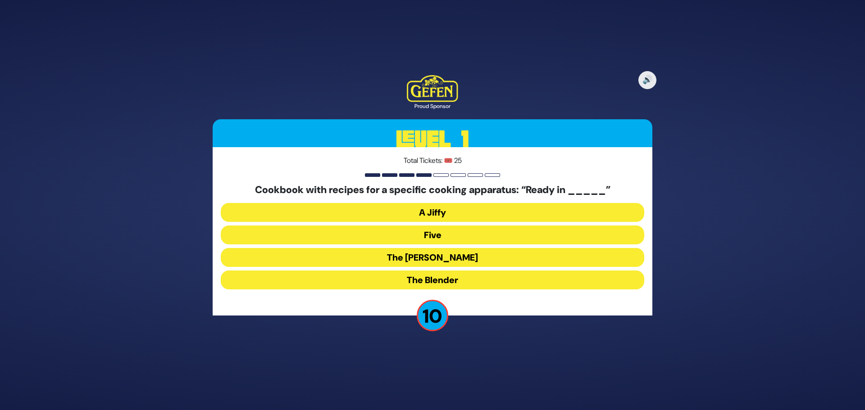
click at [434, 212] on button "A Jiffy" at bounding box center [432, 212] width 423 height 19
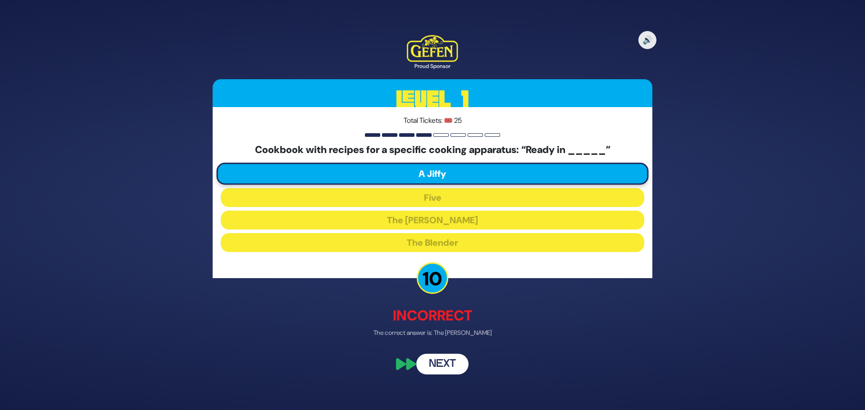
click at [441, 365] on button "Next" at bounding box center [442, 364] width 52 height 21
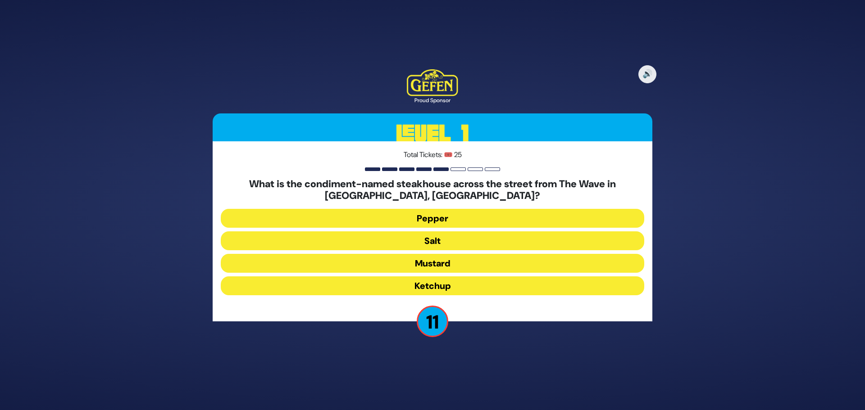
click at [443, 243] on button "Salt" at bounding box center [432, 241] width 423 height 19
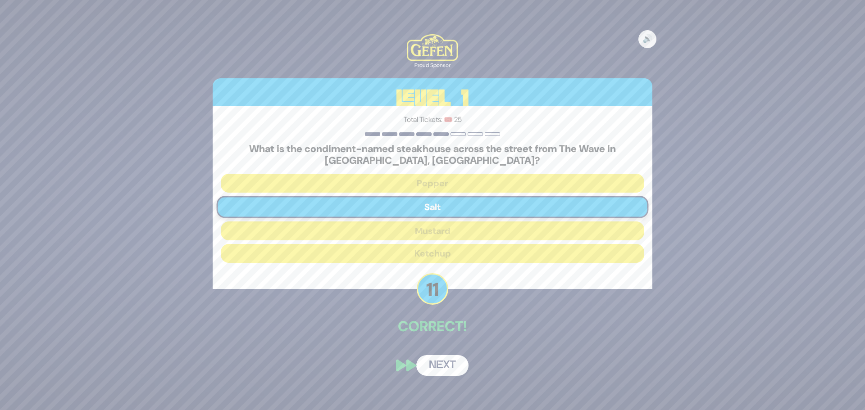
click at [449, 367] on button "Next" at bounding box center [442, 365] width 52 height 21
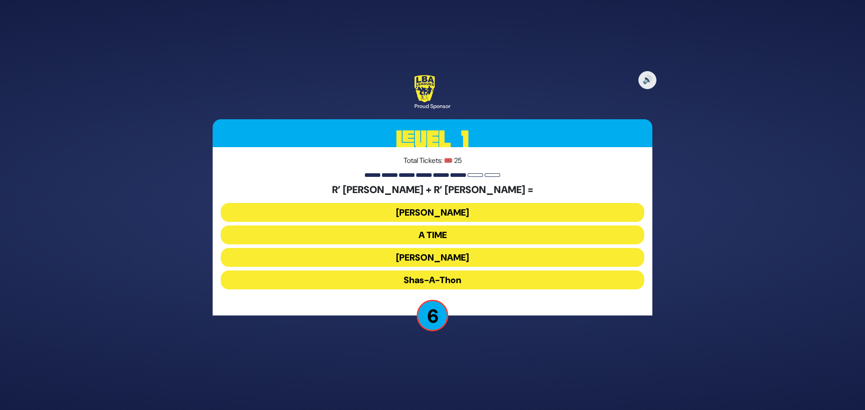
click at [441, 277] on button "Shas-A-Thon" at bounding box center [432, 280] width 423 height 19
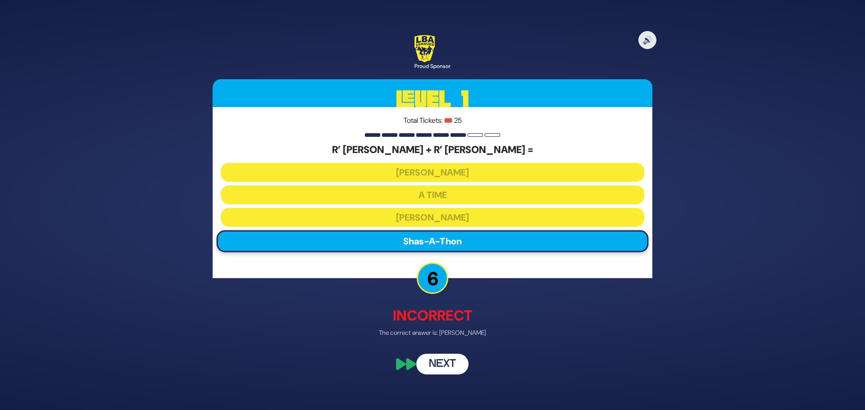
click at [445, 363] on button "Next" at bounding box center [442, 364] width 52 height 21
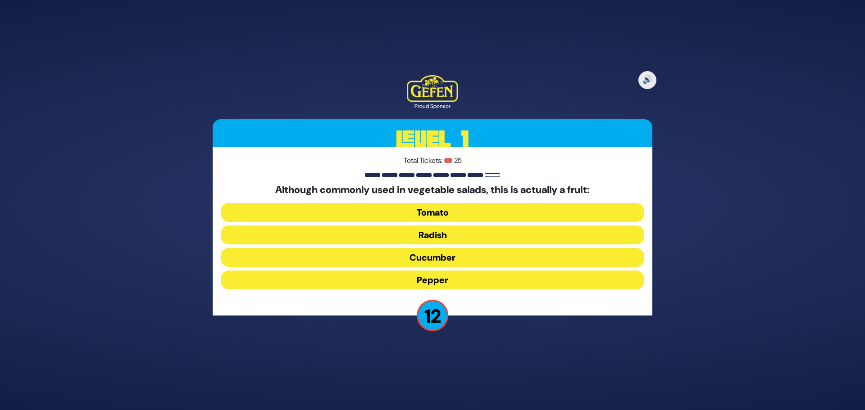
click at [431, 213] on button "Tomato" at bounding box center [432, 212] width 423 height 19
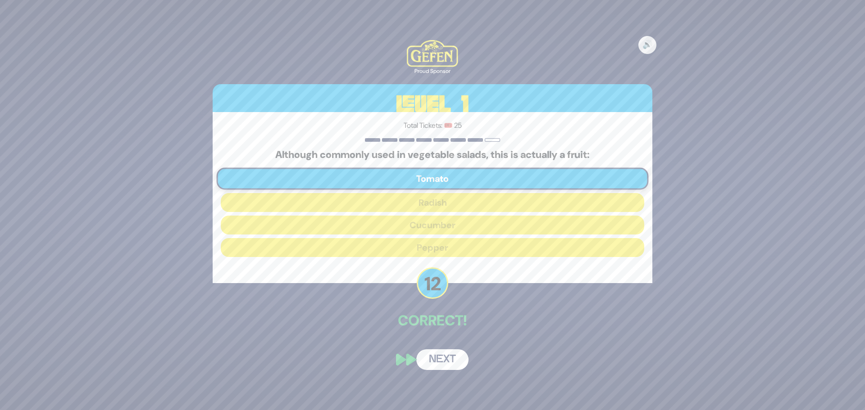
click at [447, 362] on button "Next" at bounding box center [442, 360] width 52 height 21
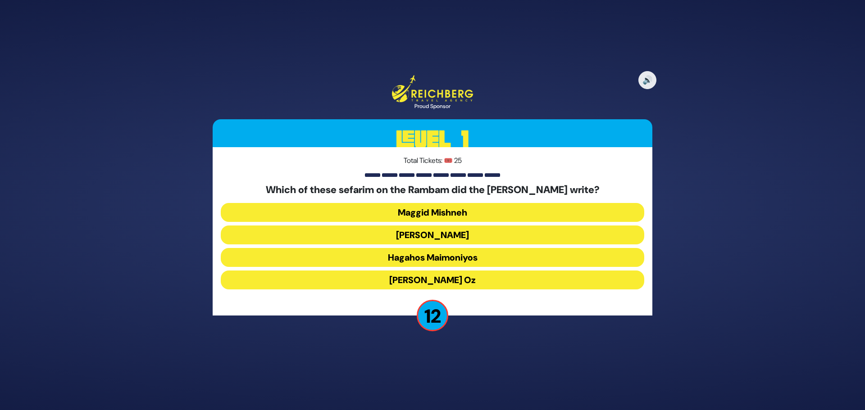
click at [436, 233] on button "[PERSON_NAME]" at bounding box center [432, 235] width 423 height 19
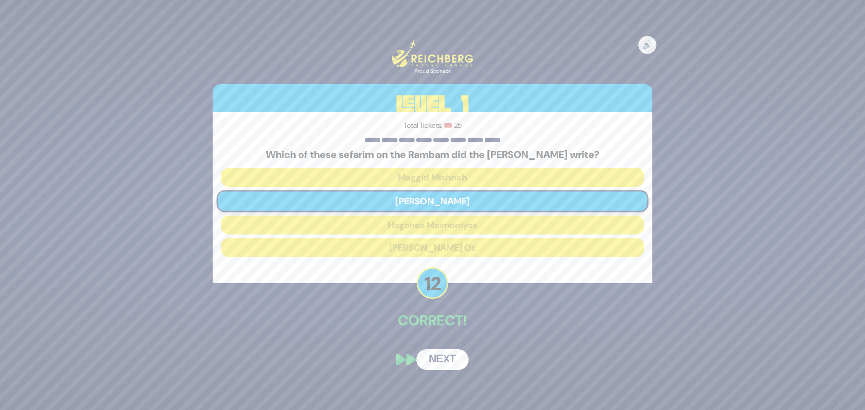
click at [446, 361] on button "Next" at bounding box center [442, 360] width 52 height 21
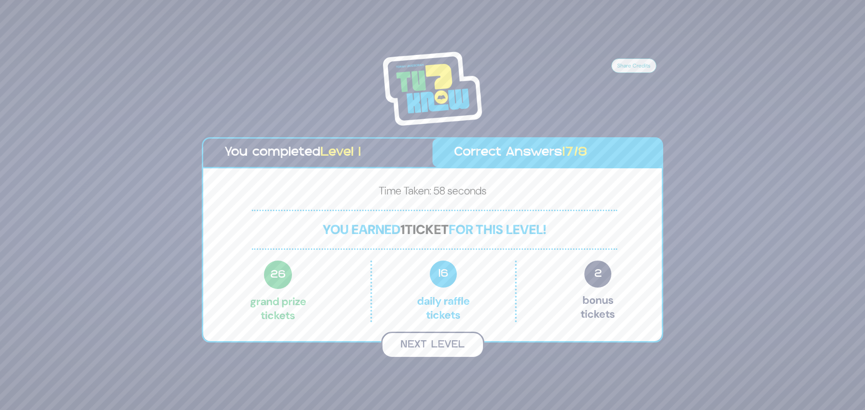
click at [441, 337] on button "Next Level" at bounding box center [432, 345] width 103 height 27
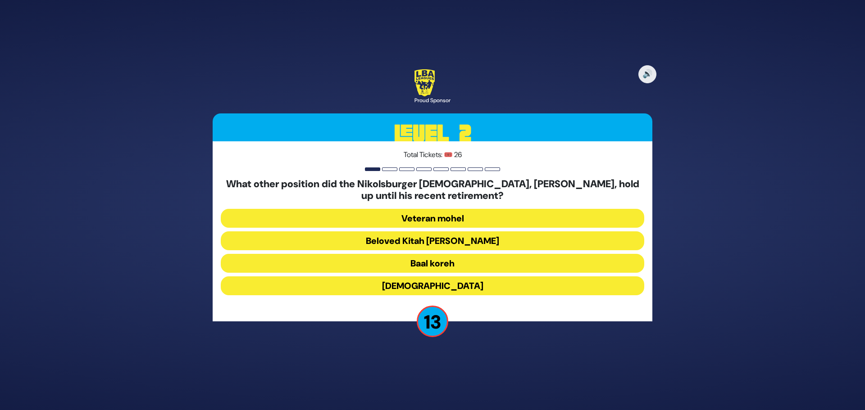
click at [439, 236] on button "Beloved Kitah [PERSON_NAME]" at bounding box center [432, 241] width 423 height 19
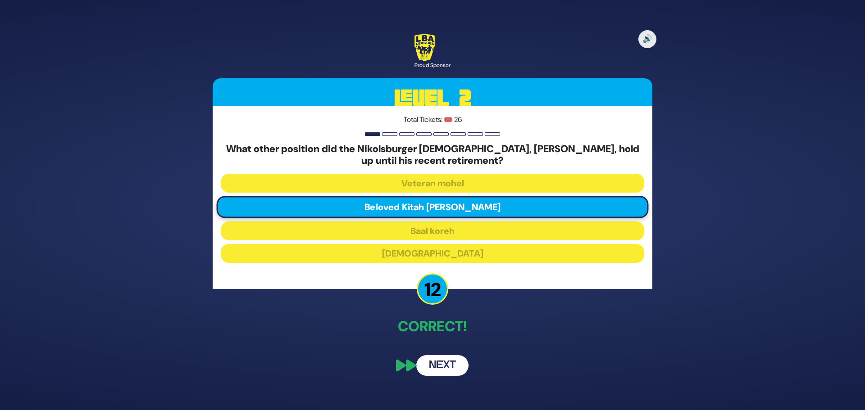
click at [448, 367] on button "Next" at bounding box center [442, 365] width 52 height 21
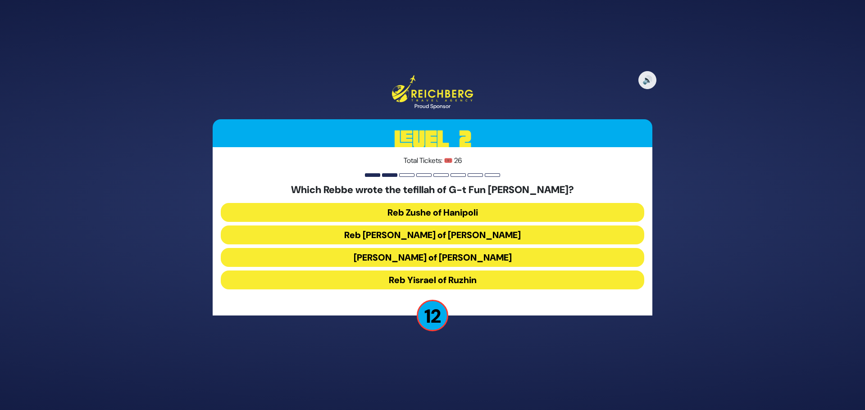
click at [441, 241] on button "Reb [PERSON_NAME] of [PERSON_NAME]" at bounding box center [432, 235] width 423 height 19
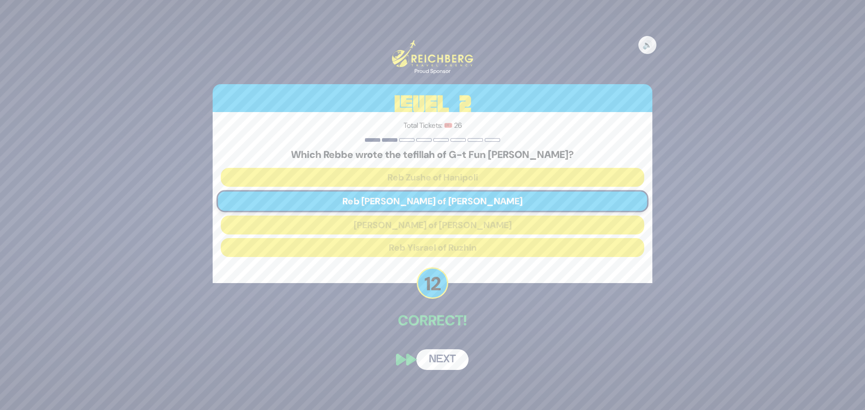
click at [448, 356] on button "Next" at bounding box center [442, 360] width 52 height 21
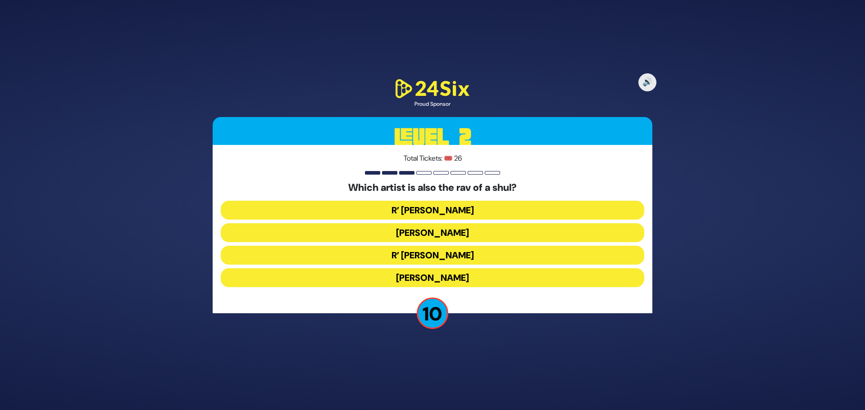
click at [441, 254] on button "R’ [PERSON_NAME]" at bounding box center [432, 255] width 423 height 19
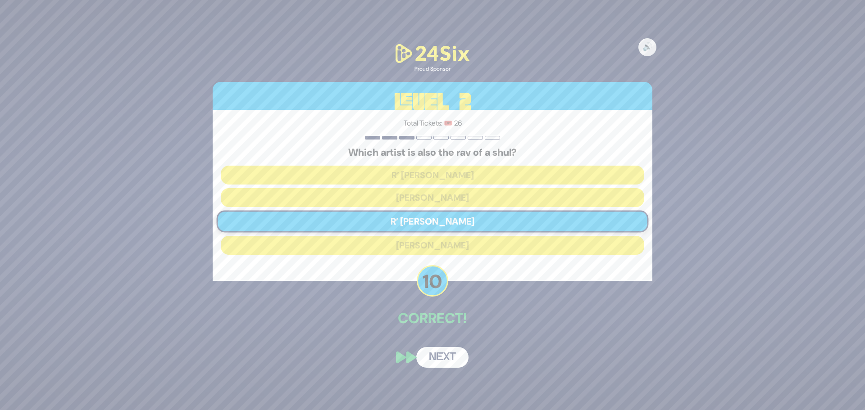
click at [446, 357] on button "Next" at bounding box center [442, 357] width 52 height 21
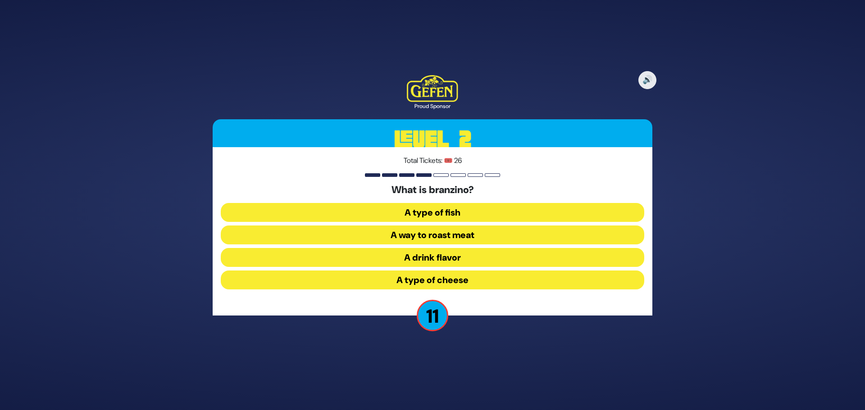
click at [432, 211] on button "A type of fish" at bounding box center [432, 212] width 423 height 19
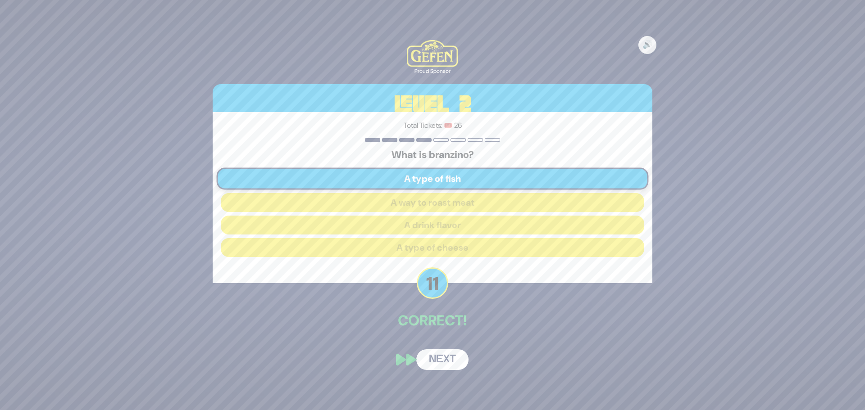
click at [442, 364] on button "Next" at bounding box center [442, 360] width 52 height 21
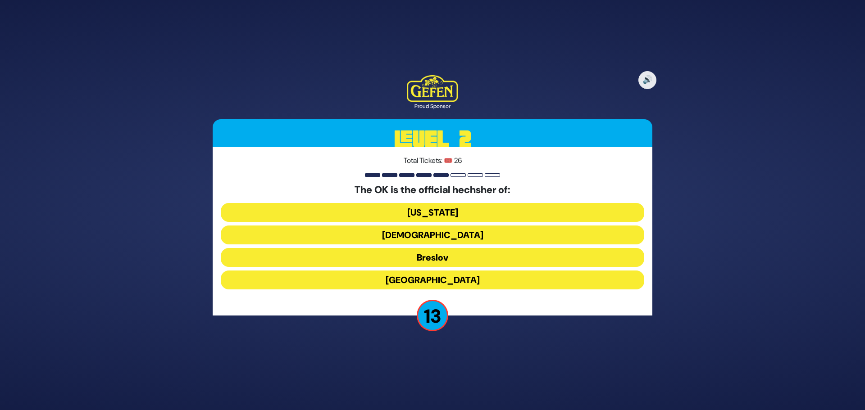
click at [433, 240] on button "[DEMOGRAPHIC_DATA]" at bounding box center [432, 235] width 423 height 19
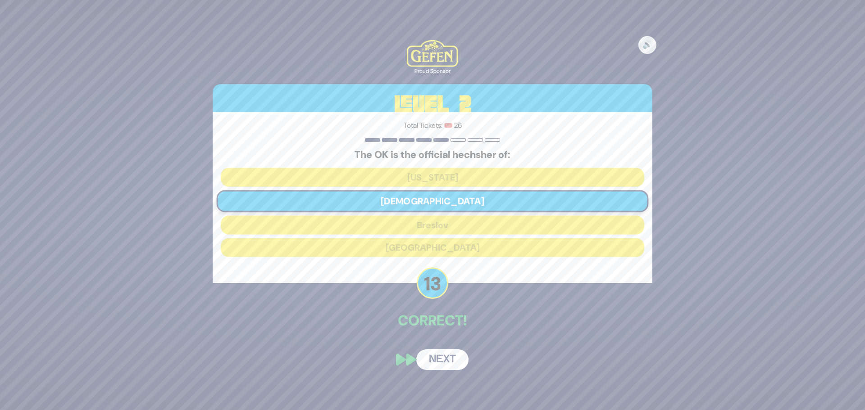
click at [441, 354] on button "Next" at bounding box center [442, 360] width 52 height 21
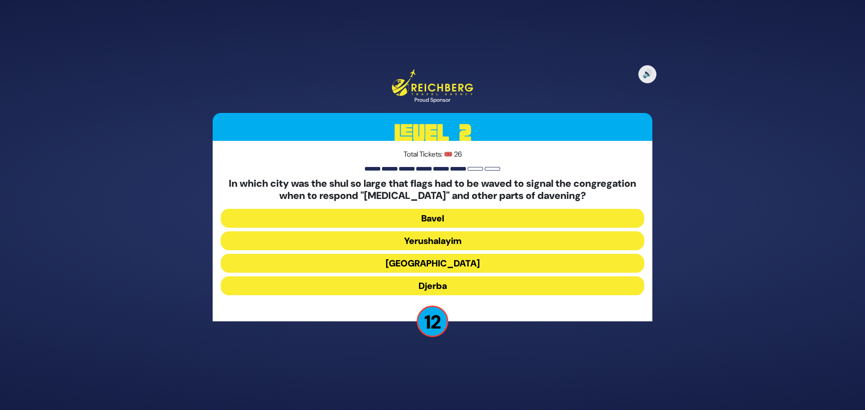
click at [441, 262] on button "[GEOGRAPHIC_DATA]" at bounding box center [432, 263] width 423 height 19
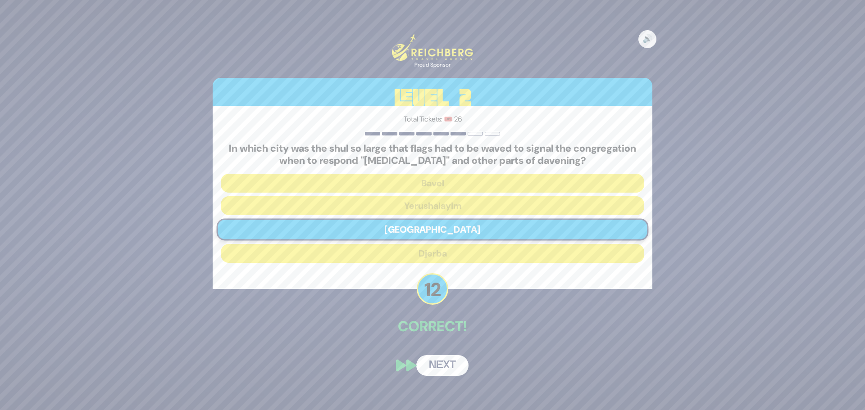
click at [444, 362] on button "Next" at bounding box center [442, 365] width 52 height 21
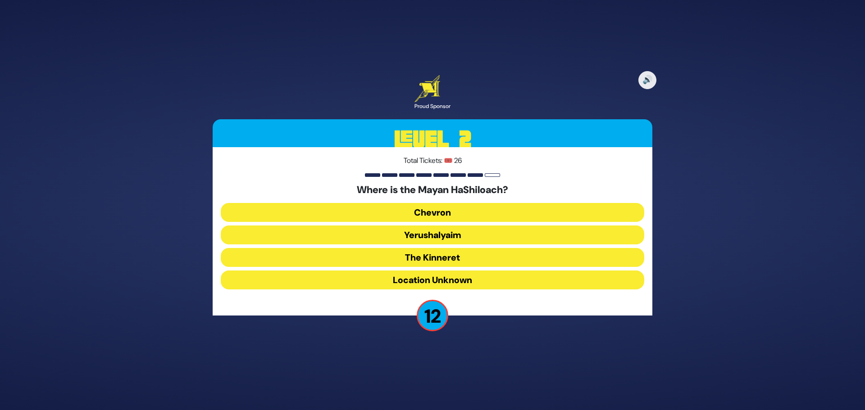
click at [437, 235] on button "Yerushalyaim" at bounding box center [432, 235] width 423 height 19
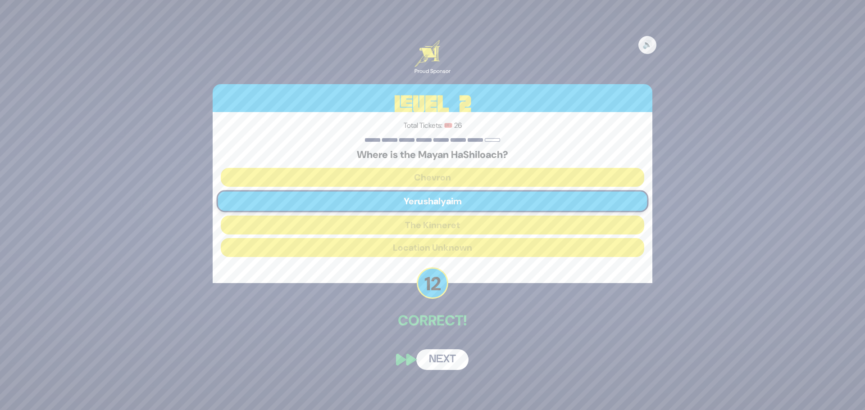
click at [437, 362] on button "Next" at bounding box center [442, 360] width 52 height 21
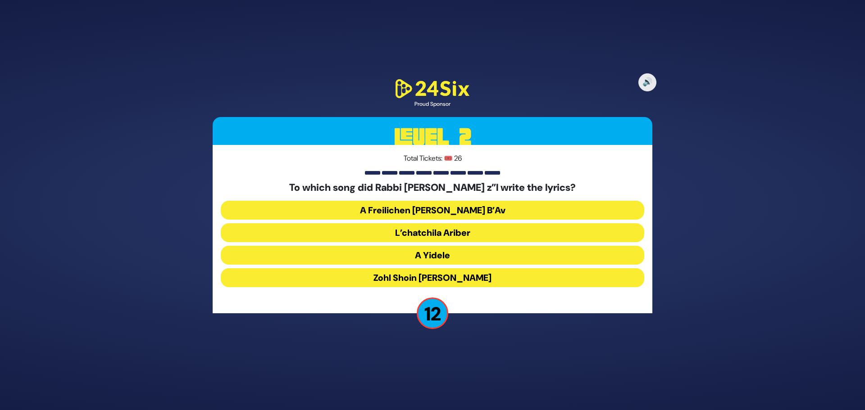
click at [440, 279] on button "Zohl Shoin [PERSON_NAME]" at bounding box center [432, 277] width 423 height 19
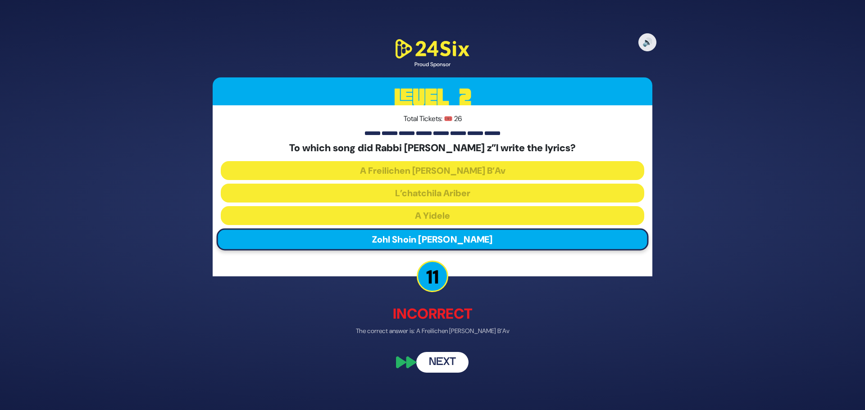
click at [451, 369] on button "Next" at bounding box center [442, 362] width 52 height 21
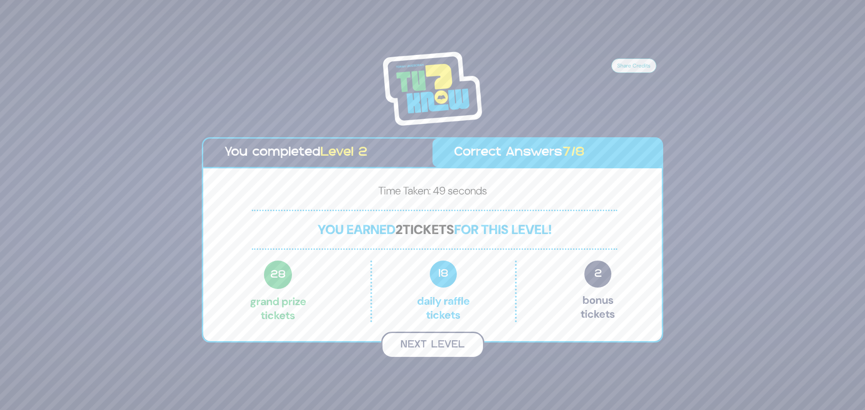
click at [445, 345] on button "Next Level" at bounding box center [432, 345] width 103 height 27
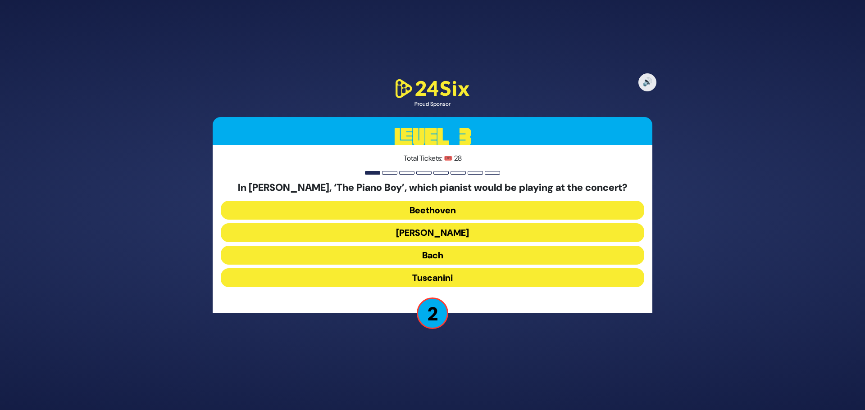
click at [440, 232] on button "[PERSON_NAME]" at bounding box center [432, 232] width 423 height 19
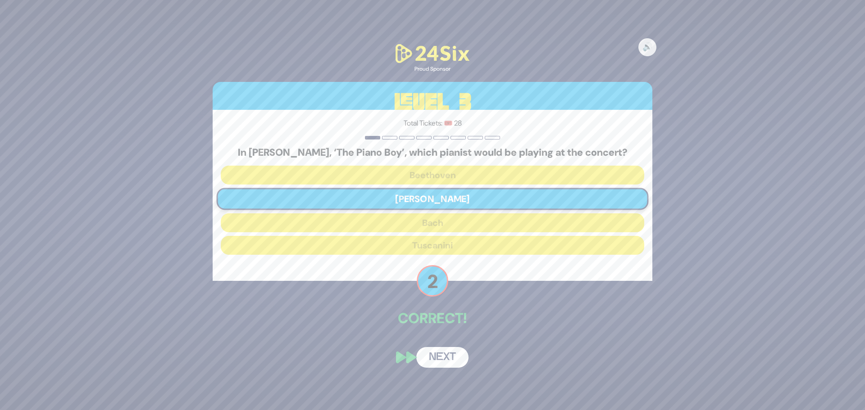
click at [447, 354] on button "Next" at bounding box center [442, 357] width 52 height 21
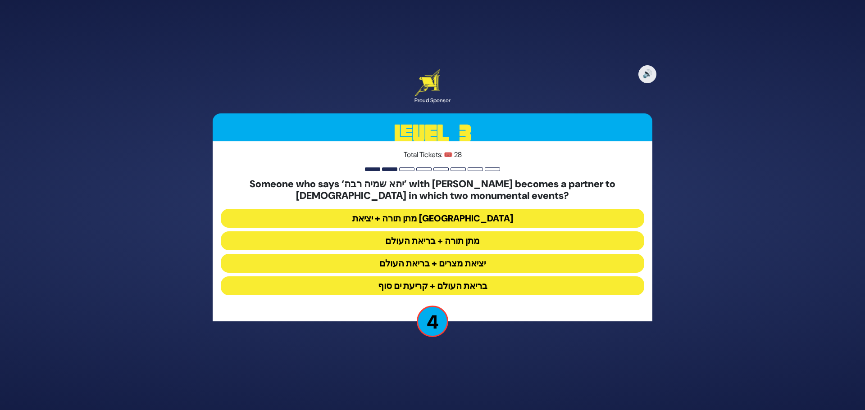
click at [444, 261] on button "יציאת מצרים + בריאת העולם" at bounding box center [432, 263] width 423 height 19
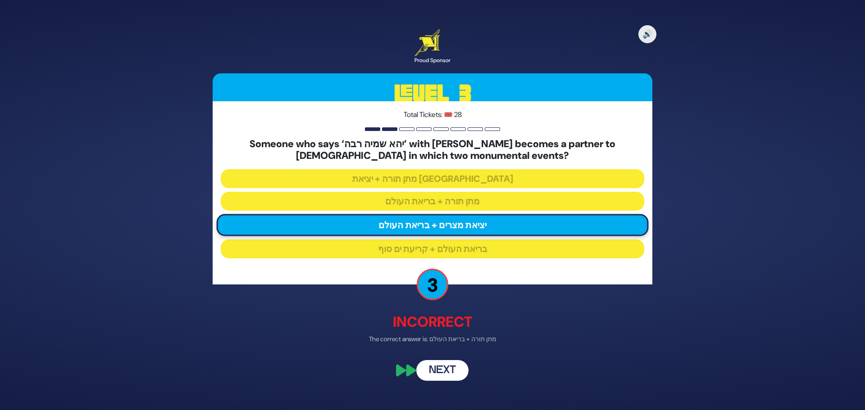
click at [452, 374] on button "Next" at bounding box center [442, 370] width 52 height 21
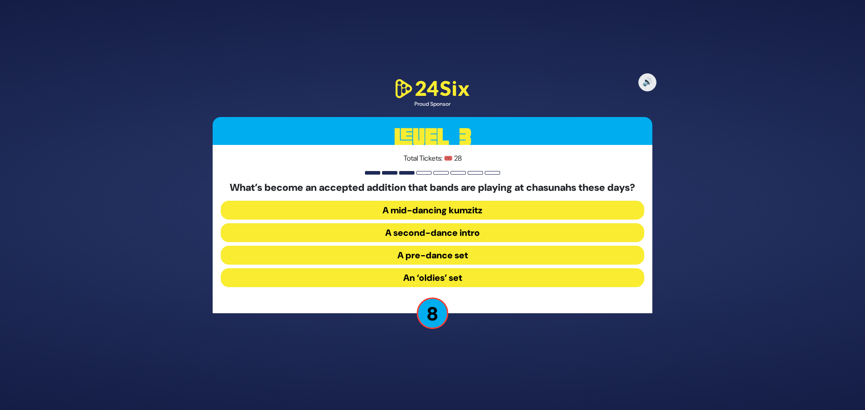
click at [441, 216] on button "A mid-dancing kumzitz" at bounding box center [432, 210] width 423 height 19
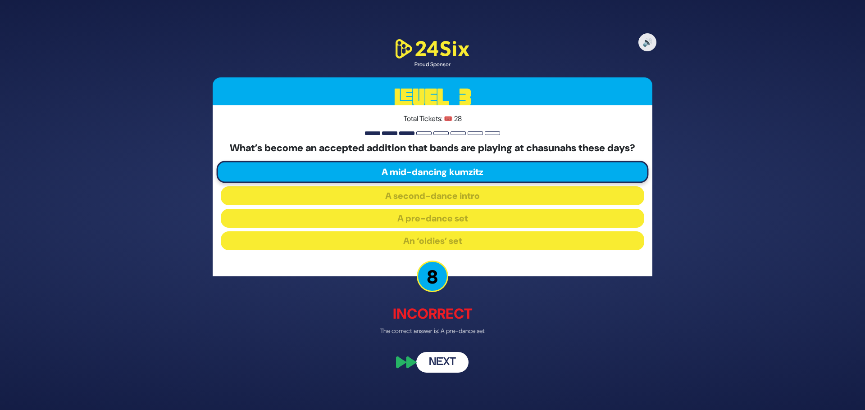
click at [446, 364] on button "Next" at bounding box center [442, 362] width 52 height 21
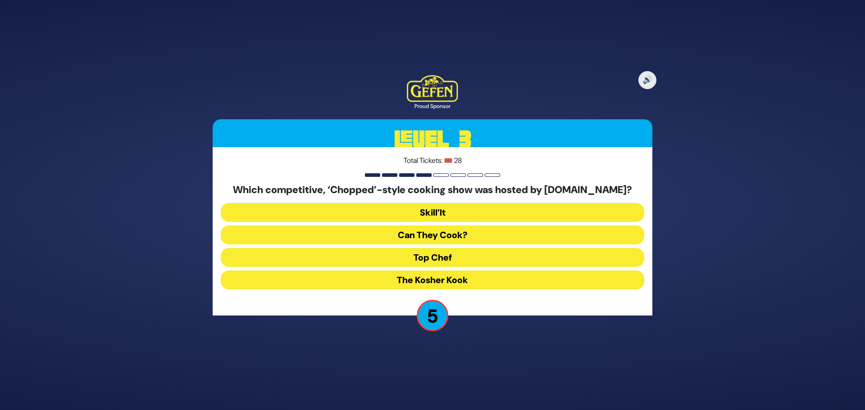
click at [463, 277] on button "The Kosher Kook" at bounding box center [432, 280] width 423 height 19
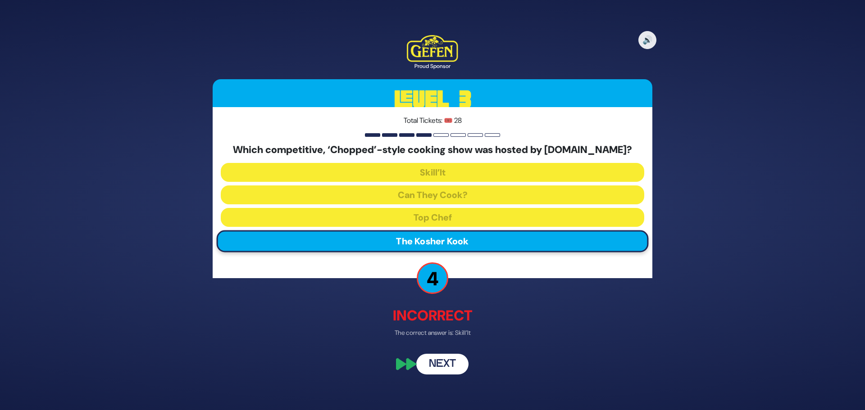
click at [452, 363] on button "Next" at bounding box center [442, 364] width 52 height 21
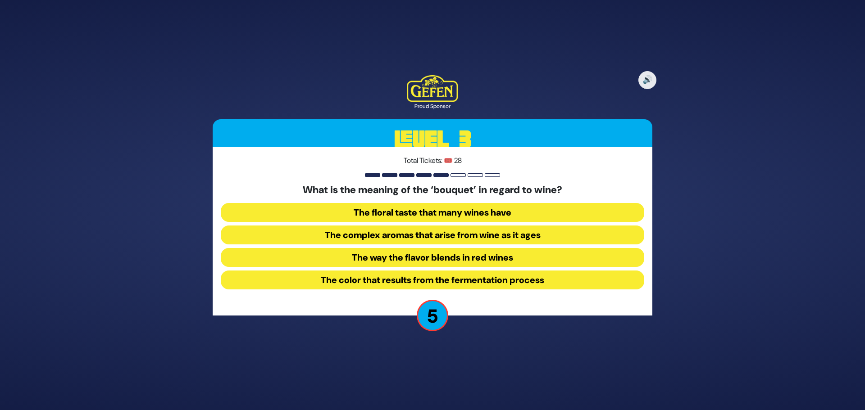
click at [461, 259] on button "The way the flavor blends in red wines" at bounding box center [432, 257] width 423 height 19
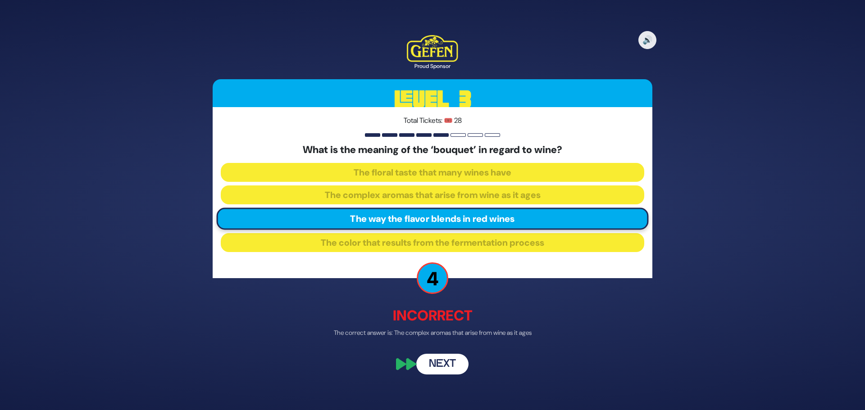
click at [447, 364] on button "Next" at bounding box center [442, 364] width 52 height 21
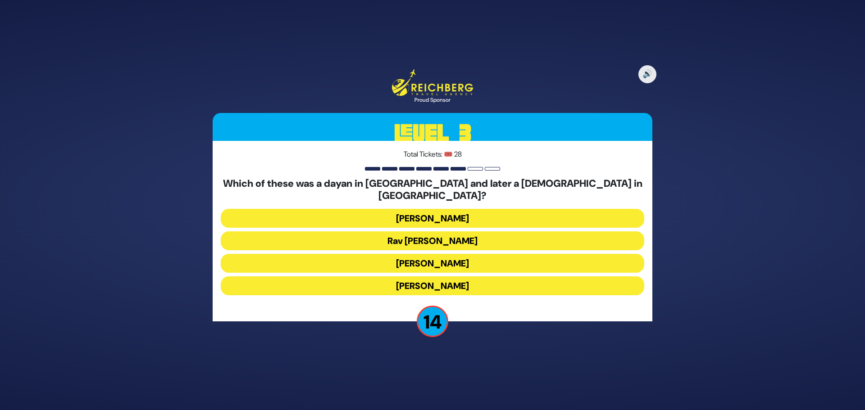
click at [456, 212] on button "[PERSON_NAME]" at bounding box center [432, 218] width 423 height 19
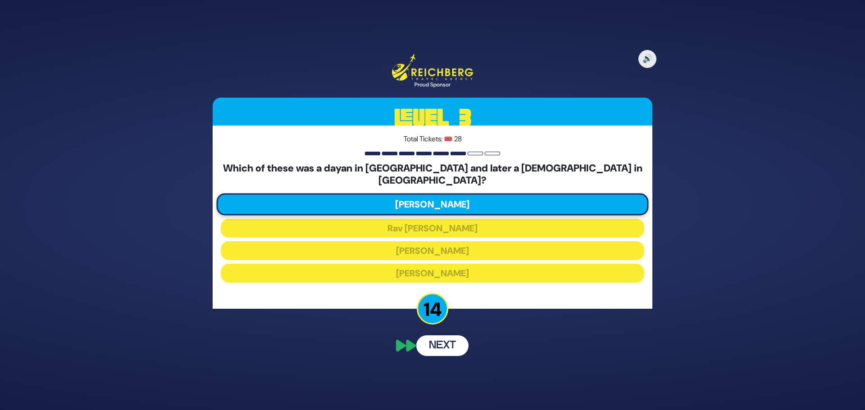
click at [451, 344] on button "Next" at bounding box center [442, 346] width 52 height 21
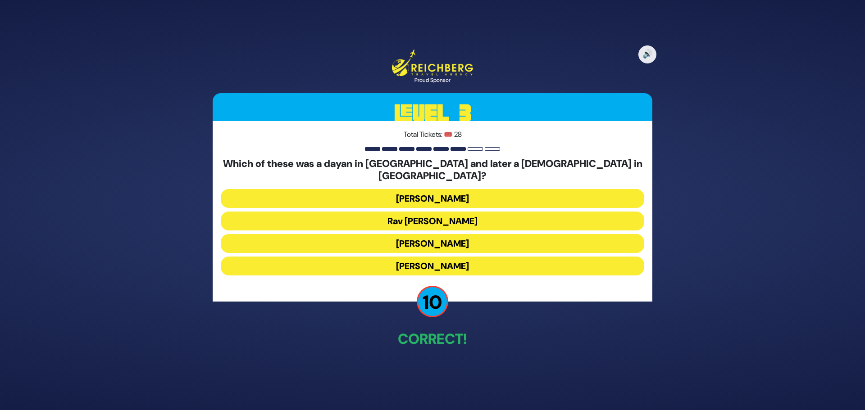
click at [440, 199] on button "[PERSON_NAME]" at bounding box center [432, 198] width 423 height 19
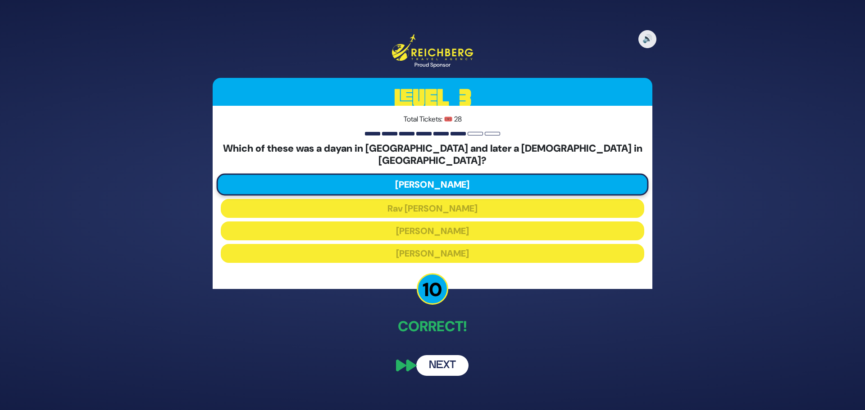
click at [444, 362] on div "🔊 Proud Sponsor Level 3 Total Tickets: 🎟️ 28 Which of these was a dayan in [GEO…" at bounding box center [432, 204] width 461 height 363
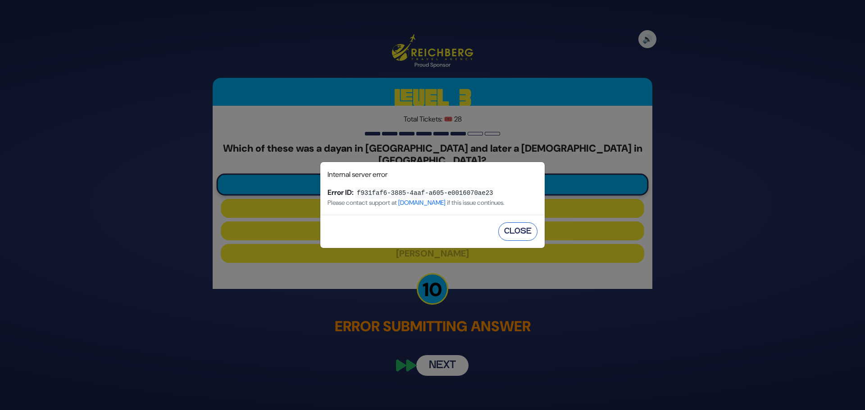
click at [519, 229] on button "Close" at bounding box center [517, 232] width 39 height 18
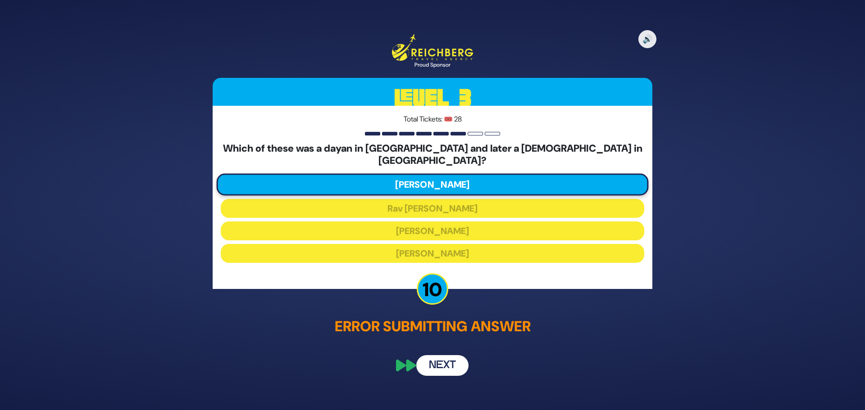
click at [441, 359] on button "Next" at bounding box center [442, 365] width 52 height 21
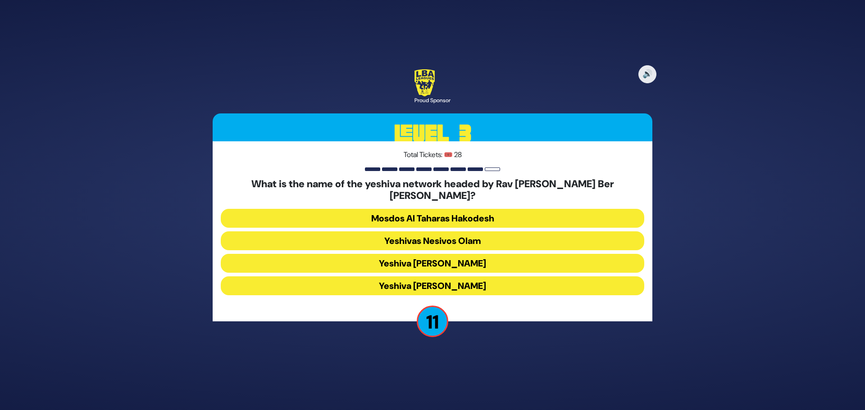
click at [442, 282] on button "Yeshiva [PERSON_NAME]" at bounding box center [432, 286] width 423 height 19
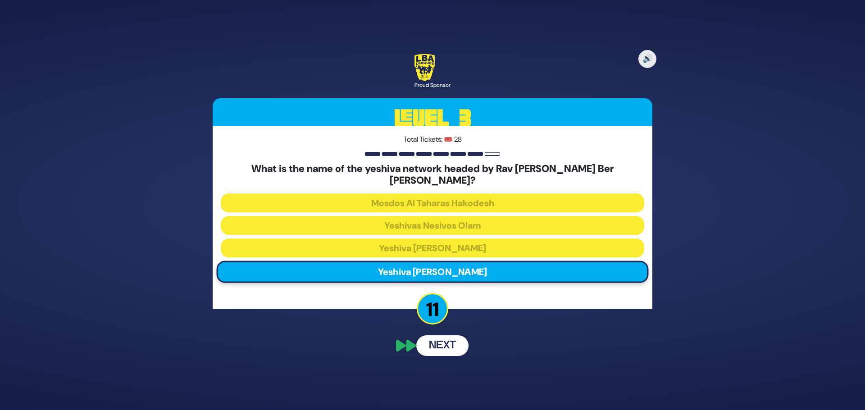
click at [442, 343] on button "Next" at bounding box center [442, 346] width 52 height 21
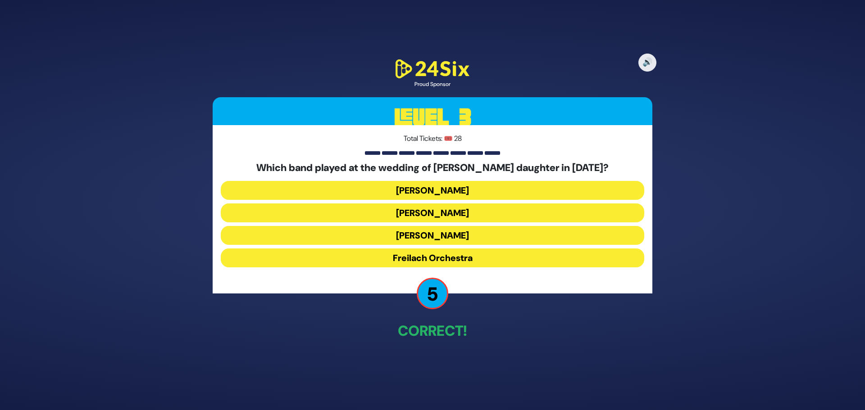
click at [466, 255] on button "Freilach Orchestra" at bounding box center [432, 258] width 423 height 19
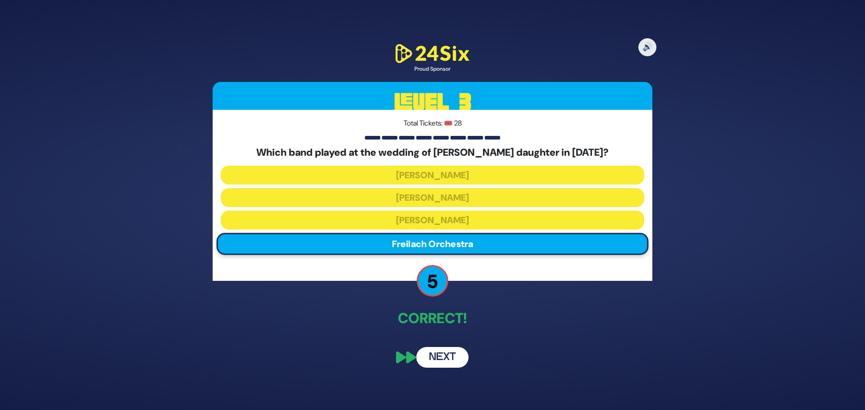
click at [436, 362] on button "Next" at bounding box center [442, 357] width 52 height 21
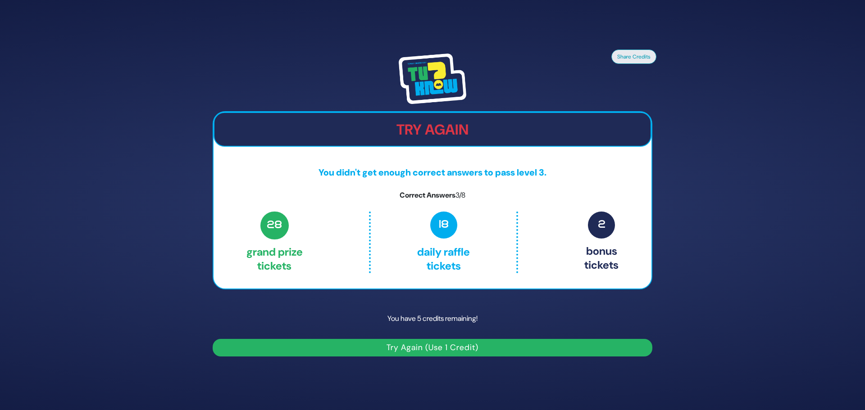
click at [437, 349] on button "Try Again (Use 1 Credit)" at bounding box center [433, 348] width 440 height 18
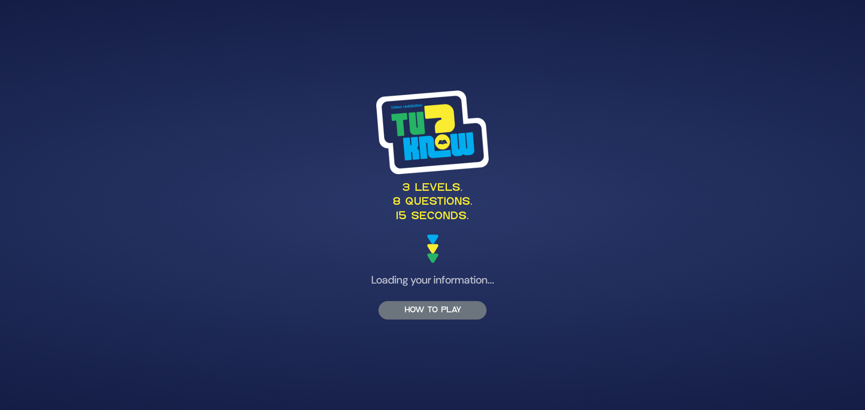
click at [437, 308] on button "HOW TO PLAY" at bounding box center [432, 310] width 108 height 18
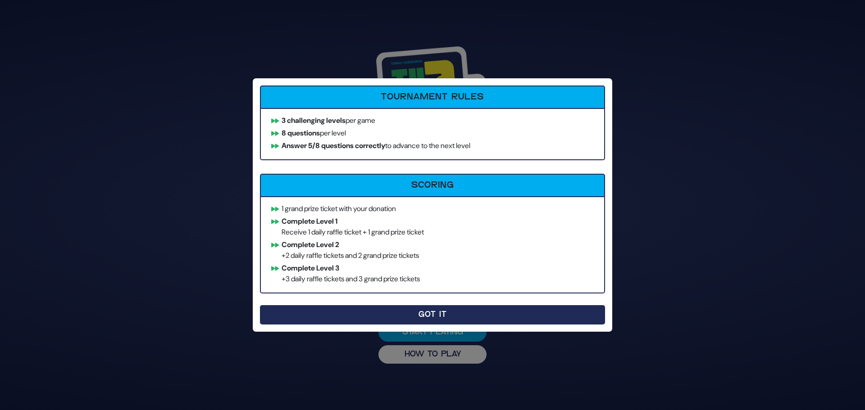
click at [435, 313] on button "Got It" at bounding box center [432, 314] width 345 height 19
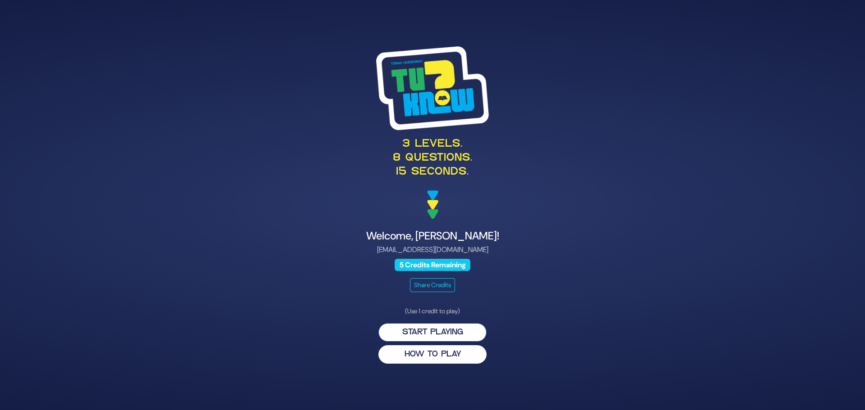
click at [434, 333] on button "Start Playing" at bounding box center [432, 332] width 108 height 18
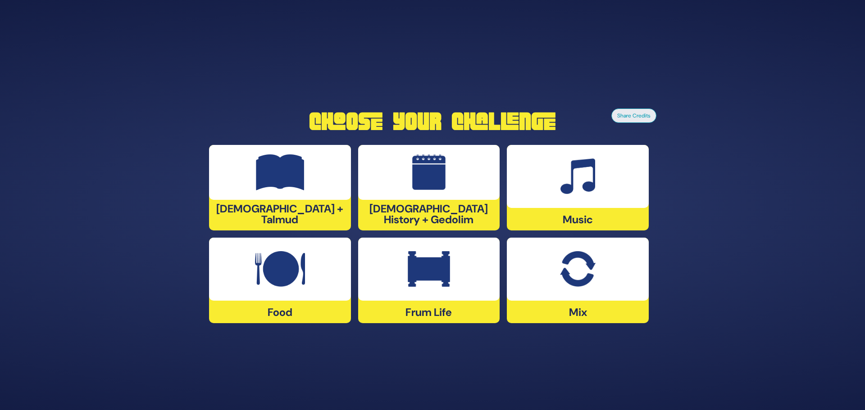
click at [584, 176] on img at bounding box center [577, 177] width 35 height 36
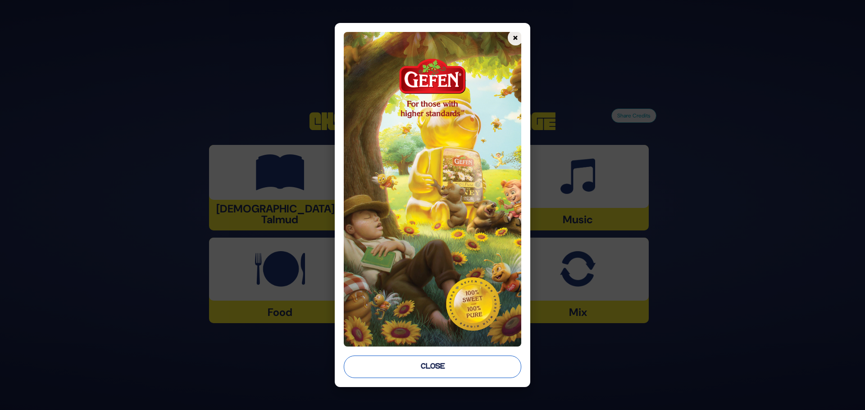
click at [441, 366] on button "Close" at bounding box center [432, 367] width 177 height 23
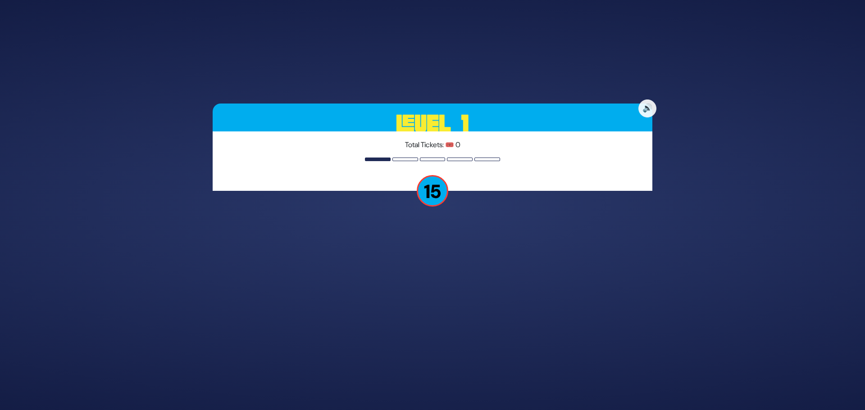
click at [439, 188] on p "15" at bounding box center [433, 191] width 32 height 32
click at [546, 228] on div "🔊 Level 1 Total Tickets: 🎟️ 0 15" at bounding box center [432, 205] width 461 height 225
click at [467, 262] on div "🔊 Level 1 Total Tickets: 🎟️ 0 15" at bounding box center [432, 205] width 461 height 225
click at [448, 119] on h3 "Level 1" at bounding box center [433, 124] width 440 height 41
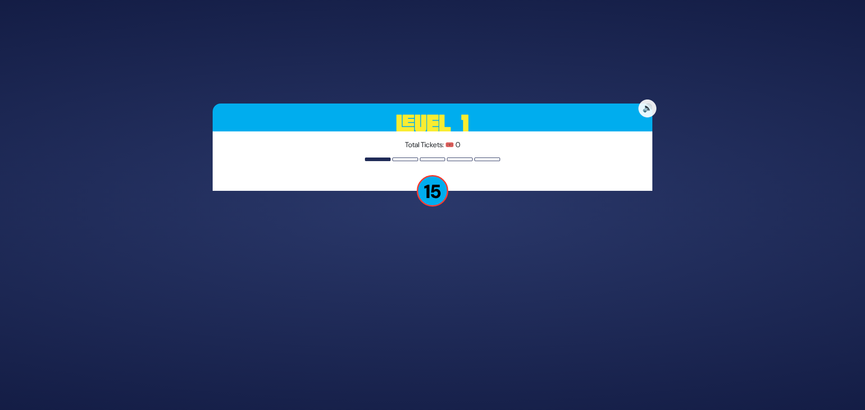
click at [480, 141] on p "Total Tickets: 🎟️ 0" at bounding box center [432, 145] width 423 height 11
click at [645, 111] on button "🔊" at bounding box center [647, 108] width 19 height 19
click at [645, 111] on button "🔇" at bounding box center [647, 108] width 19 height 19
click at [480, 236] on div "🔊 Level 1 Total Tickets: 🎟️ 0 15" at bounding box center [432, 205] width 461 height 225
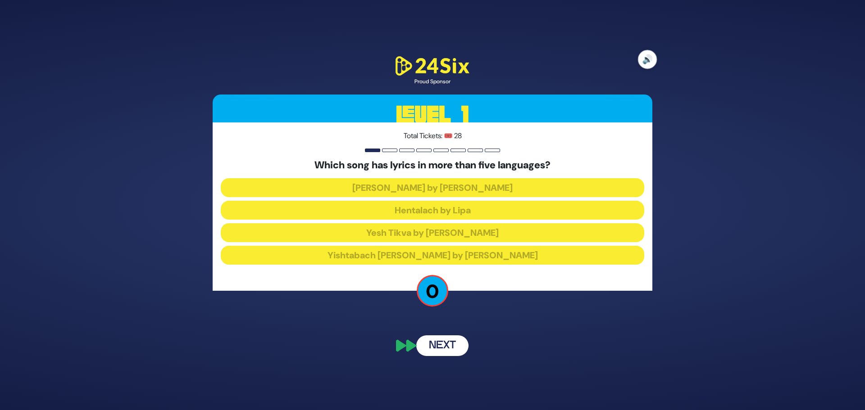
click at [649, 54] on button "🔊" at bounding box center [647, 59] width 19 height 19
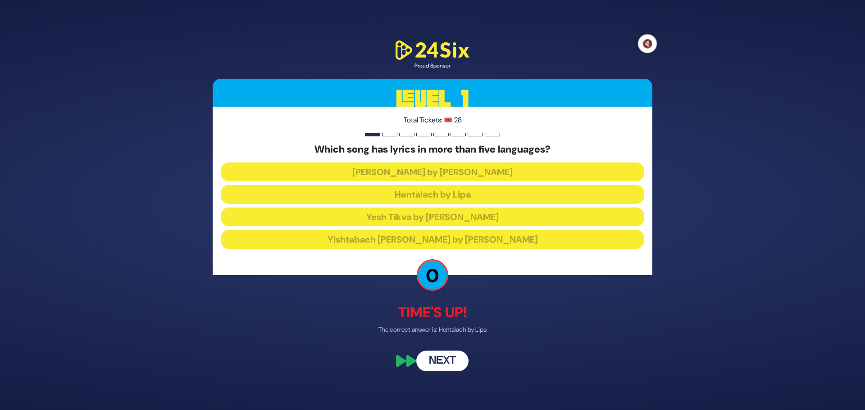
click at [647, 45] on button "🔇" at bounding box center [647, 43] width 19 height 19
click at [447, 359] on button "Next" at bounding box center [442, 361] width 52 height 21
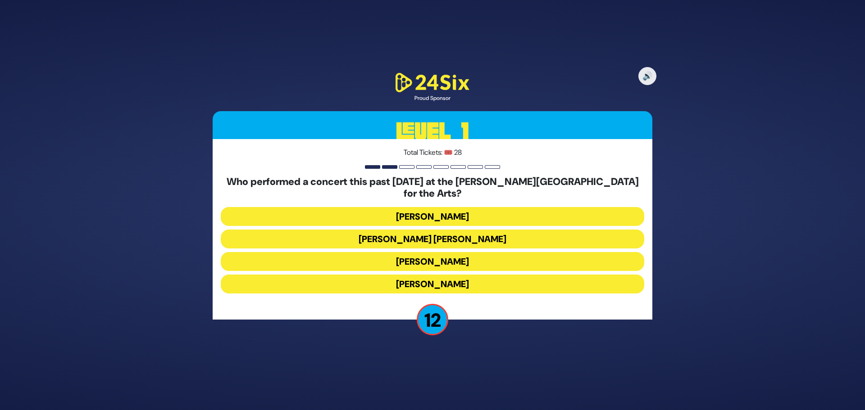
click at [458, 280] on button "Ishay Ribo" at bounding box center [432, 284] width 423 height 19
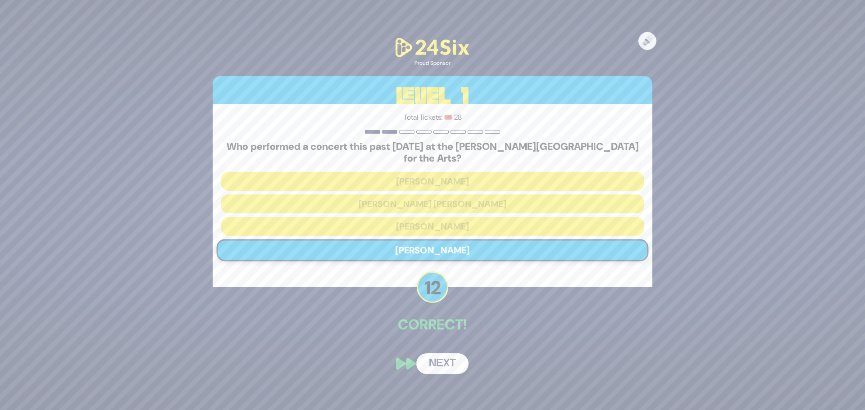
click at [446, 363] on button "Next" at bounding box center [442, 364] width 52 height 21
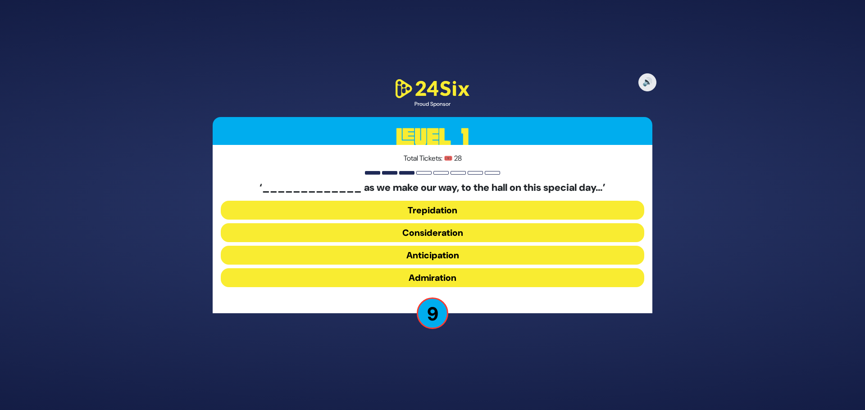
click at [430, 259] on button "Anticipation" at bounding box center [432, 255] width 423 height 19
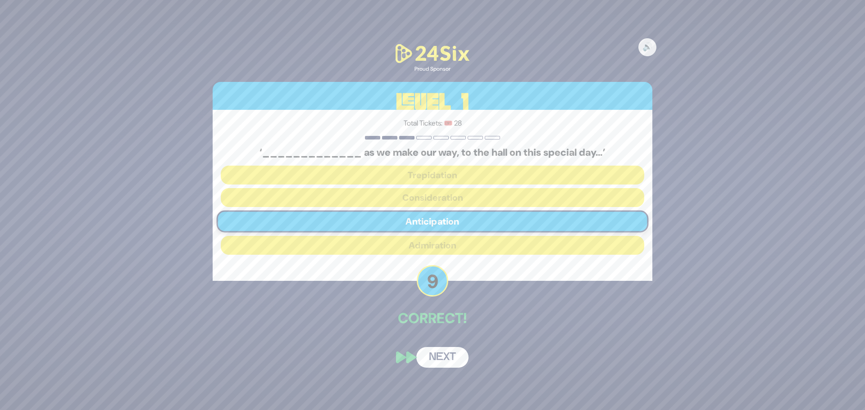
click at [448, 355] on button "Next" at bounding box center [442, 357] width 52 height 21
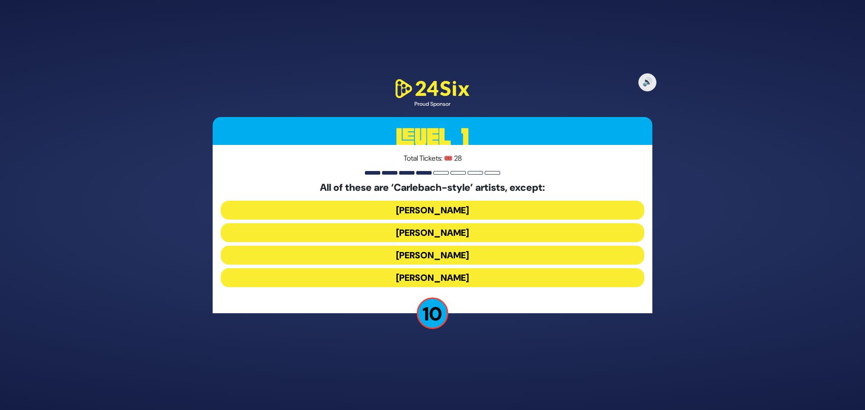
click at [449, 282] on button "Yiddy Bialostotzky" at bounding box center [432, 277] width 423 height 19
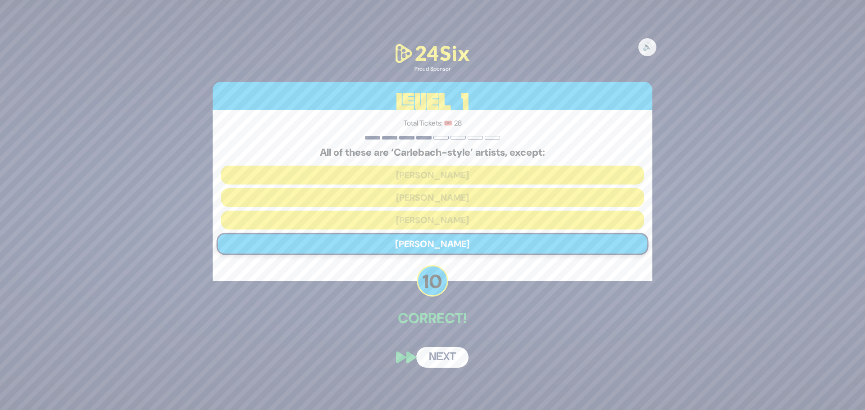
click at [450, 357] on button "Next" at bounding box center [442, 357] width 52 height 21
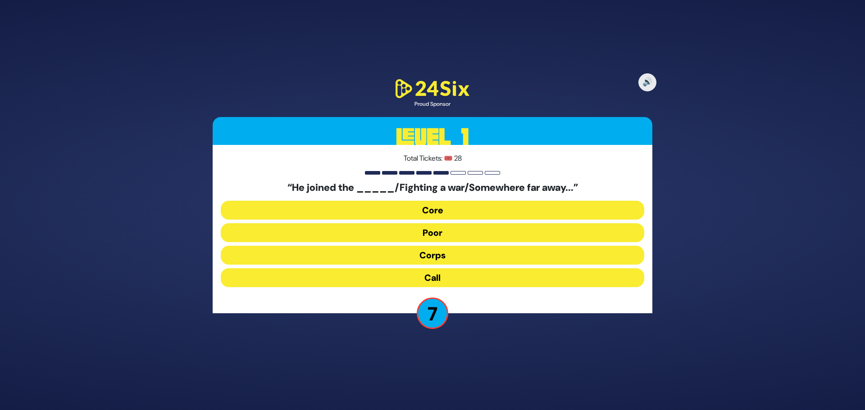
click at [434, 256] on button "Corps" at bounding box center [432, 255] width 423 height 19
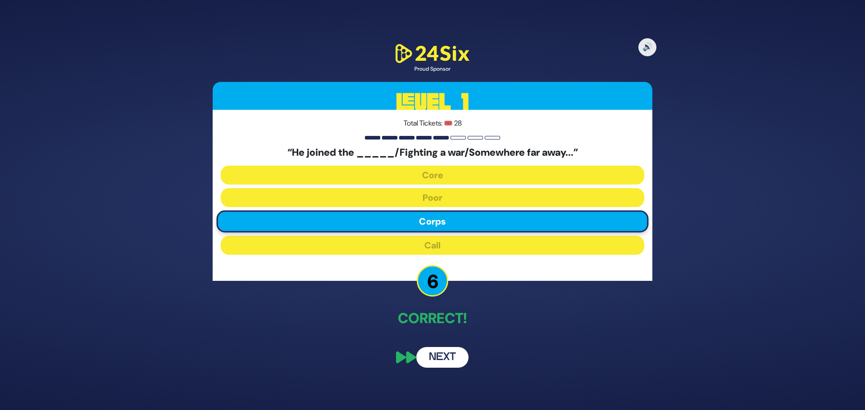
click at [445, 353] on button "Next" at bounding box center [442, 357] width 52 height 21
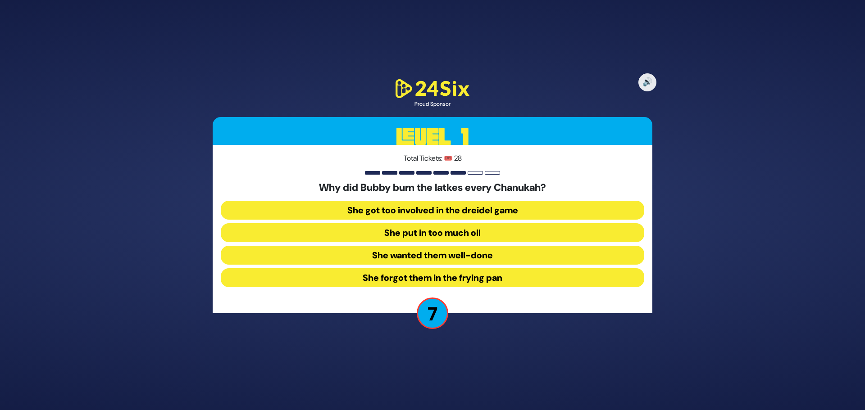
click at [386, 284] on button "She forgot them in the frying pan" at bounding box center [432, 277] width 423 height 19
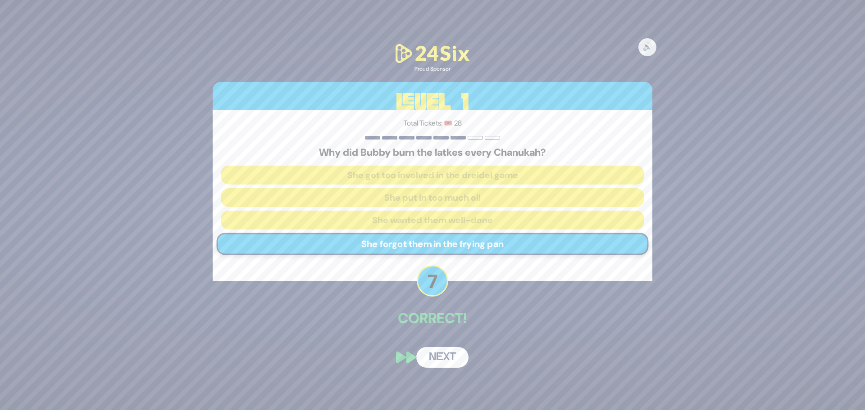
click at [441, 362] on button "Next" at bounding box center [442, 357] width 52 height 21
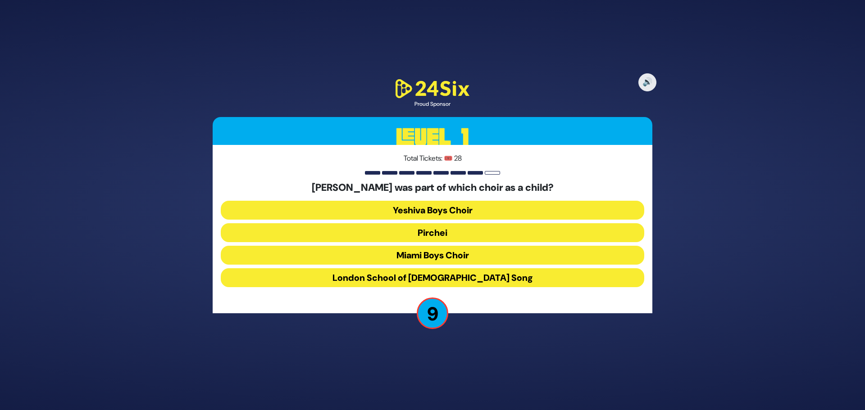
click at [462, 233] on button "Pirchei" at bounding box center [432, 232] width 423 height 19
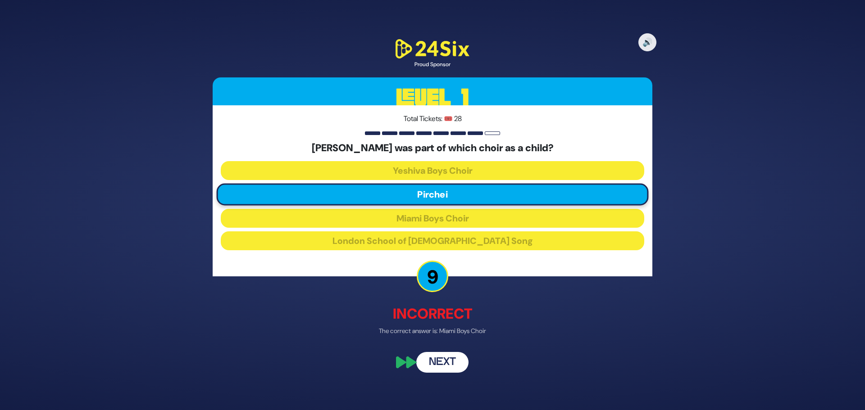
click at [442, 363] on button "Next" at bounding box center [442, 362] width 52 height 21
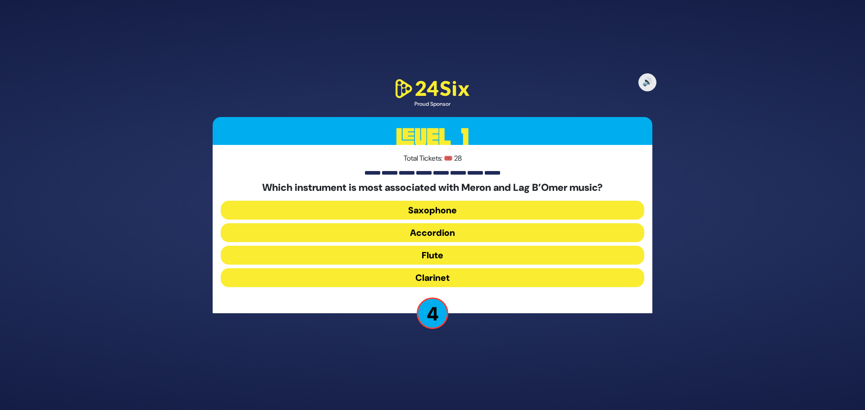
click at [440, 229] on button "Accordion" at bounding box center [432, 232] width 423 height 19
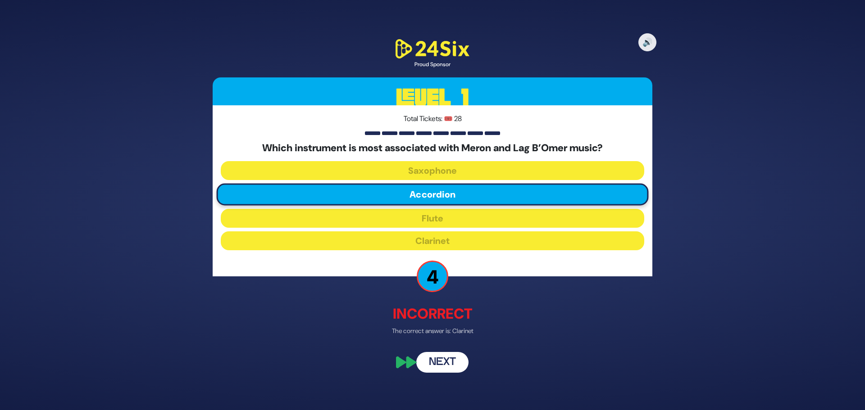
click at [445, 364] on button "Next" at bounding box center [442, 362] width 52 height 21
click at [445, 346] on div "🔊 Proud Sponsor Level 1 Total Tickets: 🎟️ 28 Which instrument is most associate…" at bounding box center [432, 205] width 461 height 357
click at [445, 355] on button "Next" at bounding box center [442, 362] width 52 height 21
click at [436, 362] on button "Next" at bounding box center [442, 362] width 52 height 21
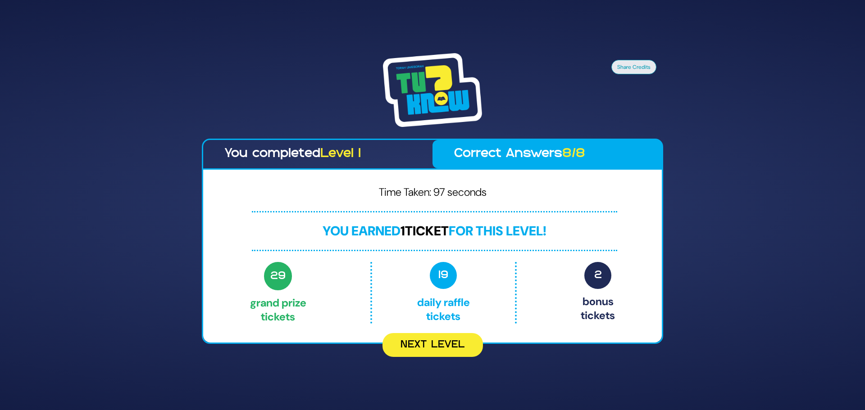
click at [436, 361] on div "Share Credits You completed Level 1 Correct Answers 8/8 Time Taken: 97 seconds …" at bounding box center [432, 205] width 865 height 410
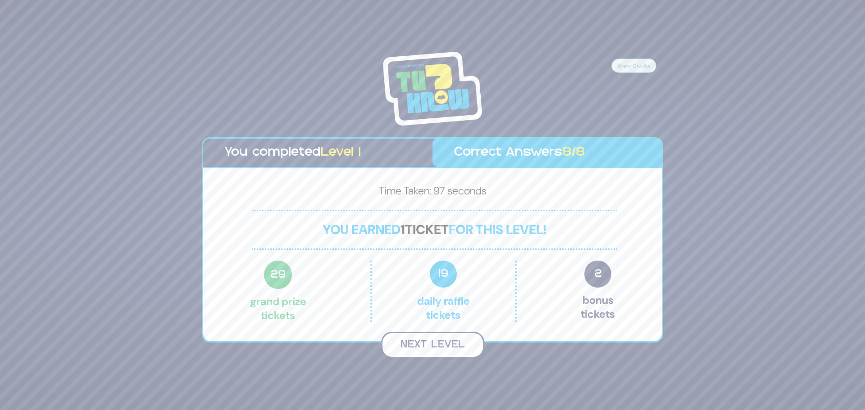
click at [440, 348] on button "Next Level" at bounding box center [432, 345] width 103 height 27
click at [445, 340] on button "Next Level" at bounding box center [432, 345] width 103 height 27
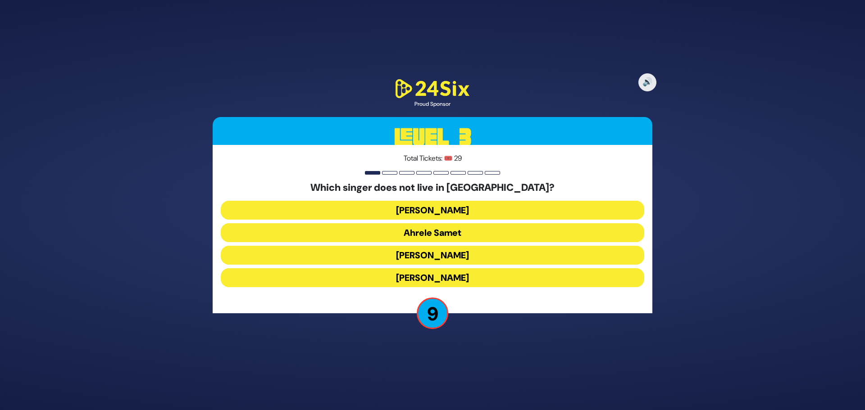
click at [443, 276] on button "[PERSON_NAME]" at bounding box center [432, 277] width 423 height 19
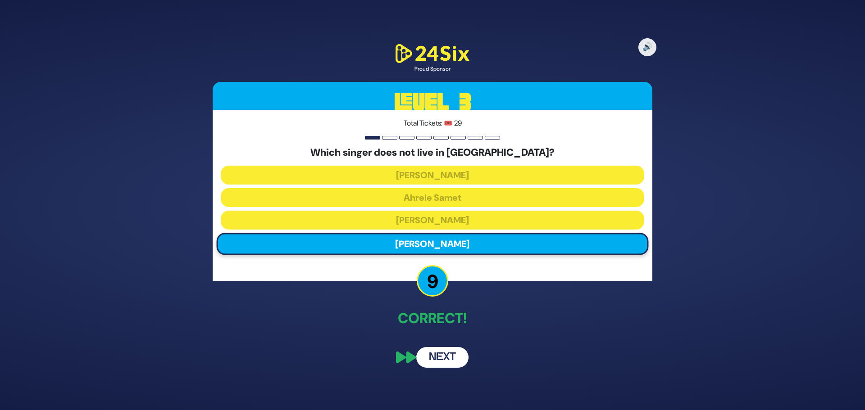
drag, startPoint x: 437, startPoint y: 363, endPoint x: 428, endPoint y: 364, distance: 8.6
click at [434, 364] on button "Next" at bounding box center [442, 357] width 52 height 21
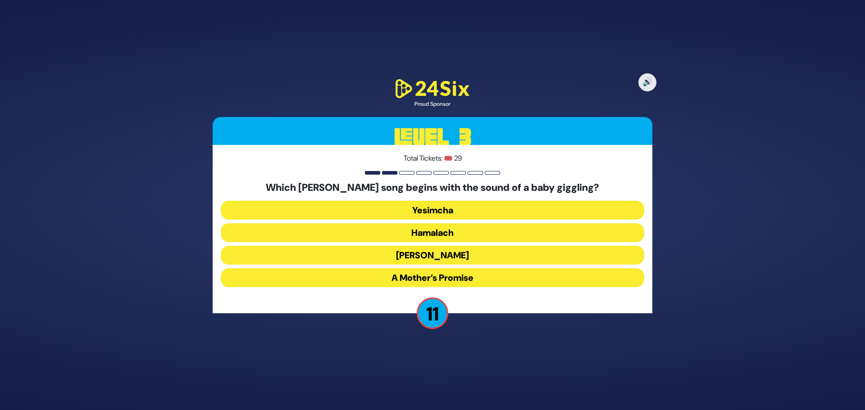
click at [413, 275] on button "A Mother’s Promise" at bounding box center [432, 277] width 423 height 19
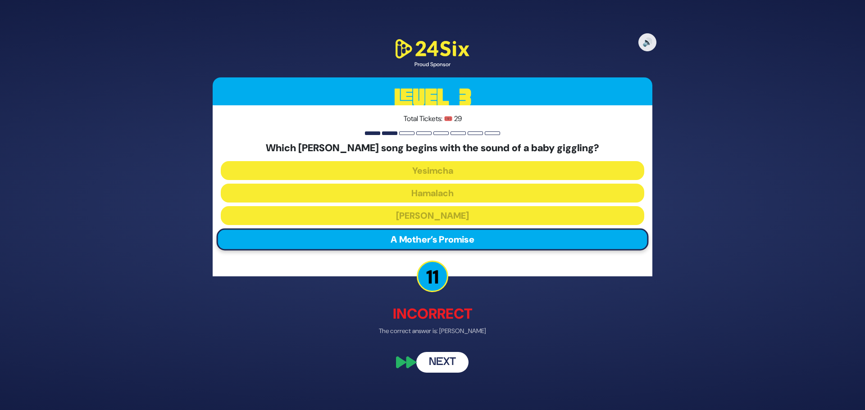
click at [438, 368] on button "Next" at bounding box center [442, 362] width 52 height 21
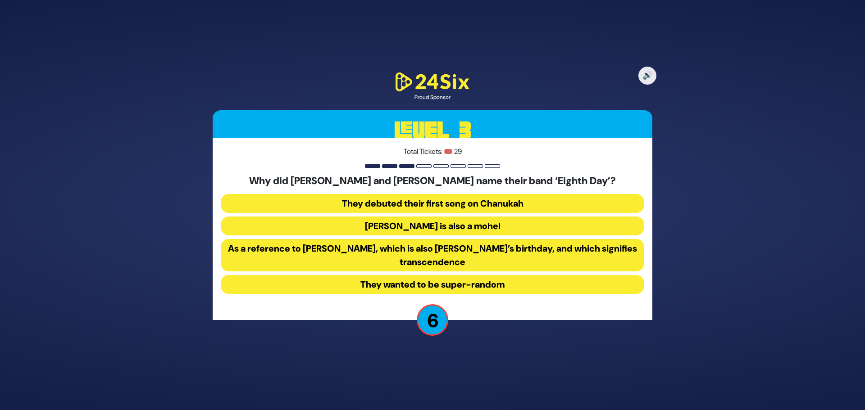
click at [451, 198] on button "They debuted their first song on Chanukah" at bounding box center [432, 203] width 423 height 19
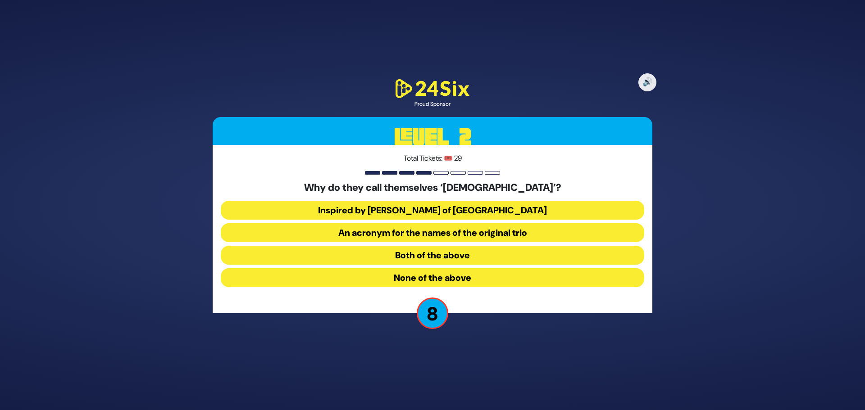
click at [486, 211] on button "Inspired by [PERSON_NAME] of [GEOGRAPHIC_DATA]" at bounding box center [432, 210] width 423 height 19
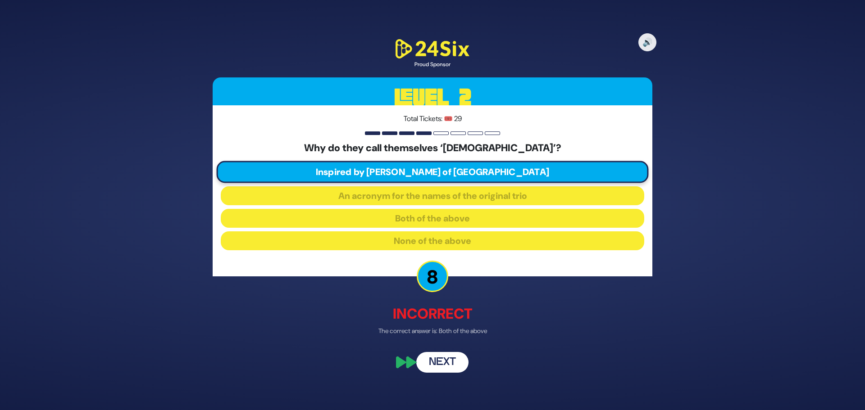
click at [440, 367] on button "Next" at bounding box center [442, 362] width 52 height 21
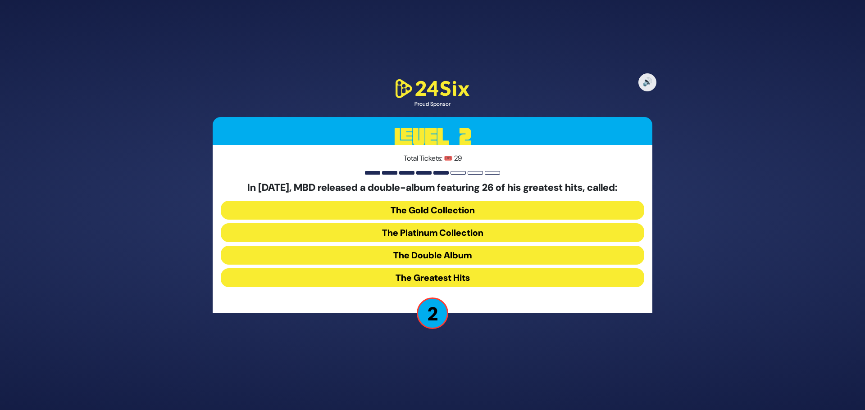
click at [452, 258] on button "The Double Album" at bounding box center [432, 255] width 423 height 19
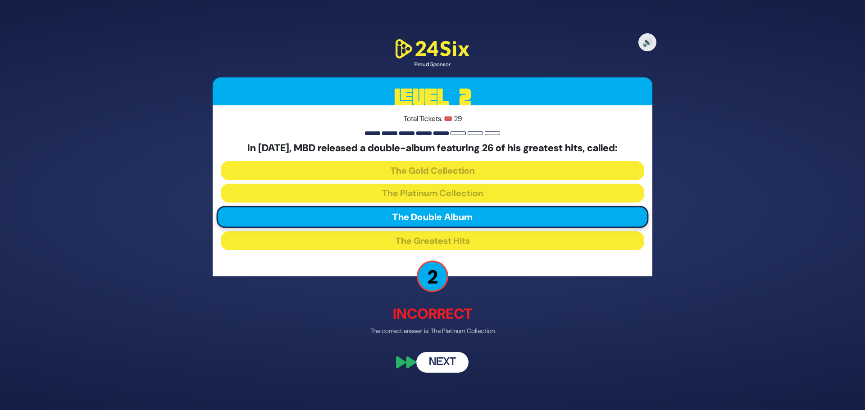
click at [446, 362] on button "Next" at bounding box center [442, 362] width 52 height 21
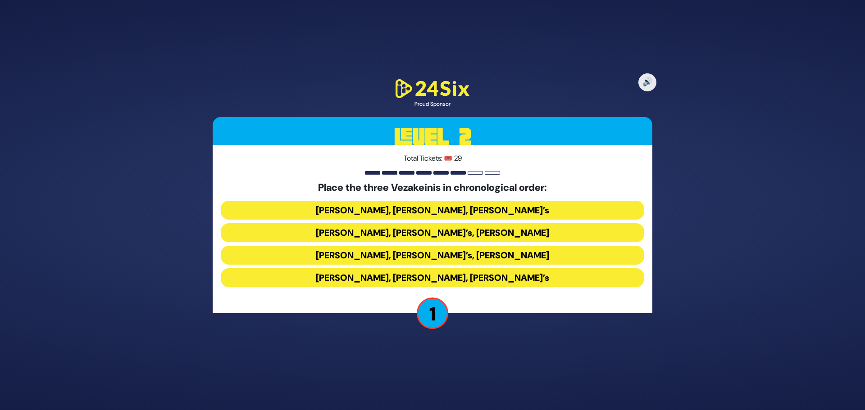
click at [436, 233] on button "[PERSON_NAME], [PERSON_NAME]’s, [PERSON_NAME]" at bounding box center [432, 232] width 423 height 19
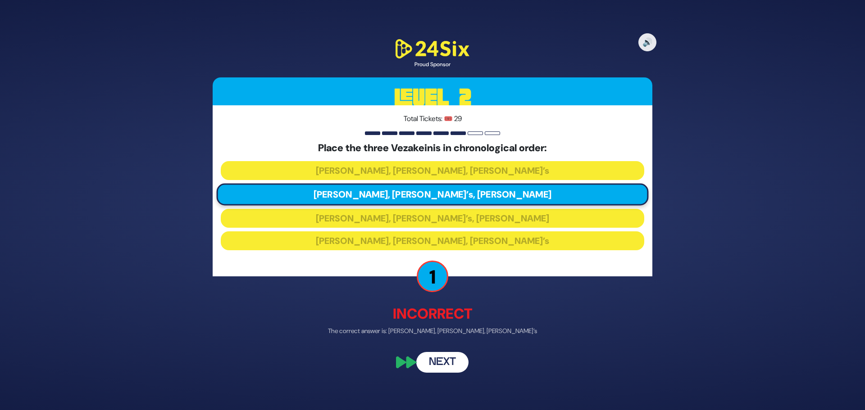
click at [442, 364] on button "Next" at bounding box center [442, 362] width 52 height 21
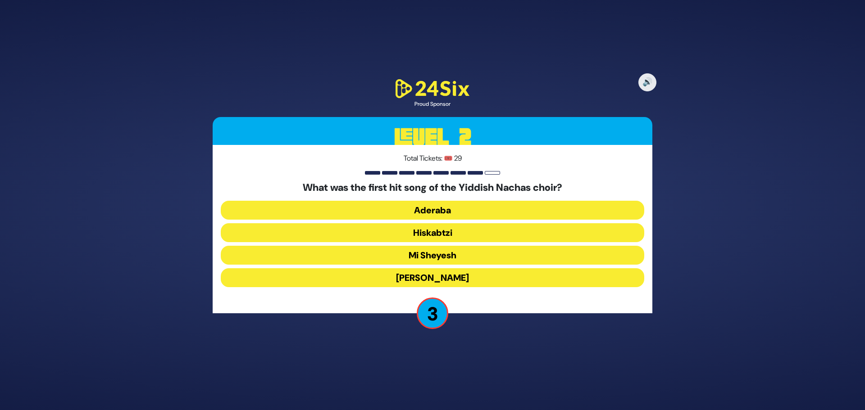
click at [402, 231] on button "Hiskabtzi" at bounding box center [432, 232] width 423 height 19
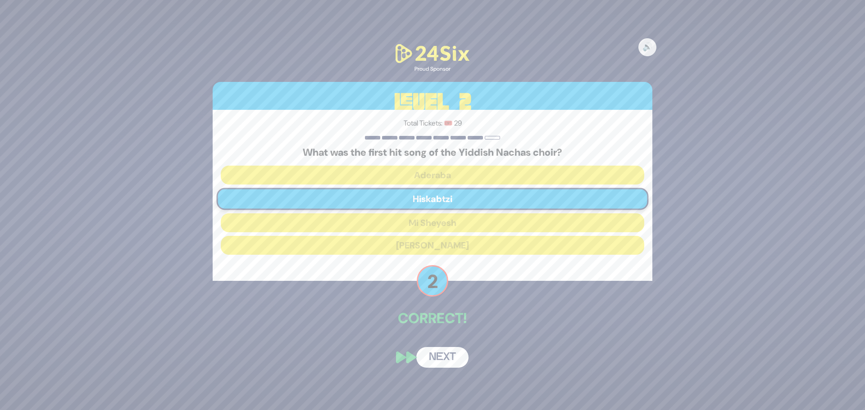
click at [432, 359] on button "Next" at bounding box center [442, 357] width 52 height 21
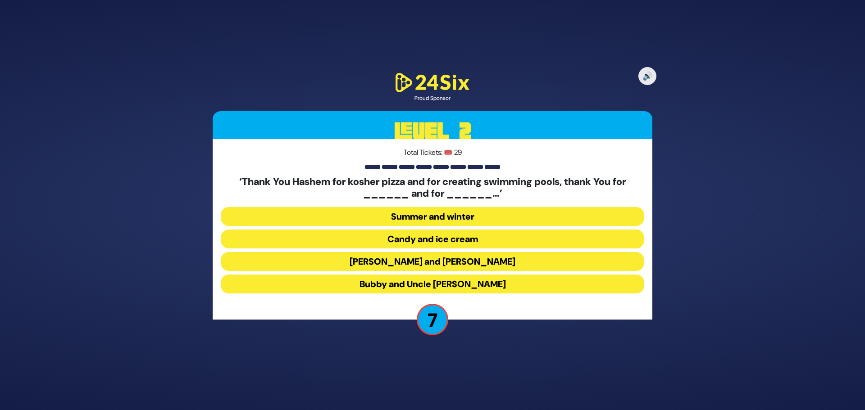
click at [447, 214] on button "Summer and winter" at bounding box center [432, 216] width 423 height 19
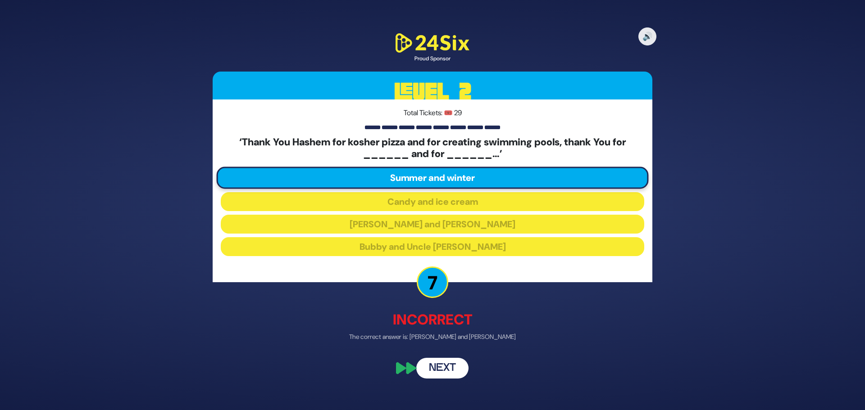
click at [451, 375] on button "Next" at bounding box center [442, 368] width 52 height 21
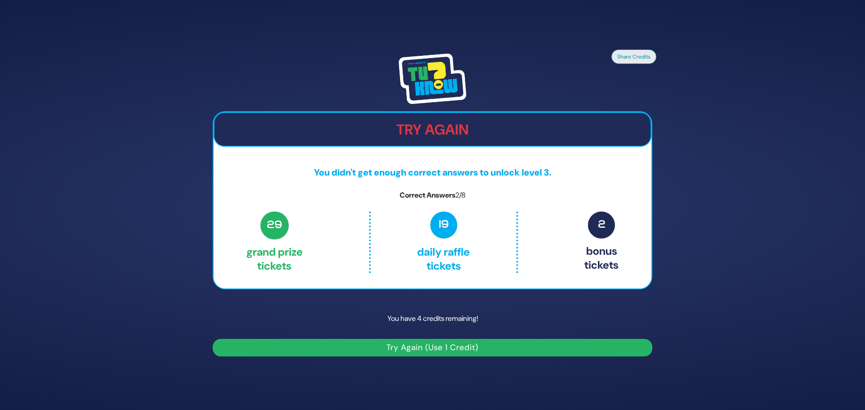
click at [437, 345] on button "Try Again (Use 1 Credit)" at bounding box center [433, 348] width 440 height 18
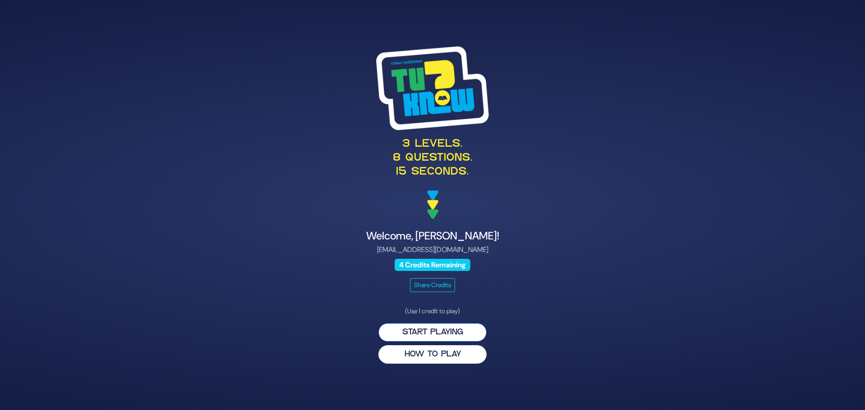
click at [456, 334] on button "Start Playing" at bounding box center [432, 332] width 108 height 18
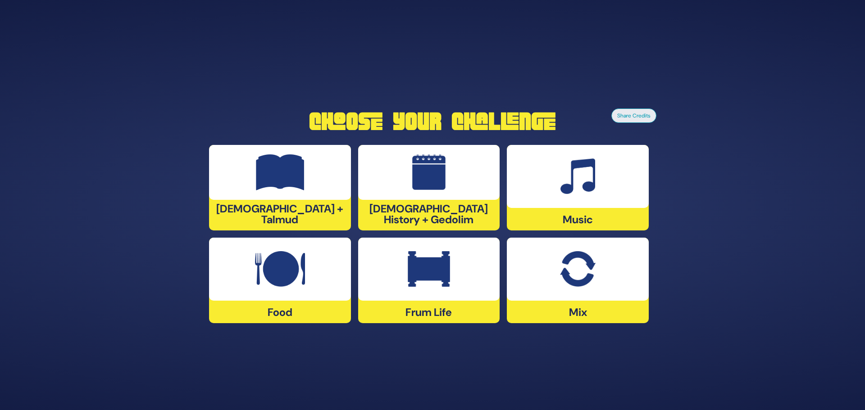
click at [446, 268] on img at bounding box center [429, 269] width 42 height 36
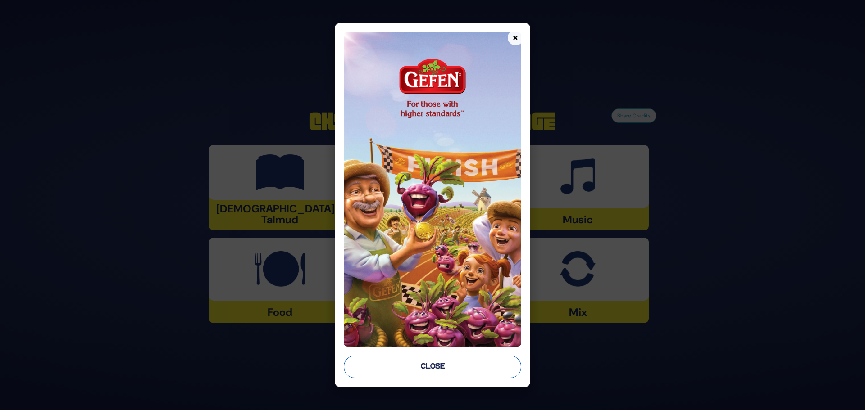
click at [480, 368] on button "Close" at bounding box center [432, 367] width 177 height 23
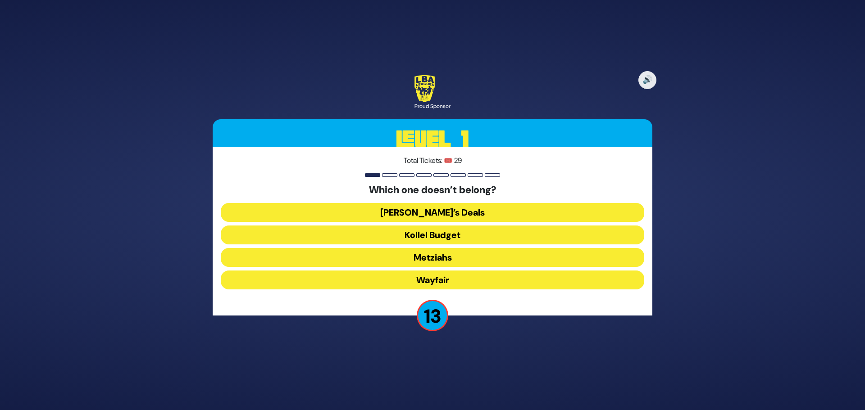
click at [476, 278] on button "Wayfair" at bounding box center [432, 280] width 423 height 19
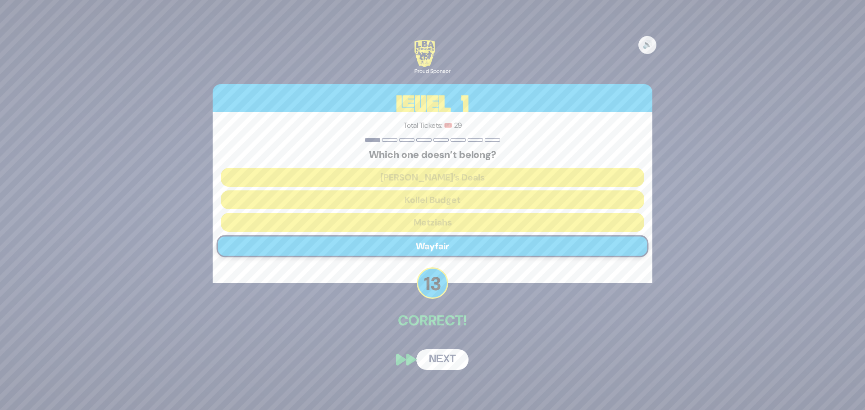
click at [453, 357] on button "Next" at bounding box center [442, 360] width 52 height 21
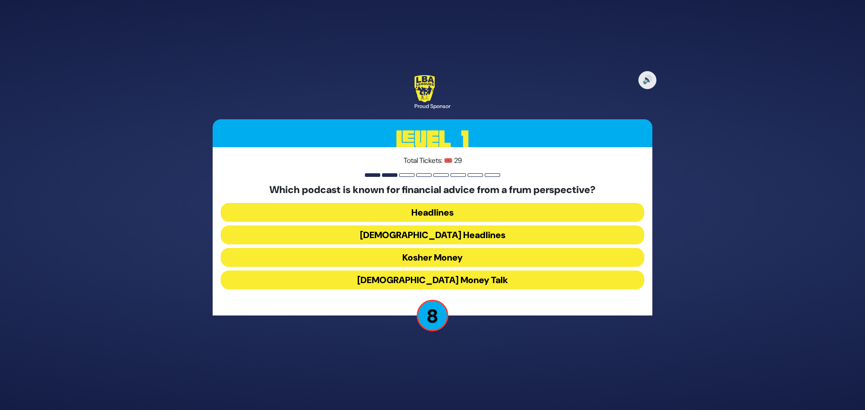
click at [436, 256] on button "Kosher Money" at bounding box center [432, 257] width 423 height 19
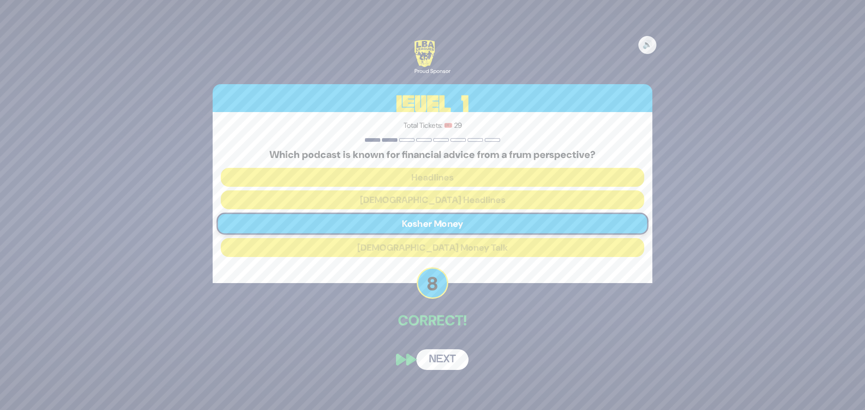
click at [451, 356] on button "Next" at bounding box center [442, 360] width 52 height 21
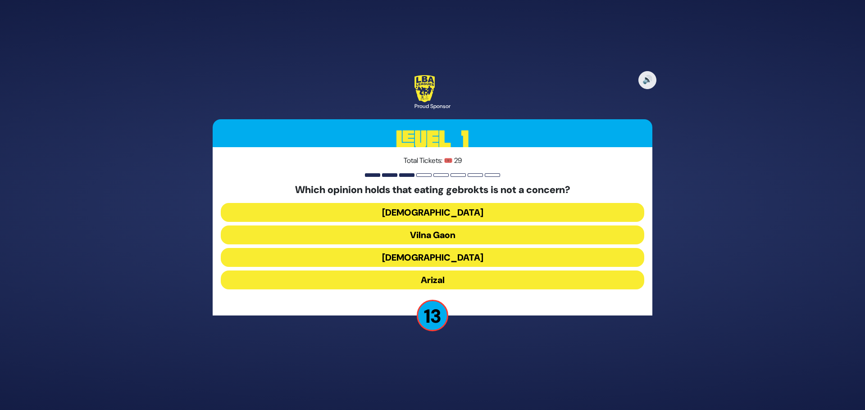
click at [451, 236] on button "Vilna Gaon" at bounding box center [432, 235] width 423 height 19
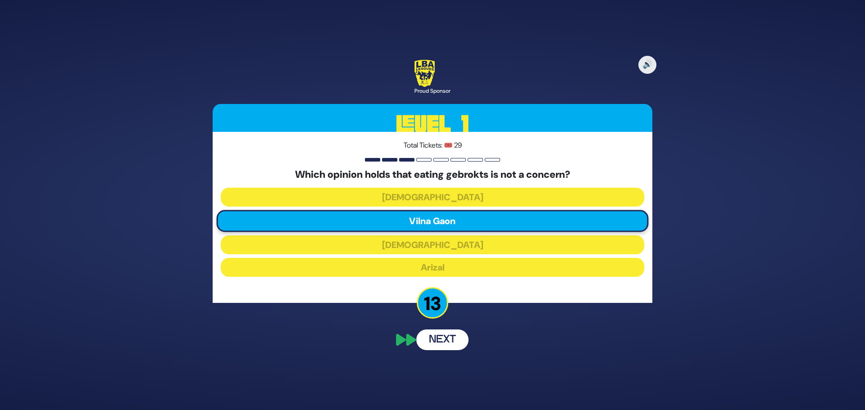
click at [450, 334] on button "Next" at bounding box center [442, 340] width 52 height 21
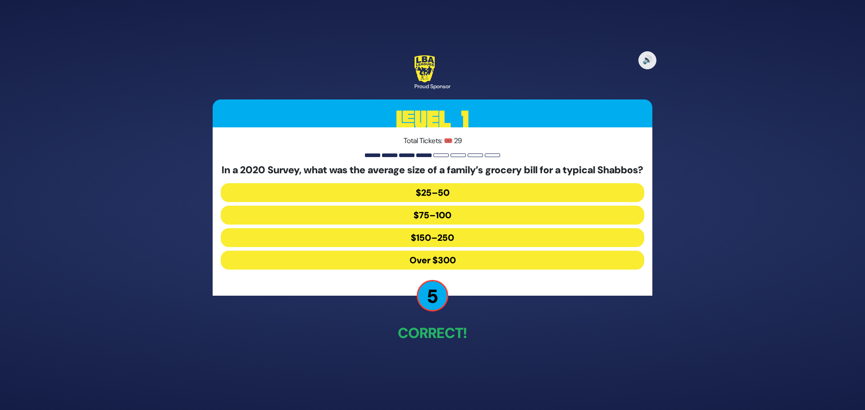
click at [443, 268] on button "Over $300" at bounding box center [432, 260] width 423 height 19
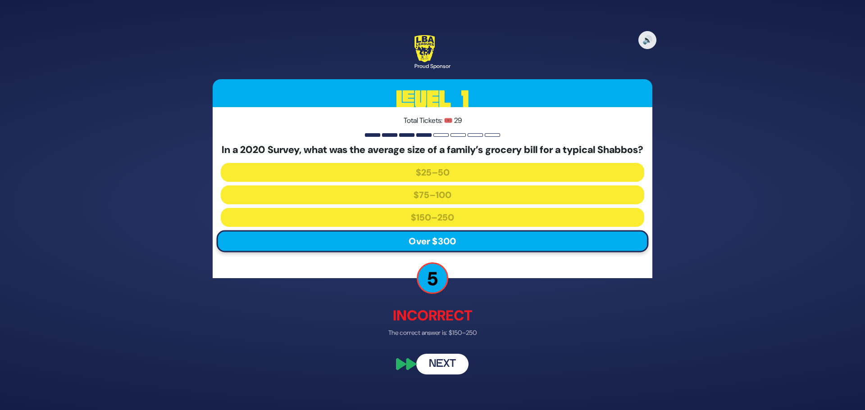
click at [451, 363] on button "Next" at bounding box center [442, 364] width 52 height 21
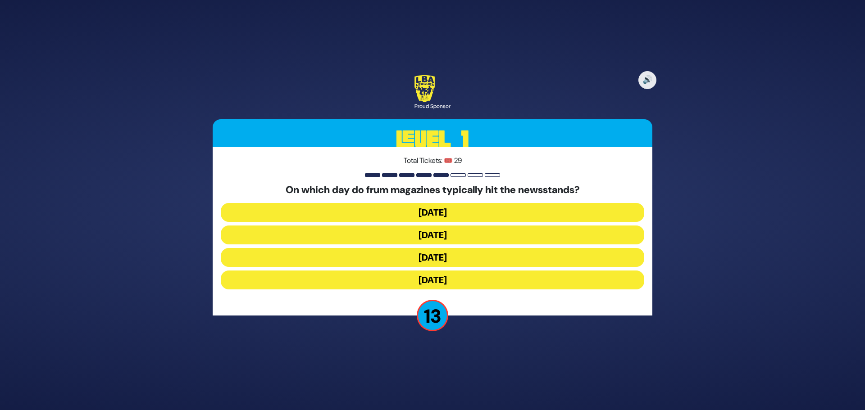
click at [435, 234] on button "Wednesday" at bounding box center [432, 235] width 423 height 19
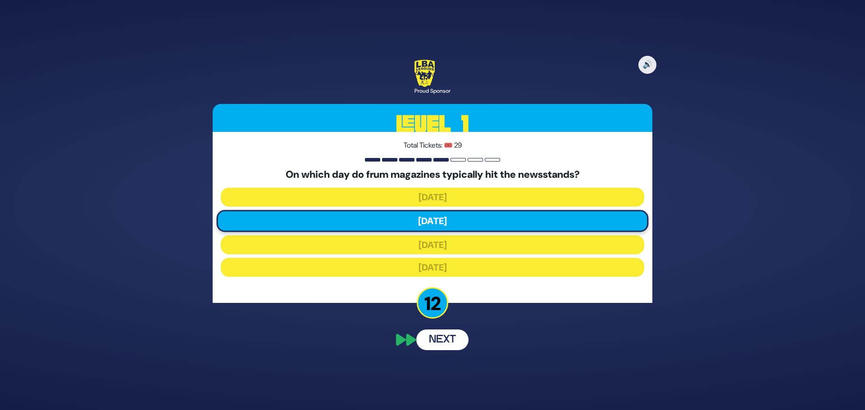
click at [442, 345] on button "Next" at bounding box center [442, 340] width 52 height 21
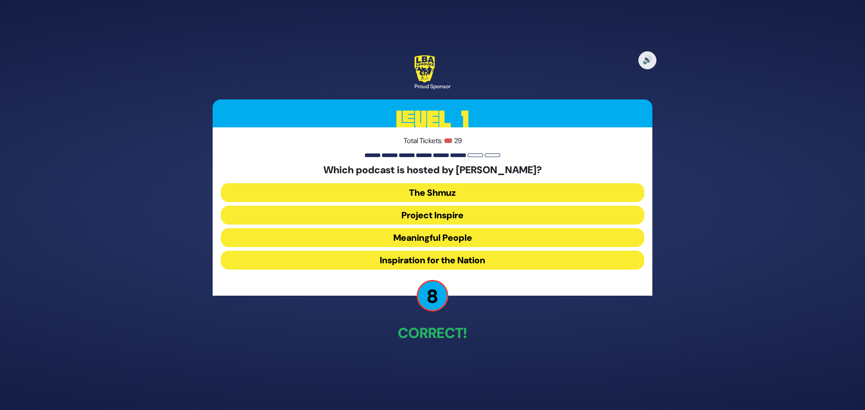
click at [435, 236] on button "Meaningful People" at bounding box center [432, 237] width 423 height 19
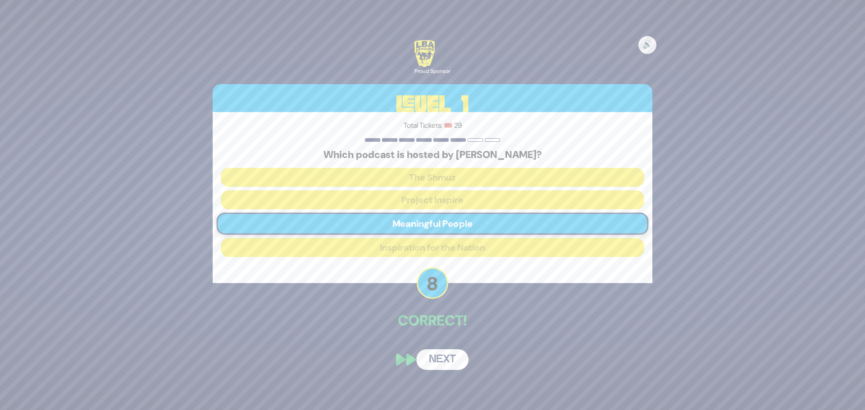
click at [440, 359] on button "Next" at bounding box center [442, 360] width 52 height 21
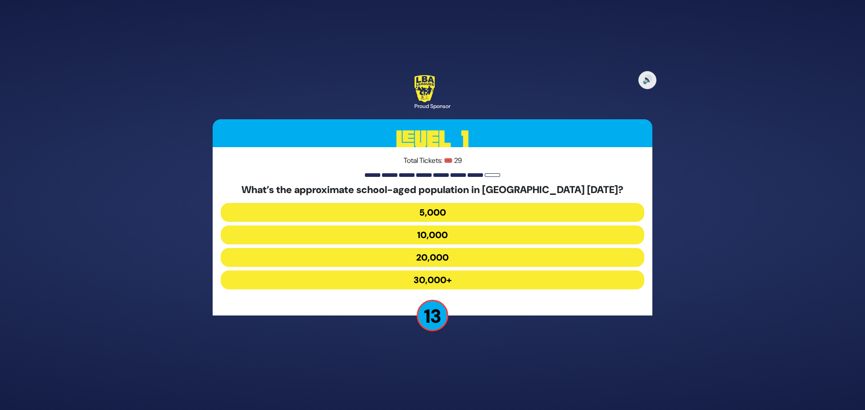
click at [432, 275] on button "30,000+" at bounding box center [432, 280] width 423 height 19
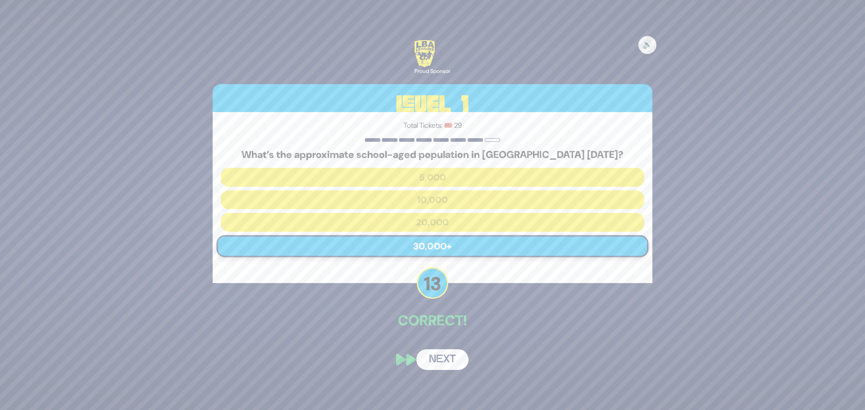
click at [445, 355] on button "Next" at bounding box center [442, 360] width 52 height 21
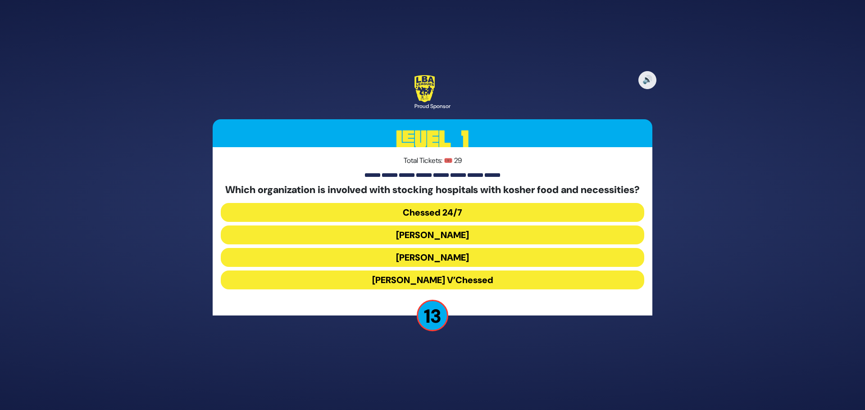
click at [435, 217] on button "Chessed 24/7" at bounding box center [432, 212] width 423 height 19
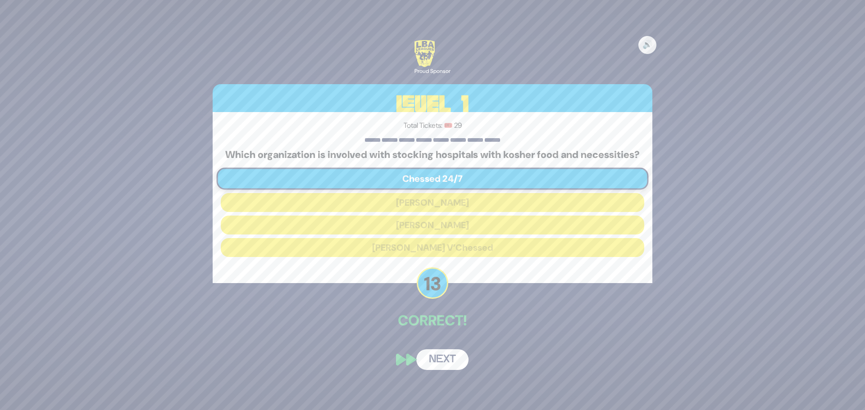
click at [445, 366] on button "Next" at bounding box center [442, 360] width 52 height 21
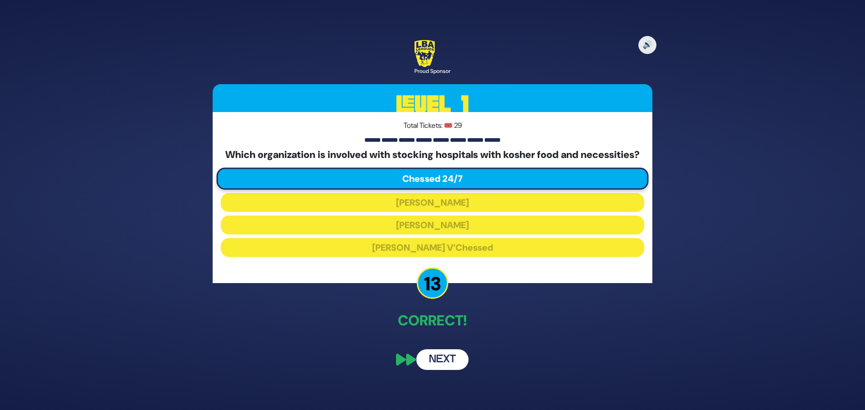
click at [445, 366] on button "Next" at bounding box center [442, 360] width 52 height 21
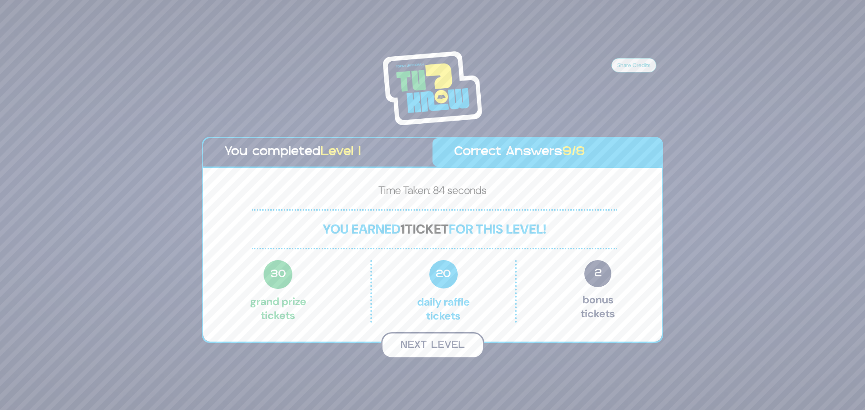
click at [446, 353] on button "Next Level" at bounding box center [432, 345] width 103 height 27
click at [422, 342] on button "Next Level" at bounding box center [432, 345] width 103 height 27
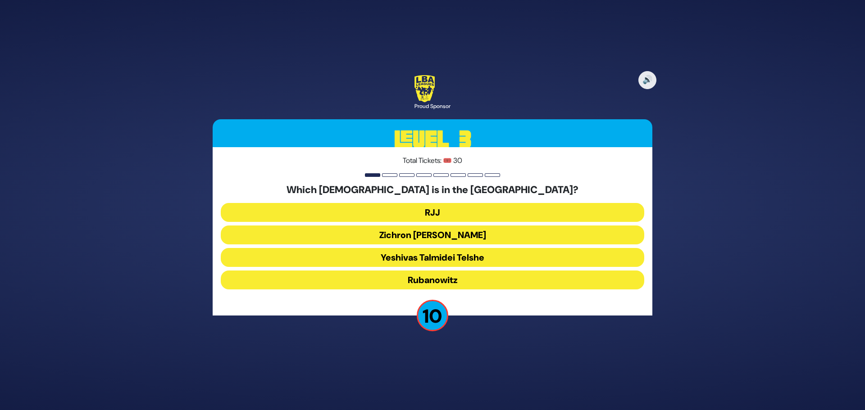
click at [429, 280] on button "Rubanowitz" at bounding box center [432, 280] width 423 height 19
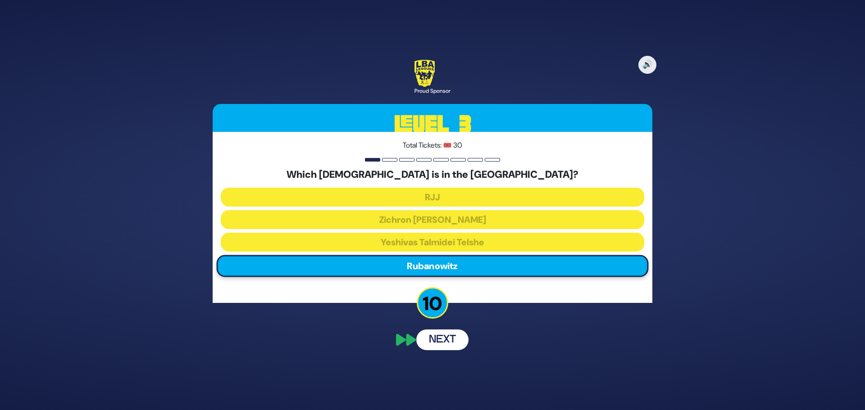
click at [451, 337] on button "Next" at bounding box center [442, 340] width 52 height 21
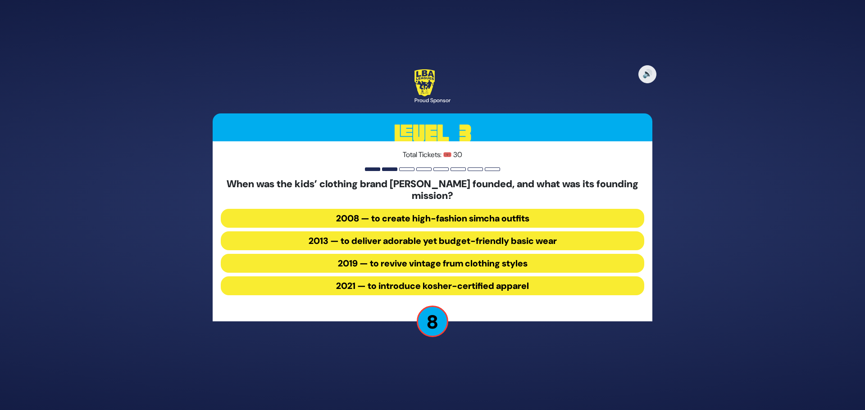
click at [440, 241] on button "2013 — to deliver adorable yet budget-friendly basic wear" at bounding box center [432, 241] width 423 height 19
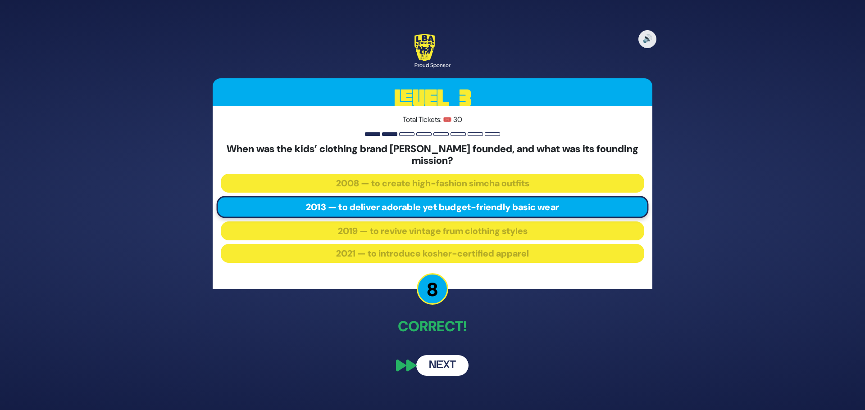
click at [449, 366] on button "Next" at bounding box center [442, 365] width 52 height 21
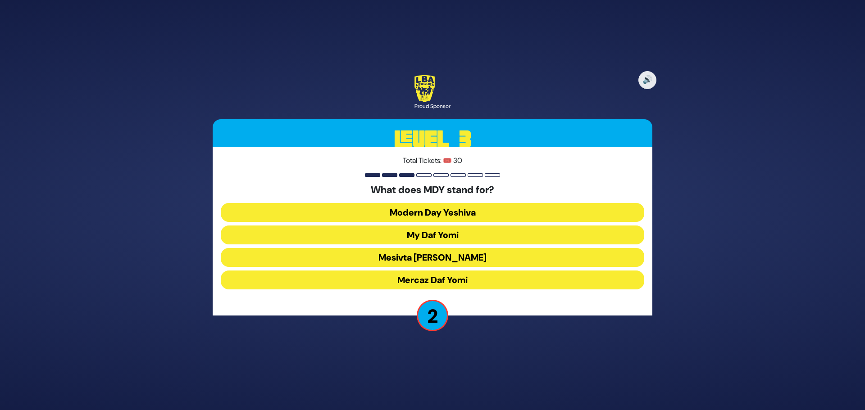
click at [436, 280] on button "Mercaz Daf Yomi" at bounding box center [432, 280] width 423 height 19
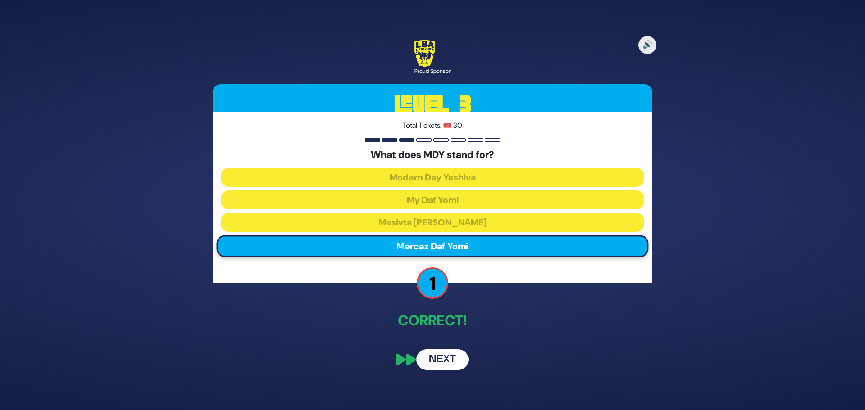
click at [445, 363] on button "Next" at bounding box center [442, 360] width 52 height 21
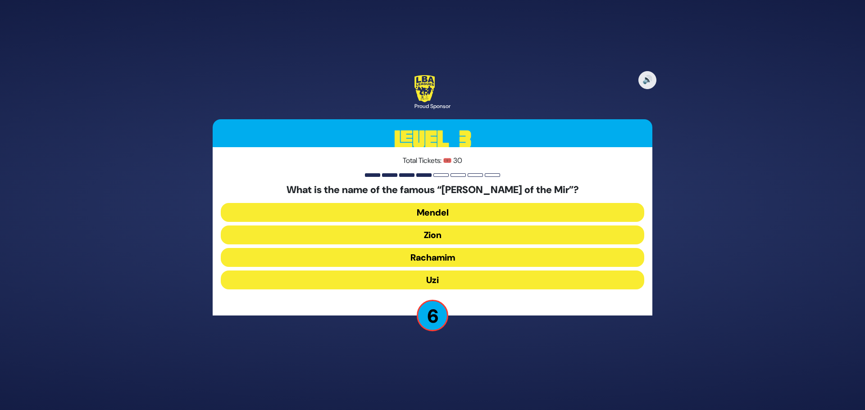
click at [429, 280] on button "Uzi" at bounding box center [432, 280] width 423 height 19
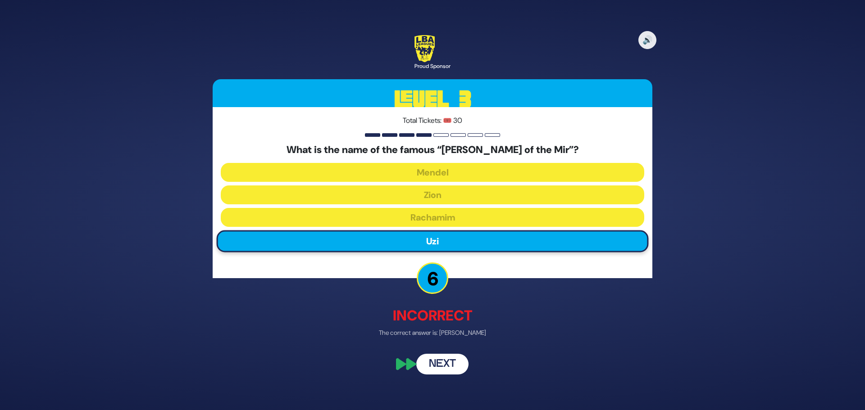
click at [443, 366] on button "Next" at bounding box center [442, 364] width 52 height 21
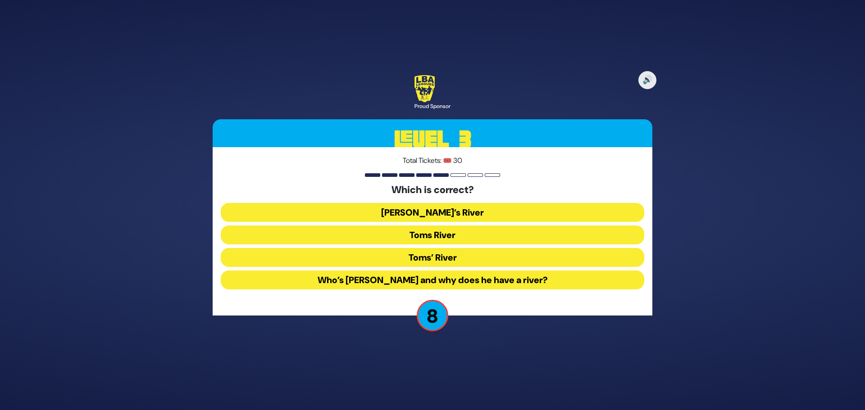
click at [441, 235] on button "Toms River" at bounding box center [432, 235] width 423 height 19
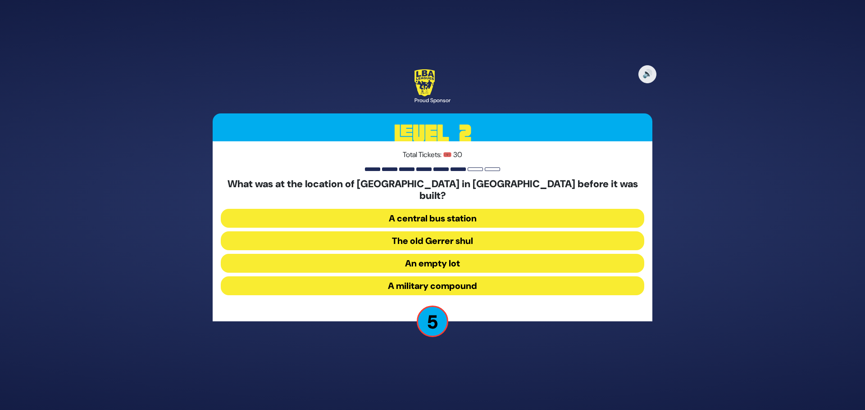
click at [423, 280] on button "A military compound" at bounding box center [432, 286] width 423 height 19
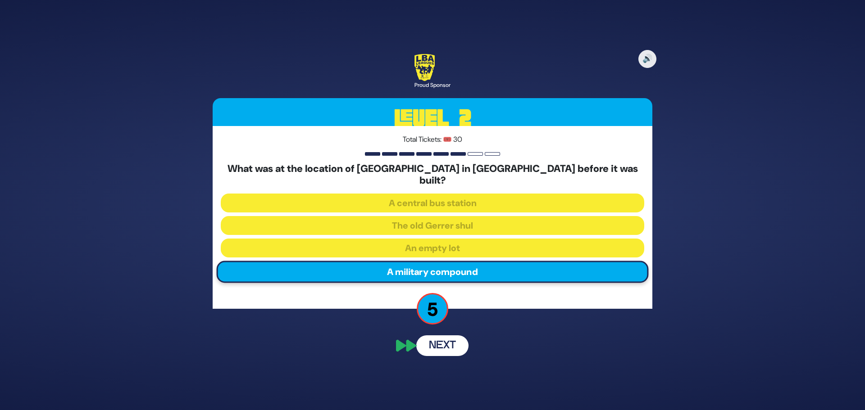
click at [456, 339] on button "Next" at bounding box center [442, 346] width 52 height 21
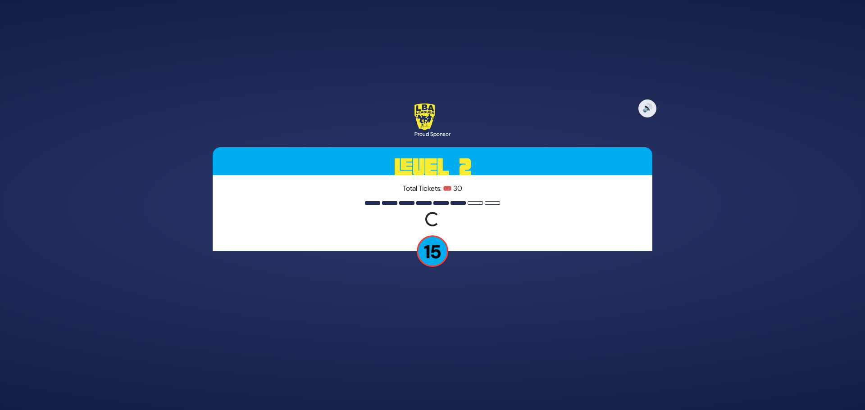
click at [560, 342] on div "🔊 Proud Sponsor Level 2 Total Tickets: 🎟️ 30 Loading question... 15" at bounding box center [432, 205] width 865 height 410
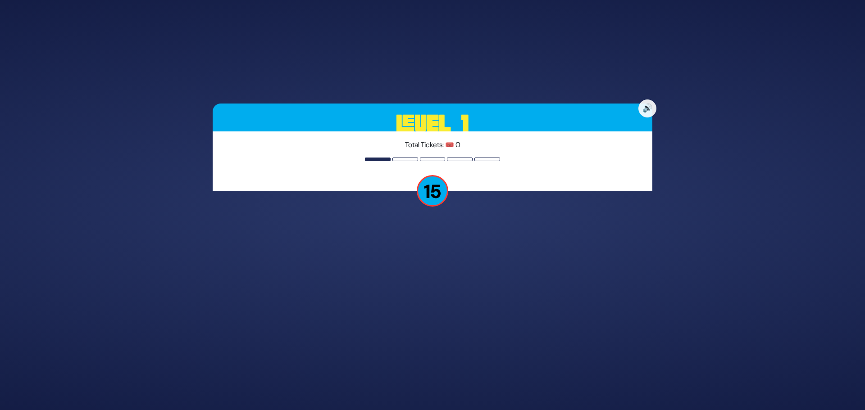
click at [444, 263] on div "🔊 Level 1 Total Tickets: 🎟️ 0 15" at bounding box center [432, 205] width 461 height 225
click at [420, 256] on div "🔊 Level 1 Total Tickets: 🎟️ 0 15" at bounding box center [432, 205] width 461 height 225
click at [408, 159] on div at bounding box center [405, 160] width 26 height 4
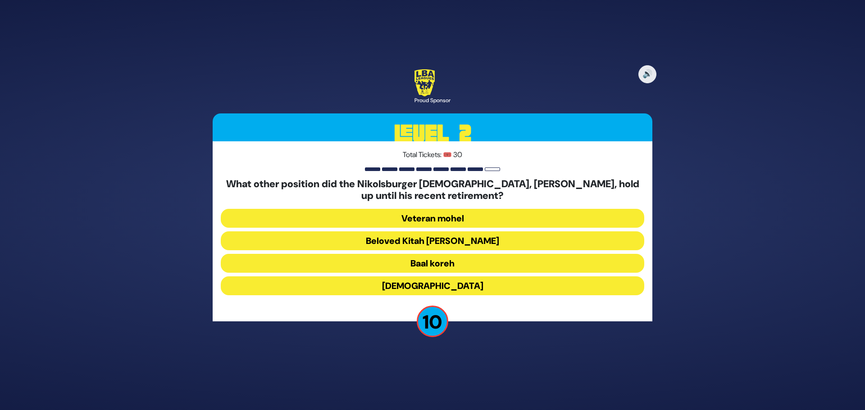
click at [476, 244] on button "Beloved Kitah [PERSON_NAME]" at bounding box center [432, 241] width 423 height 19
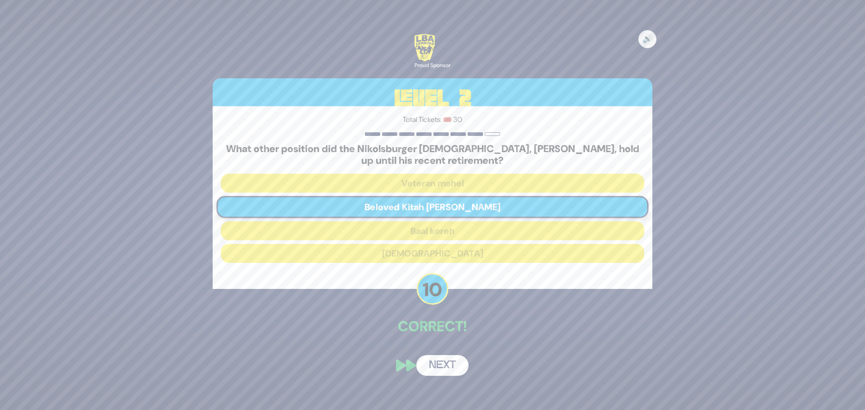
click at [456, 363] on button "Next" at bounding box center [442, 365] width 52 height 21
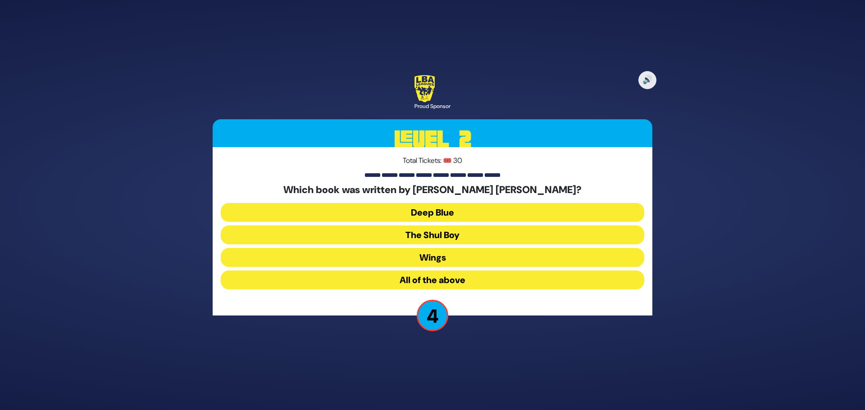
click at [457, 281] on button "All of the above" at bounding box center [432, 280] width 423 height 19
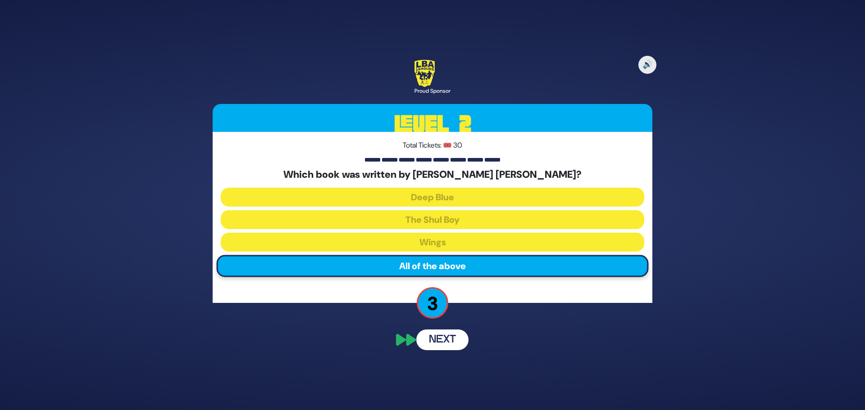
click at [451, 334] on button "Next" at bounding box center [442, 340] width 52 height 21
click at [526, 327] on div "🔊 Proud Sponsor Level 2 Total Tickets: 🎟️ 30 Which book was written by [PERSON_…" at bounding box center [432, 205] width 461 height 312
click at [498, 349] on div "🔊 Proud Sponsor Level 2 Total Tickets: 🎟️ 30 Which book was written by [PERSON_…" at bounding box center [432, 205] width 461 height 312
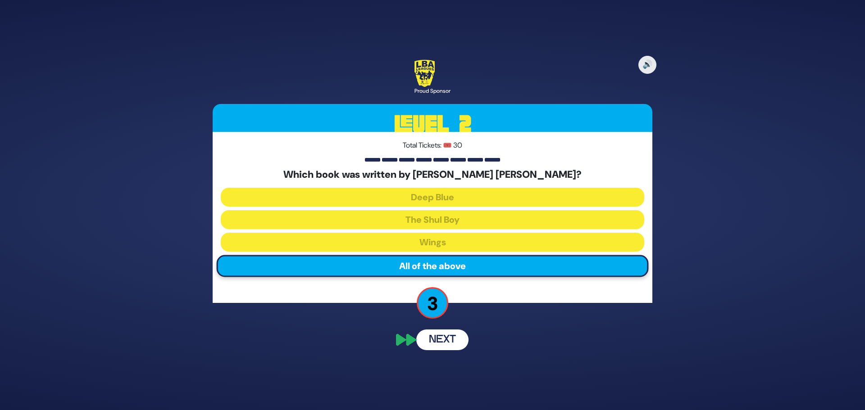
drag, startPoint x: 408, startPoint y: 337, endPoint x: 414, endPoint y: 336, distance: 6.4
click at [410, 336] on div "🔊 Proud Sponsor Level 2 Total Tickets: 🎟️ 30 Which book was written by [PERSON_…" at bounding box center [432, 205] width 461 height 312
click at [456, 341] on button "Next" at bounding box center [442, 340] width 52 height 21
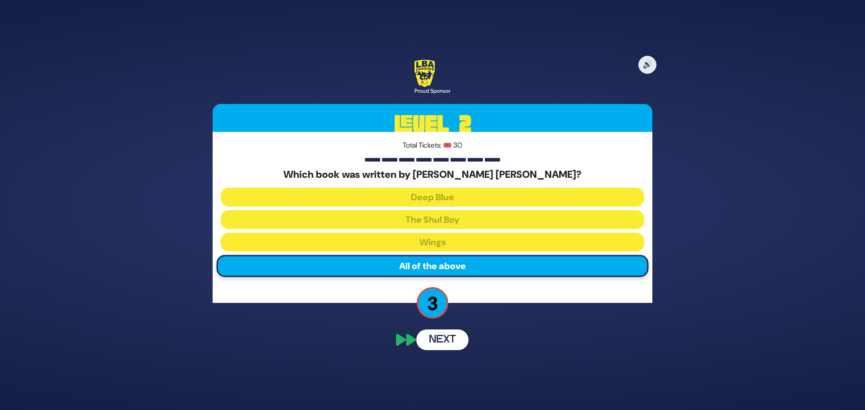
click at [456, 341] on button "Next" at bounding box center [442, 340] width 52 height 21
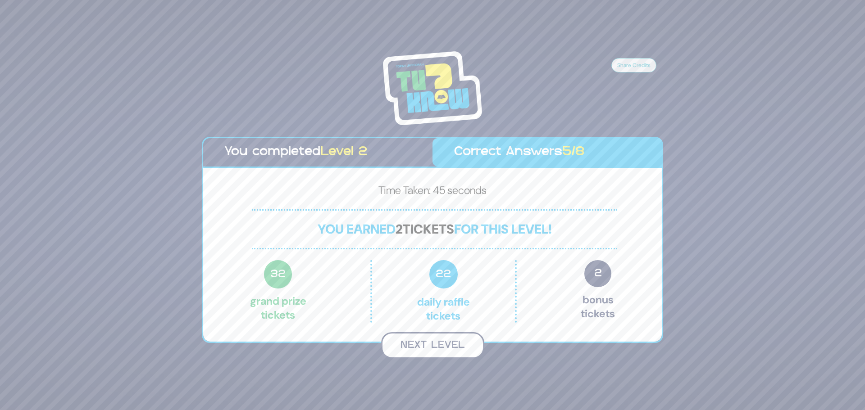
click at [458, 348] on button "Next Level" at bounding box center [432, 345] width 103 height 27
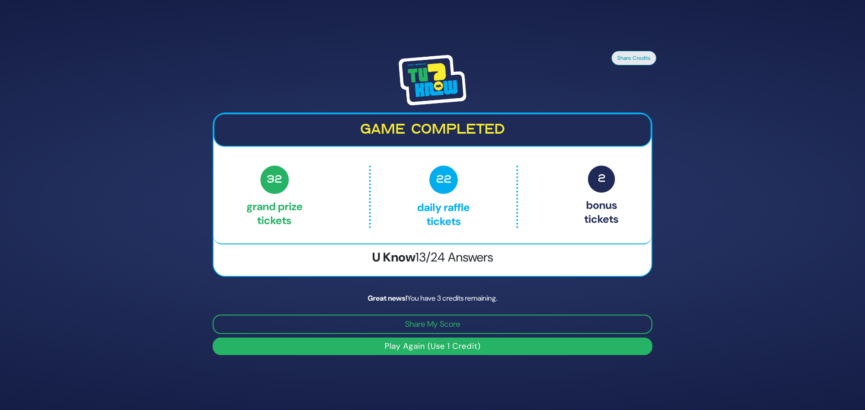
click at [445, 253] on span "13/24 Answers" at bounding box center [454, 257] width 78 height 17
